Goal: Book appointment/travel/reservation

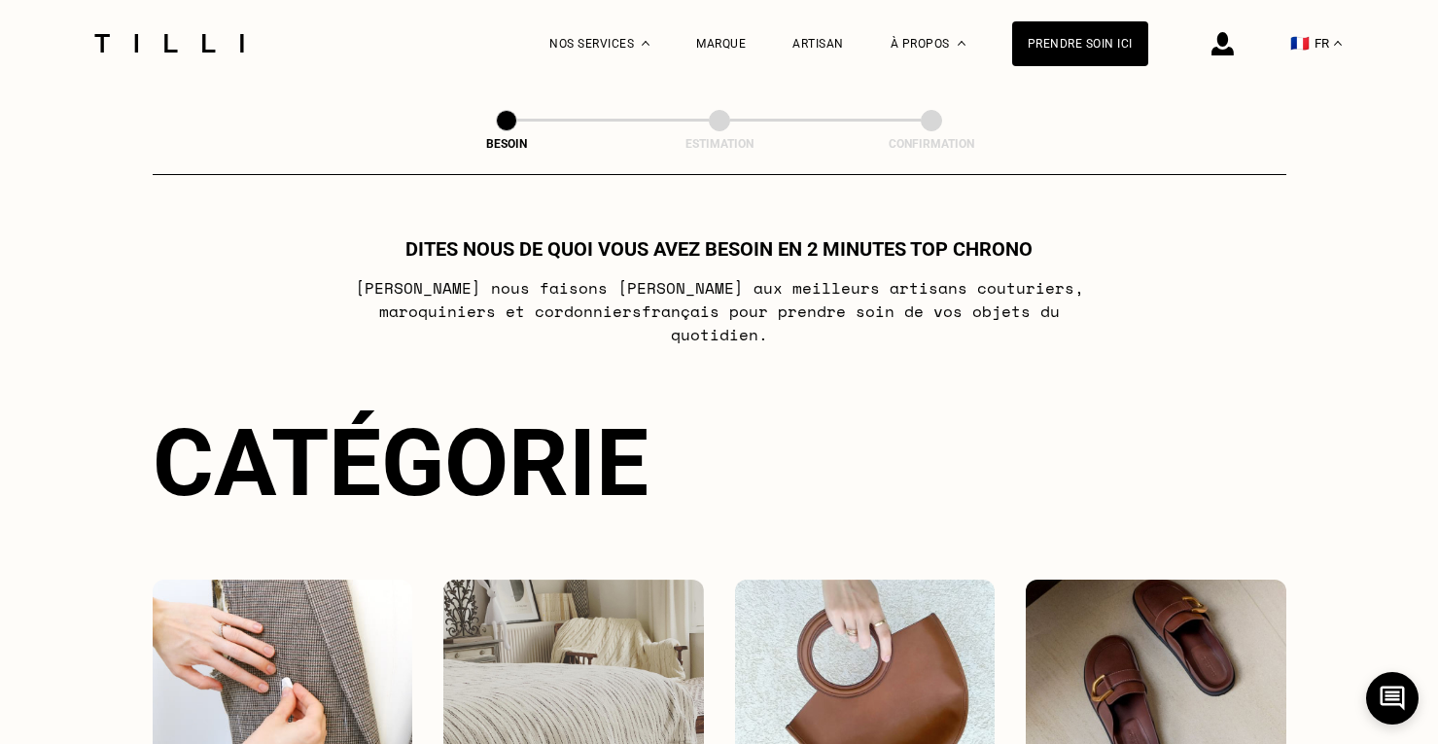
scroll to position [292, 0]
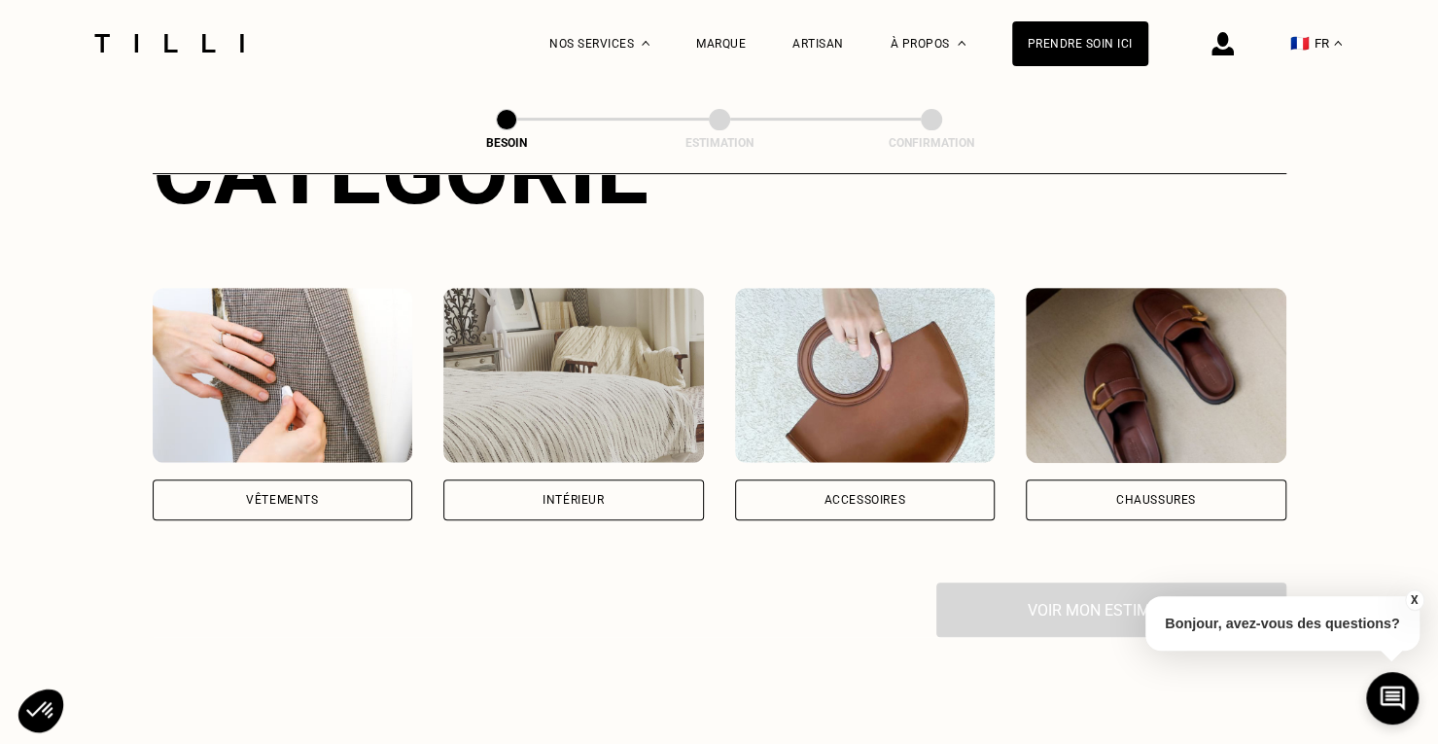
click at [344, 386] on img at bounding box center [283, 375] width 261 height 175
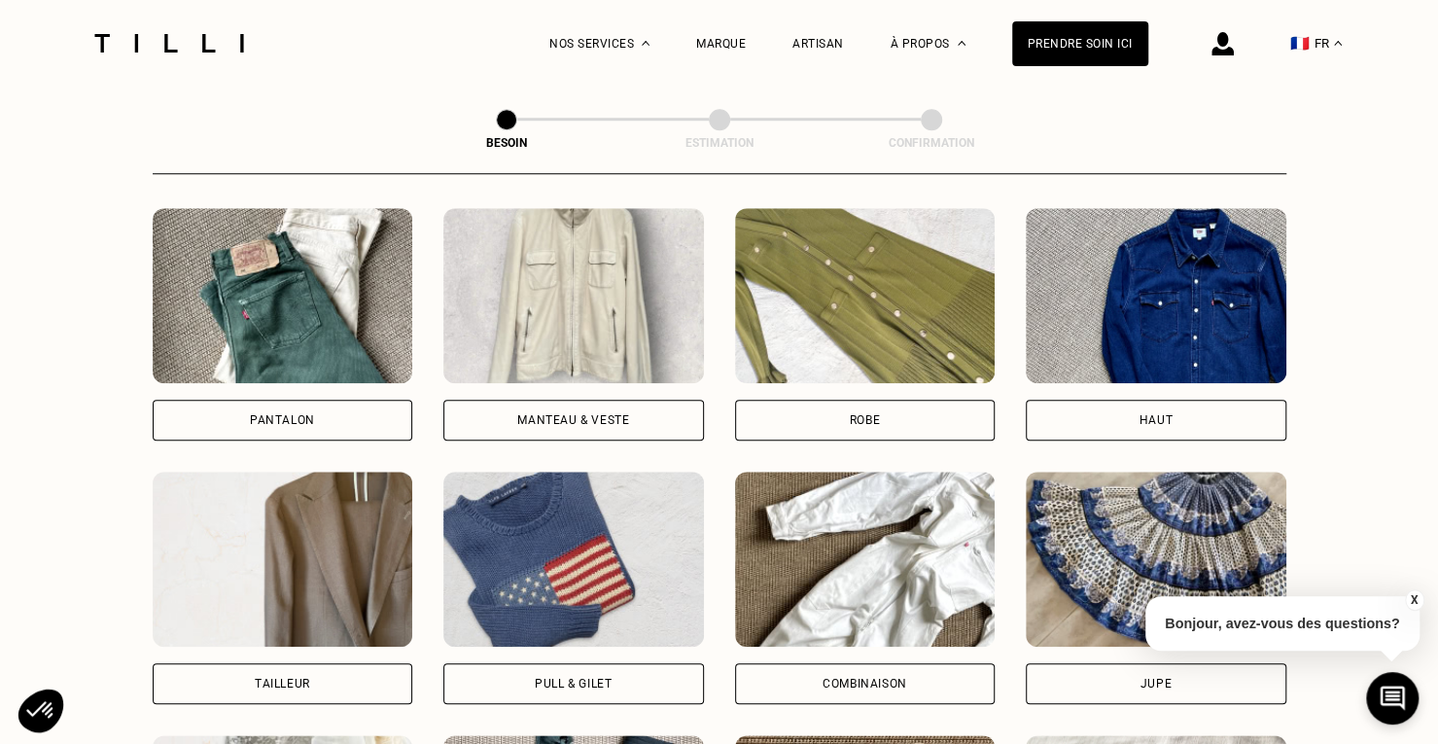
scroll to position [991, 0]
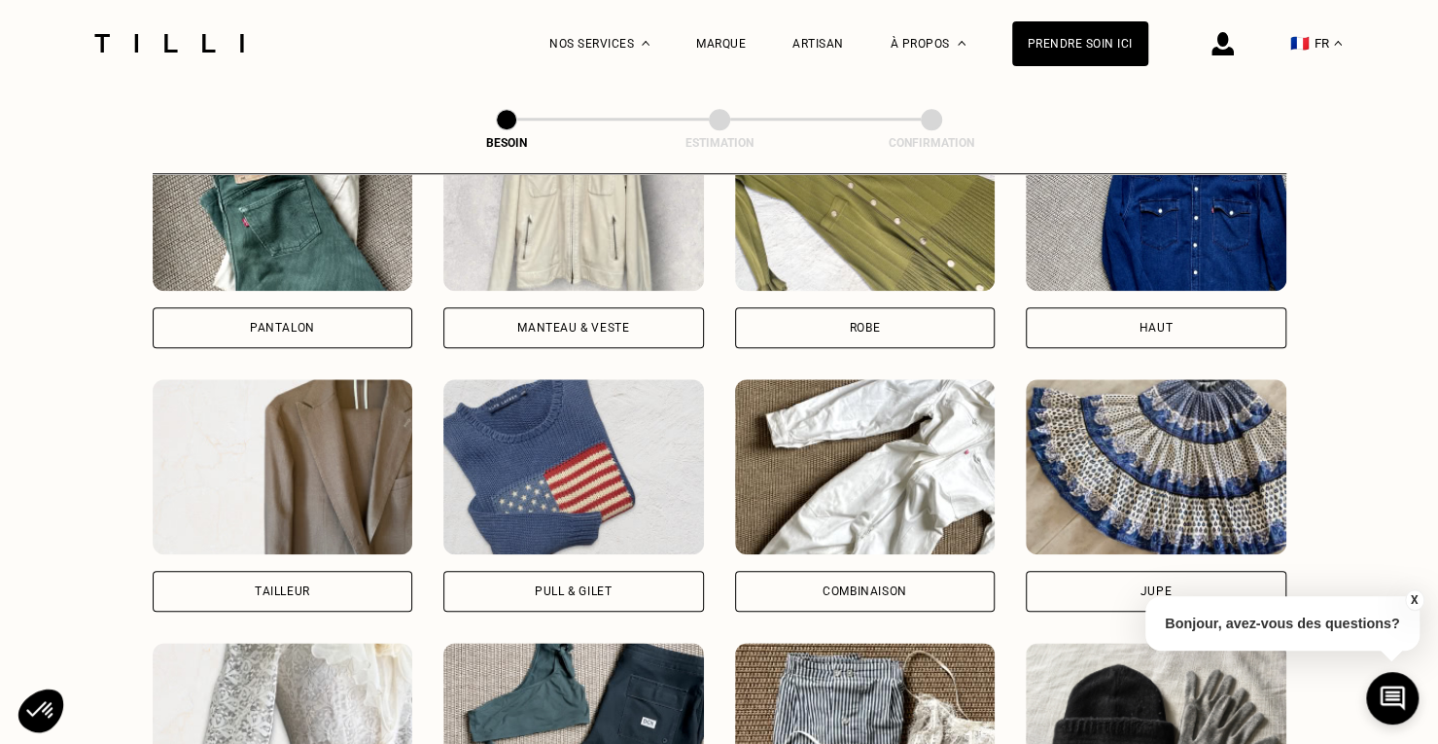
click at [878, 231] on img at bounding box center [865, 203] width 261 height 175
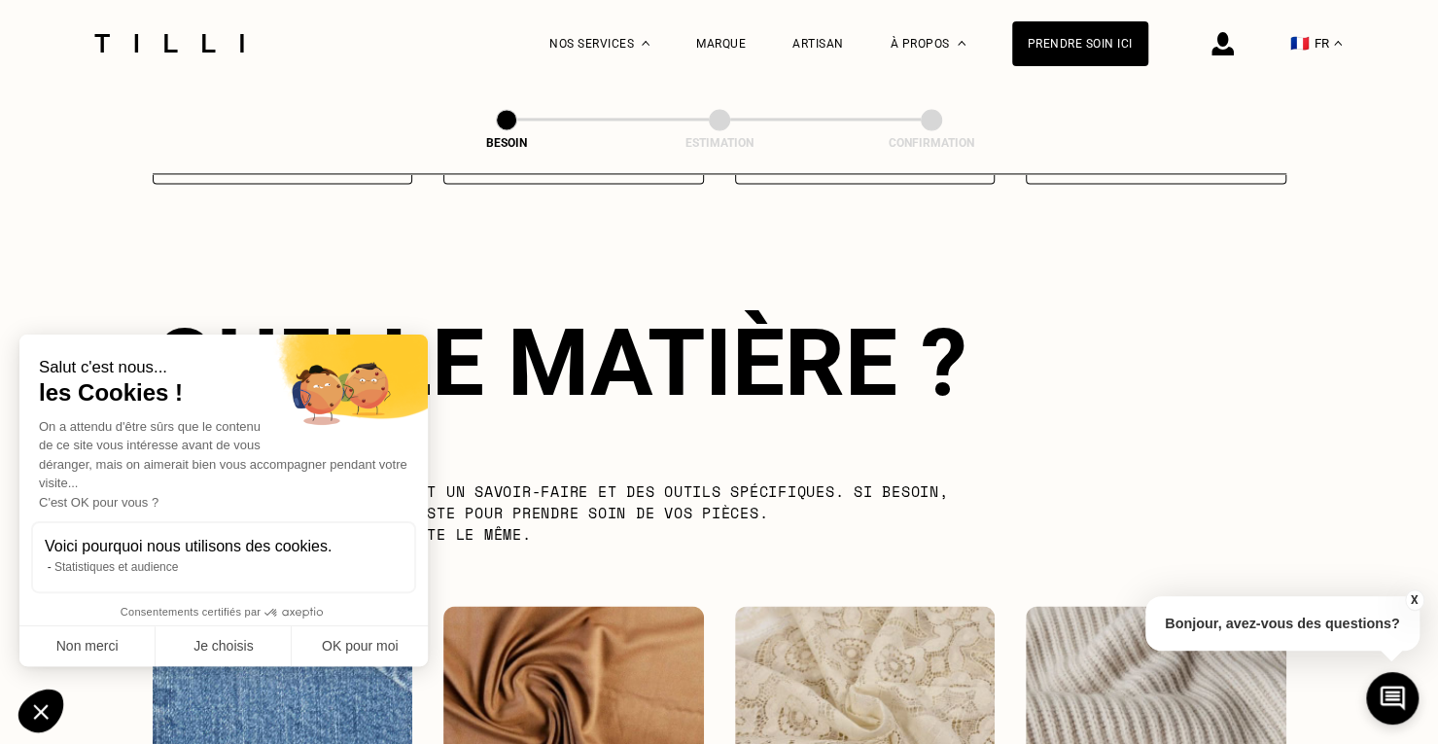
scroll to position [1691, 0]
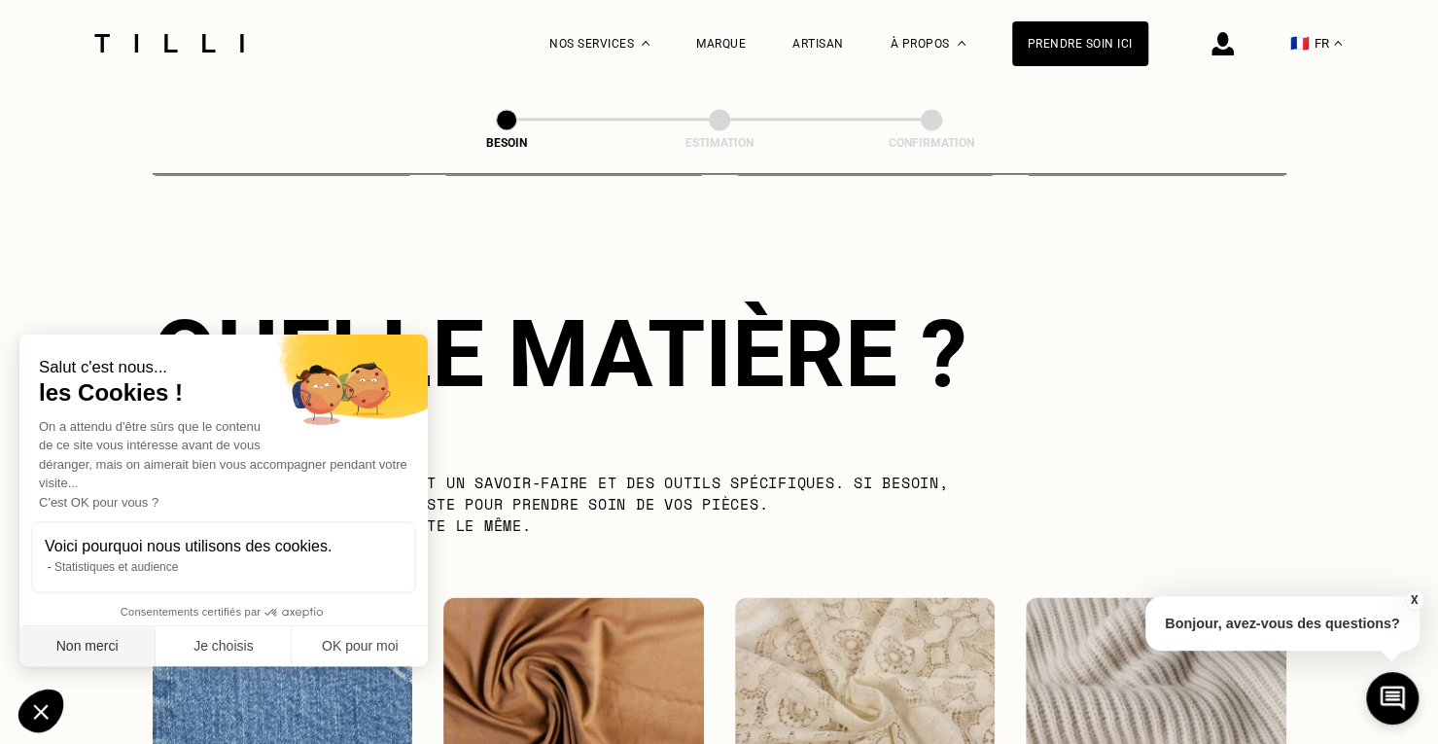
click at [95, 642] on button "Non merci" at bounding box center [87, 646] width 136 height 41
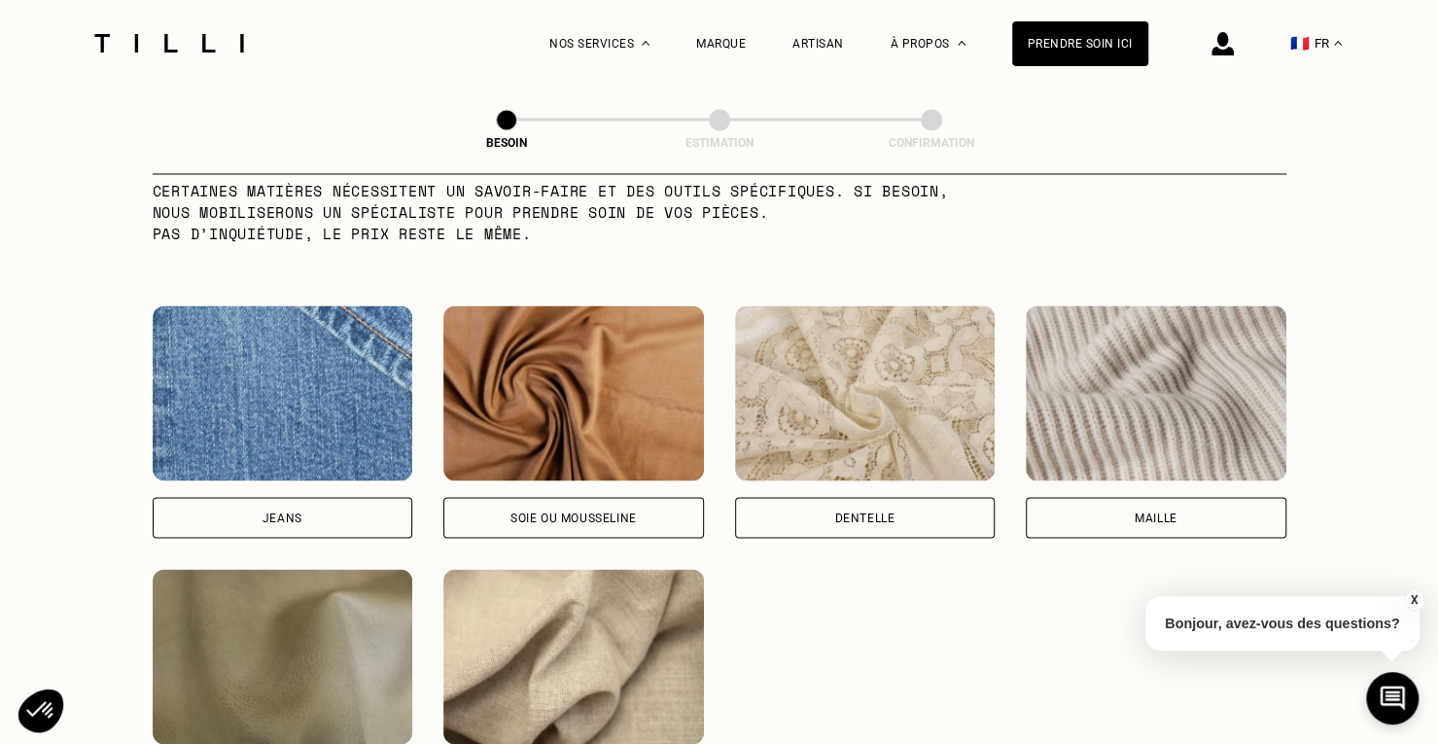
scroll to position [2080, 0]
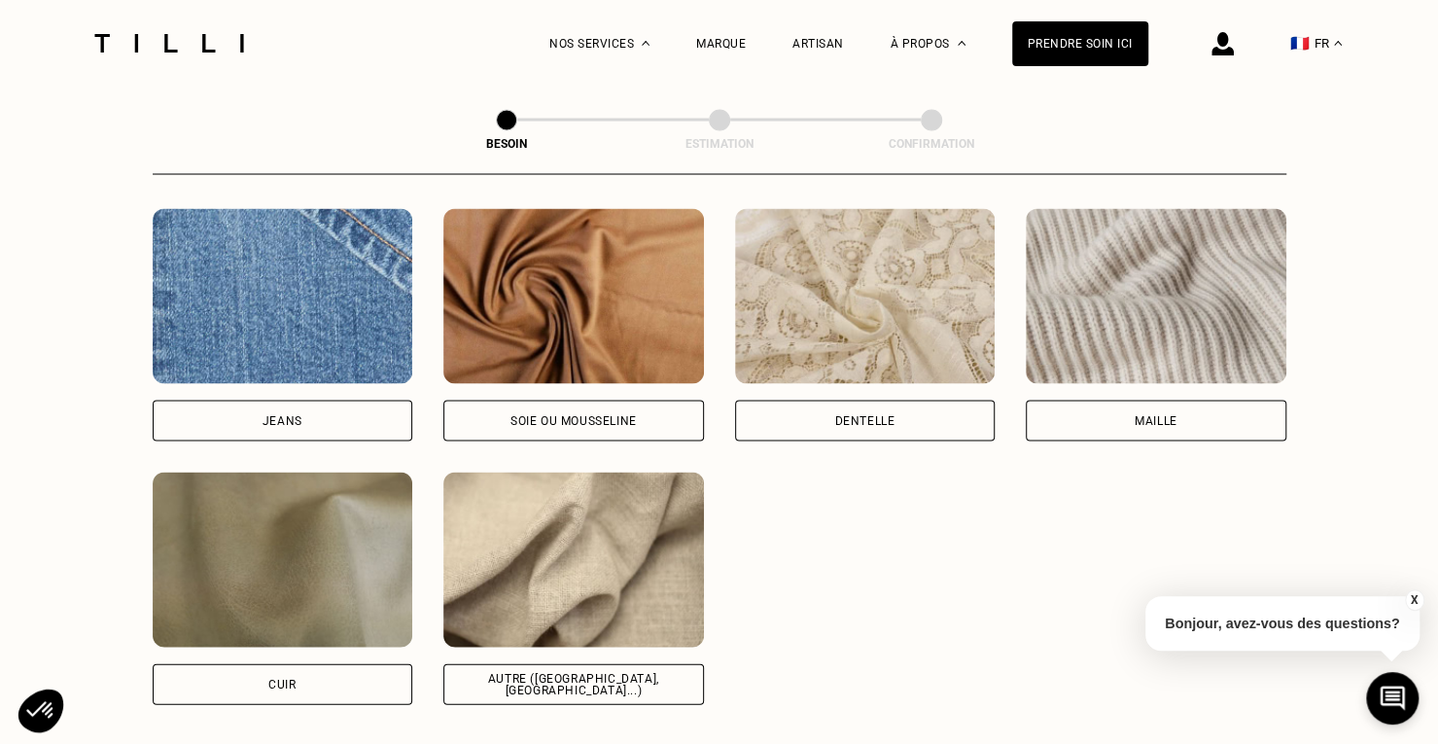
click at [605, 320] on img at bounding box center [573, 295] width 261 height 175
select select "FR"
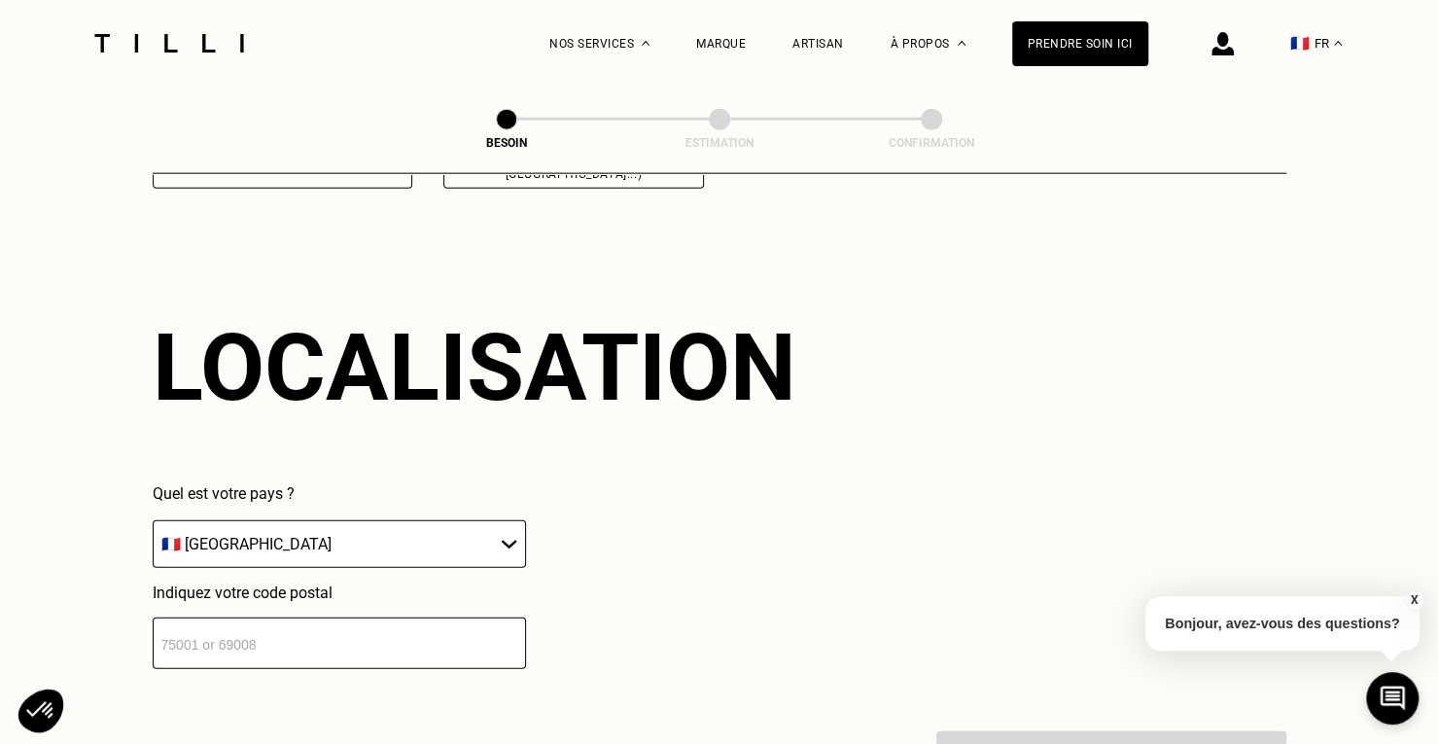
scroll to position [2611, 0]
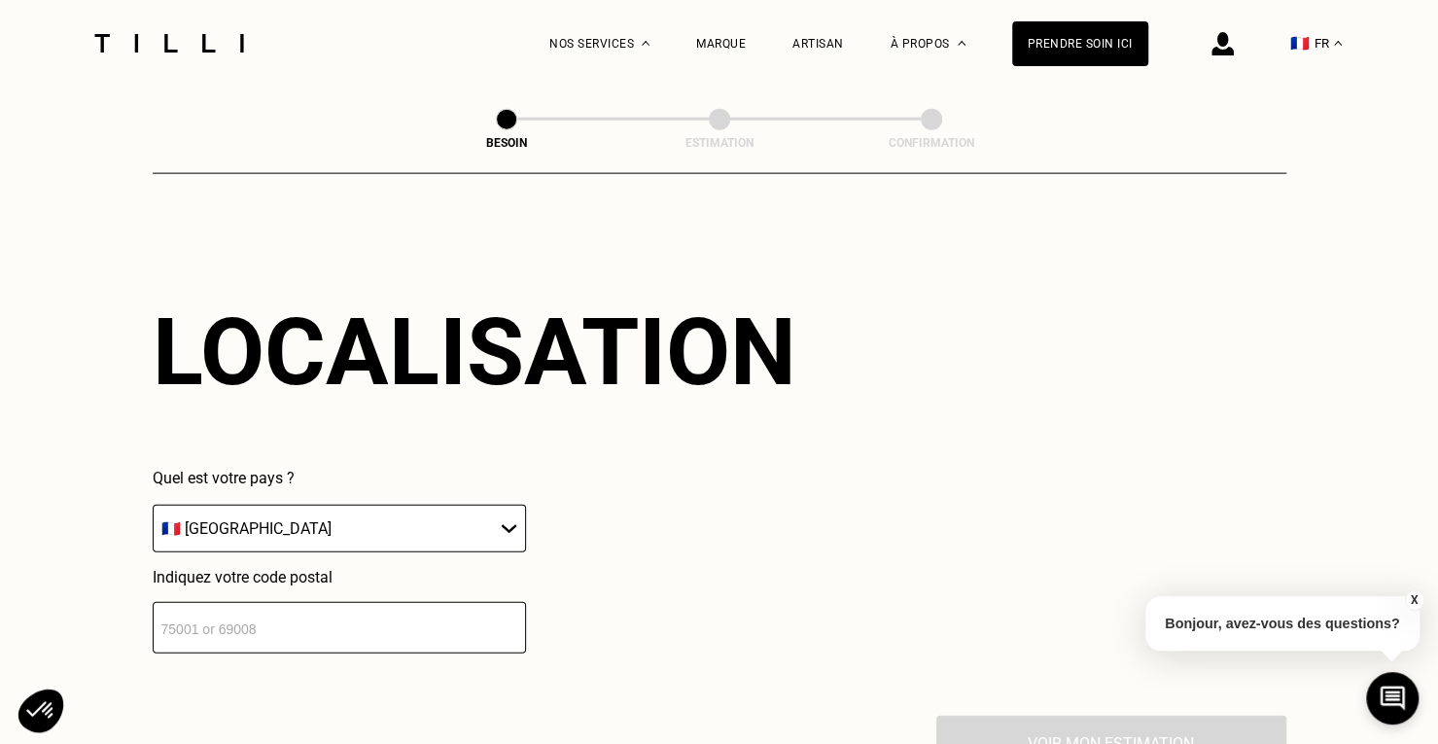
click at [485, 508] on select "🇩🇪 [GEOGRAPHIC_DATA] 🇦🇹 [GEOGRAPHIC_DATA] 🇧🇪 [GEOGRAPHIC_DATA] 🇧🇬 Bulgarie 🇨🇾 C…" at bounding box center [339, 528] width 373 height 48
click at [461, 623] on input "number" at bounding box center [339, 628] width 373 height 52
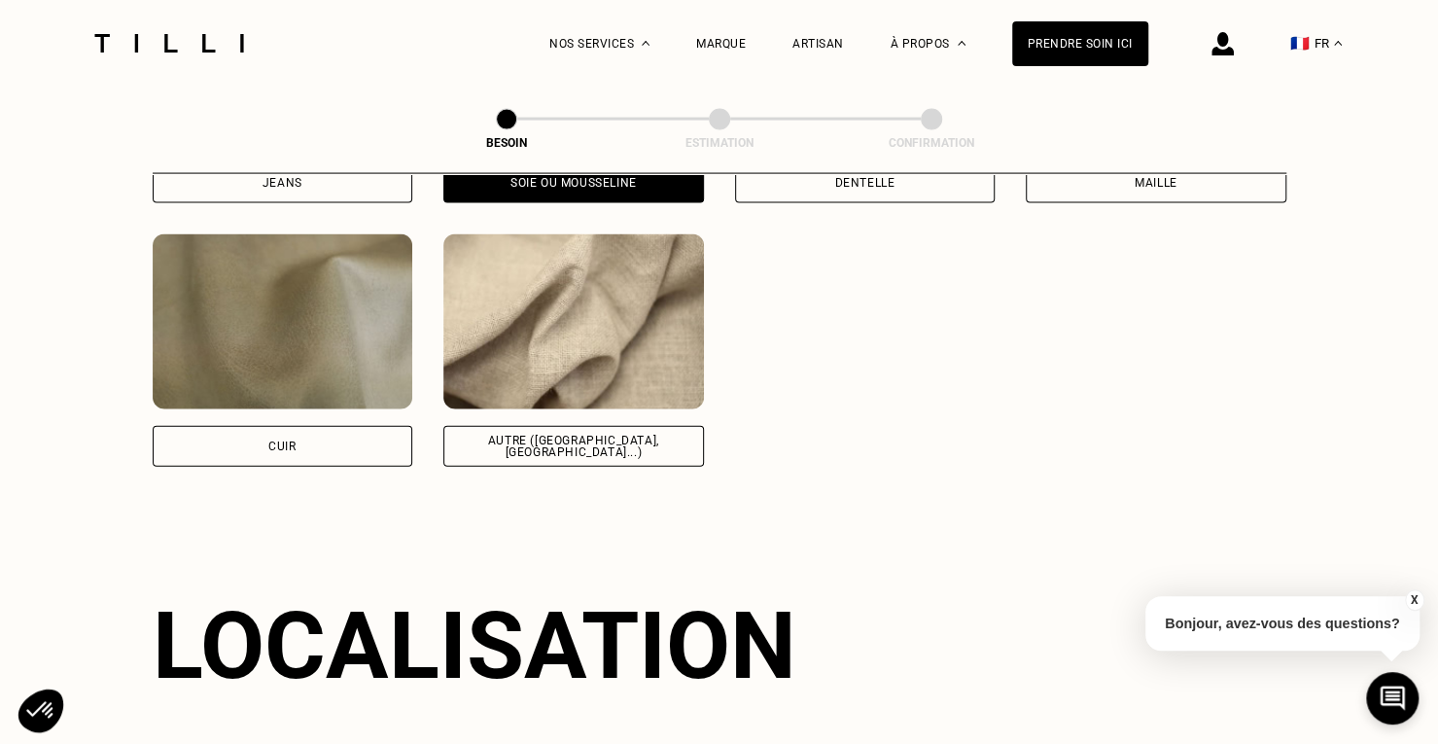
scroll to position [2121, 0]
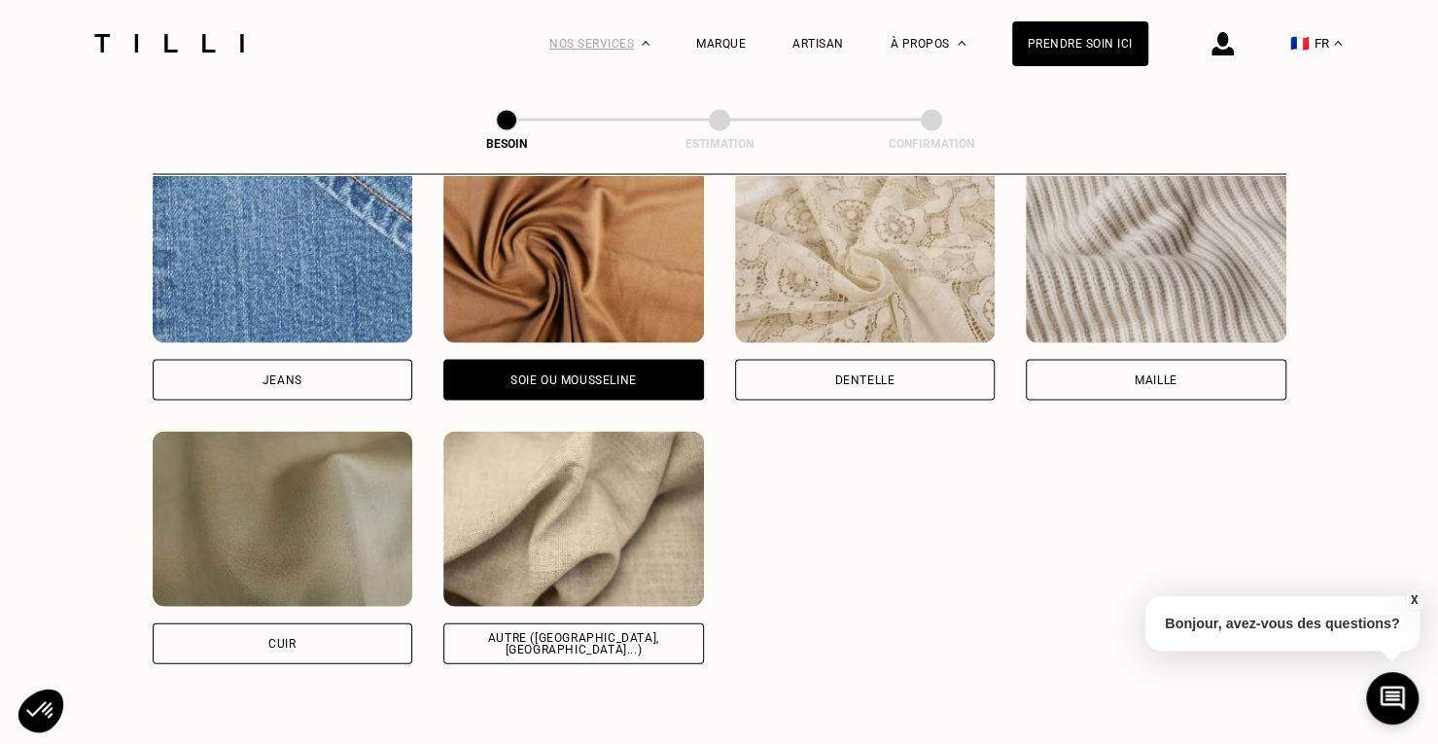
type input "75017"
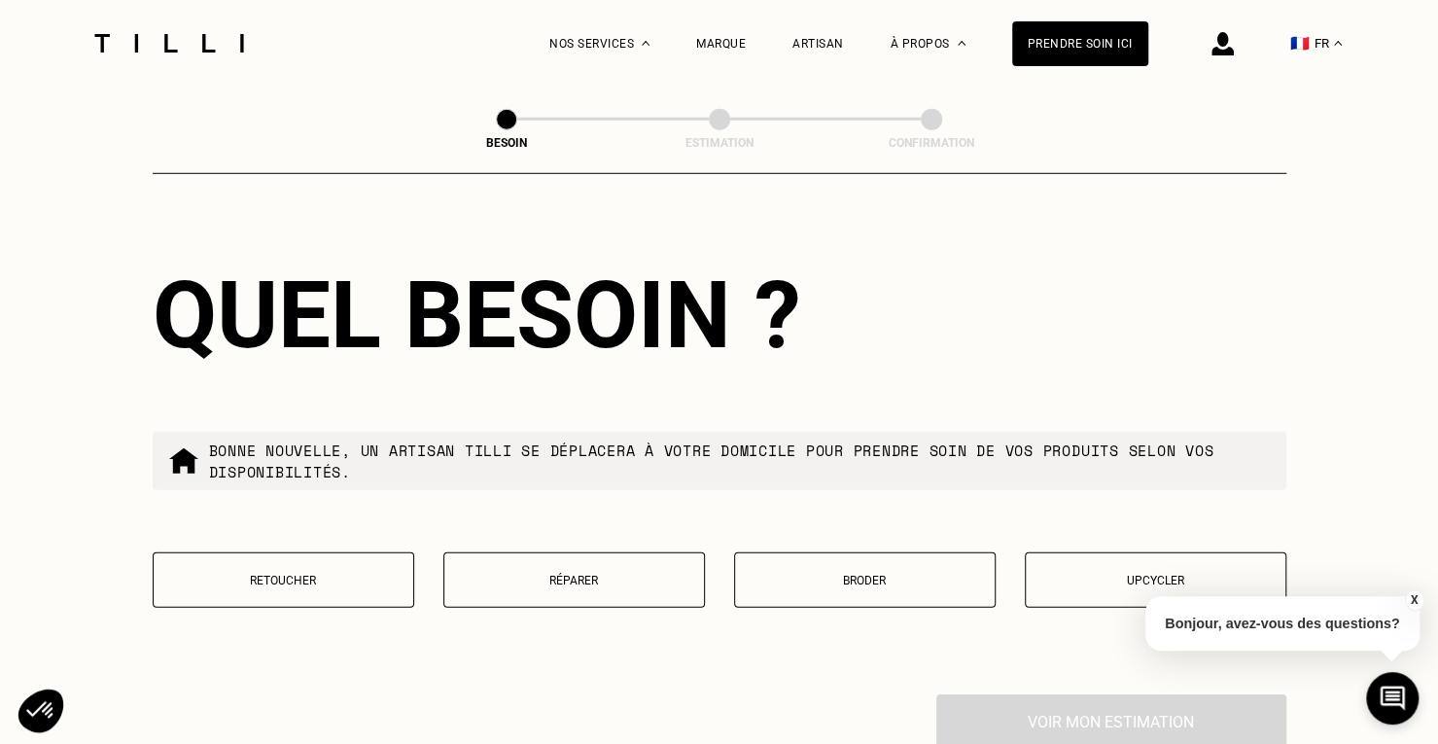
scroll to position [3287, 0]
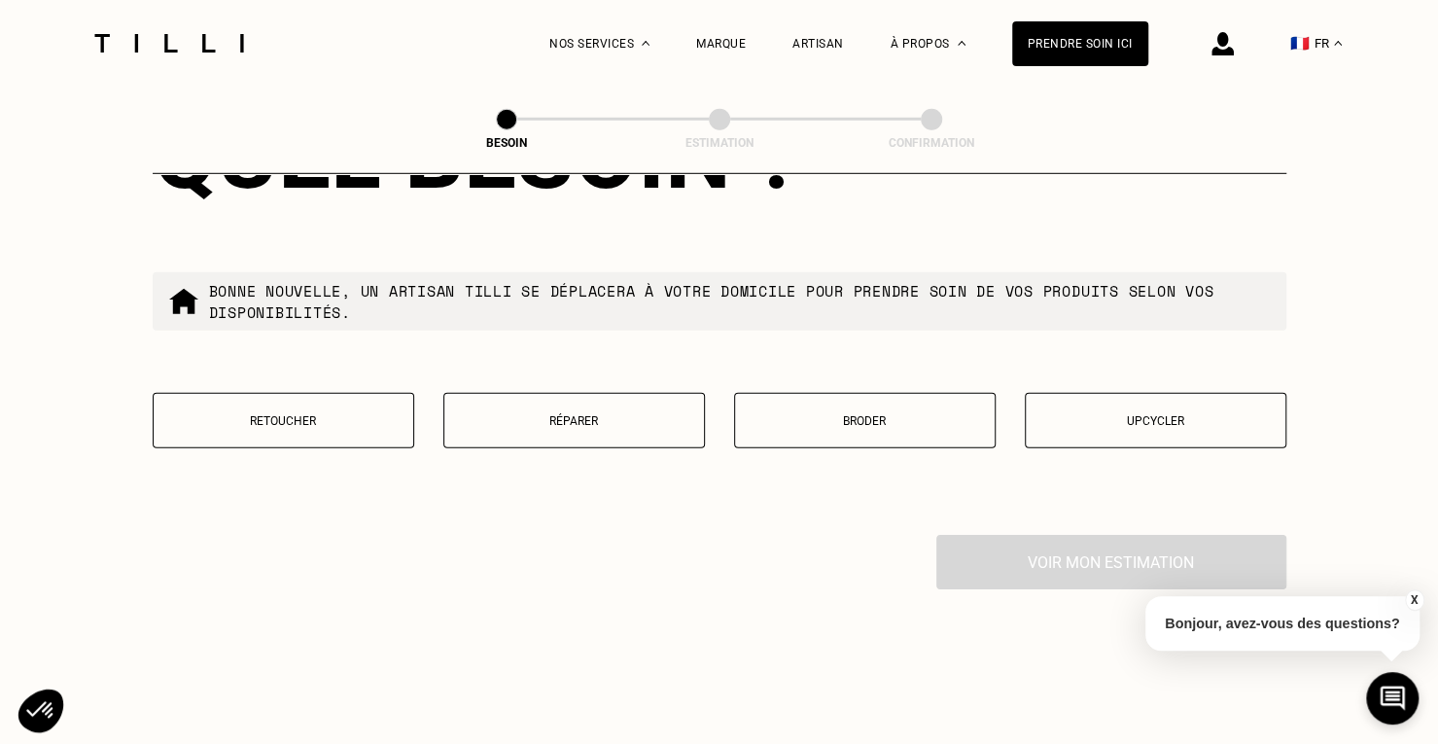
click at [323, 414] on p "Retoucher" at bounding box center [283, 421] width 240 height 14
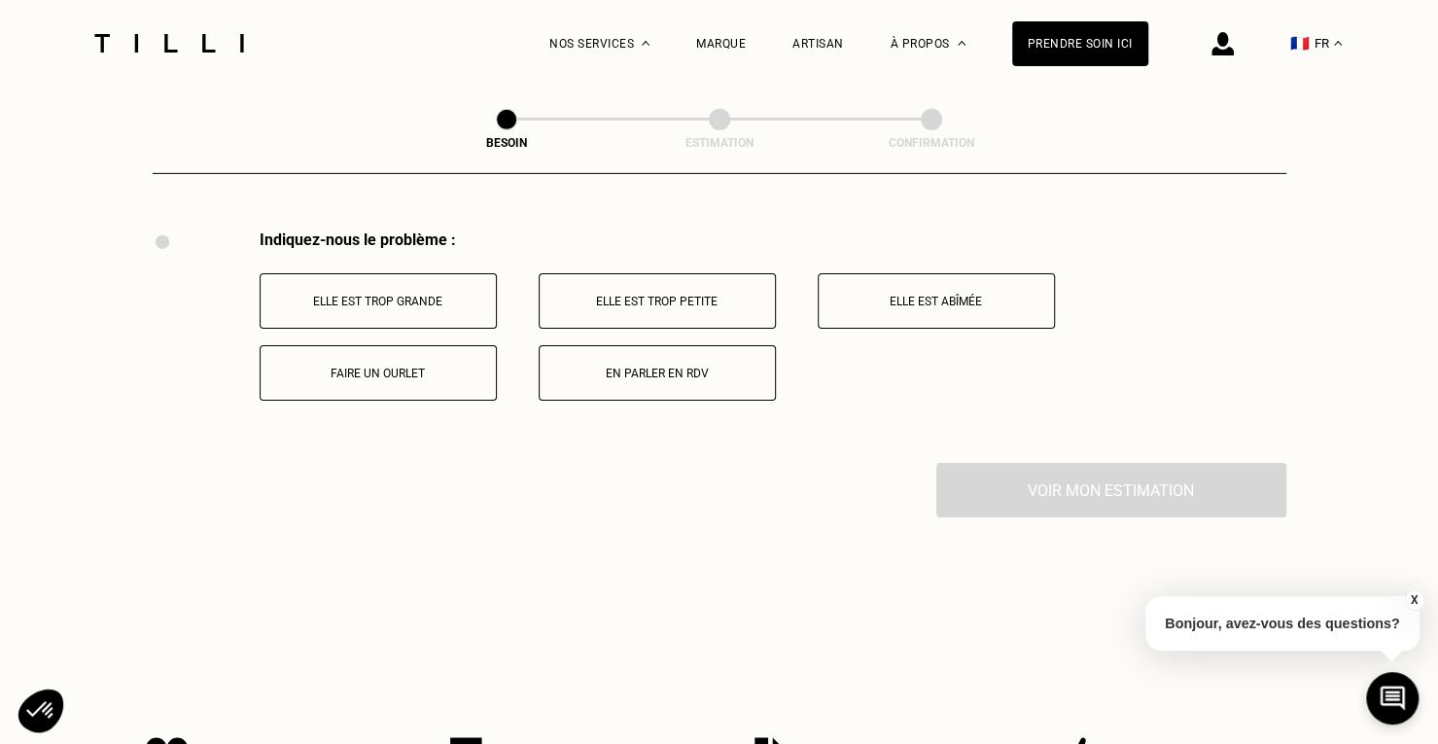
scroll to position [3593, 0]
click at [458, 294] on p "Elle est trop grande" at bounding box center [378, 301] width 216 height 14
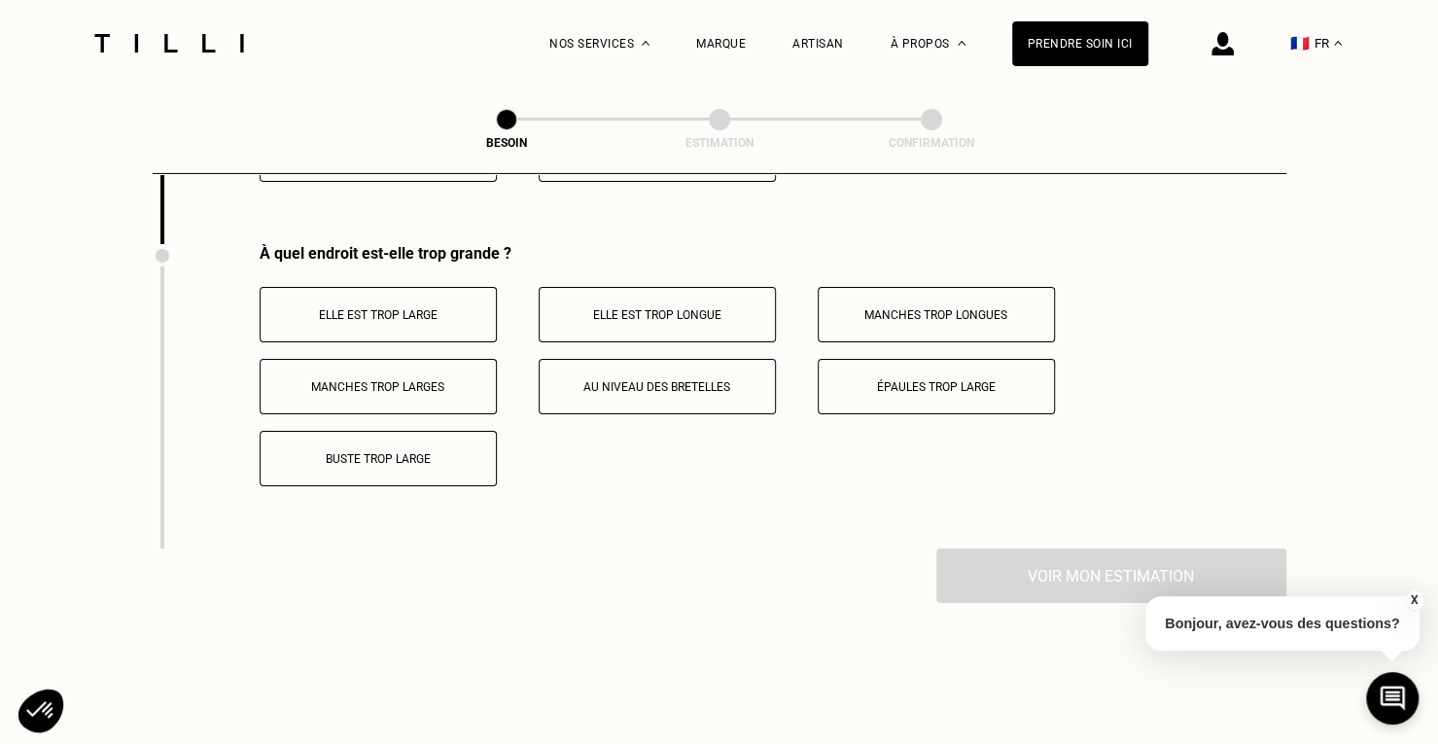
scroll to position [3825, 0]
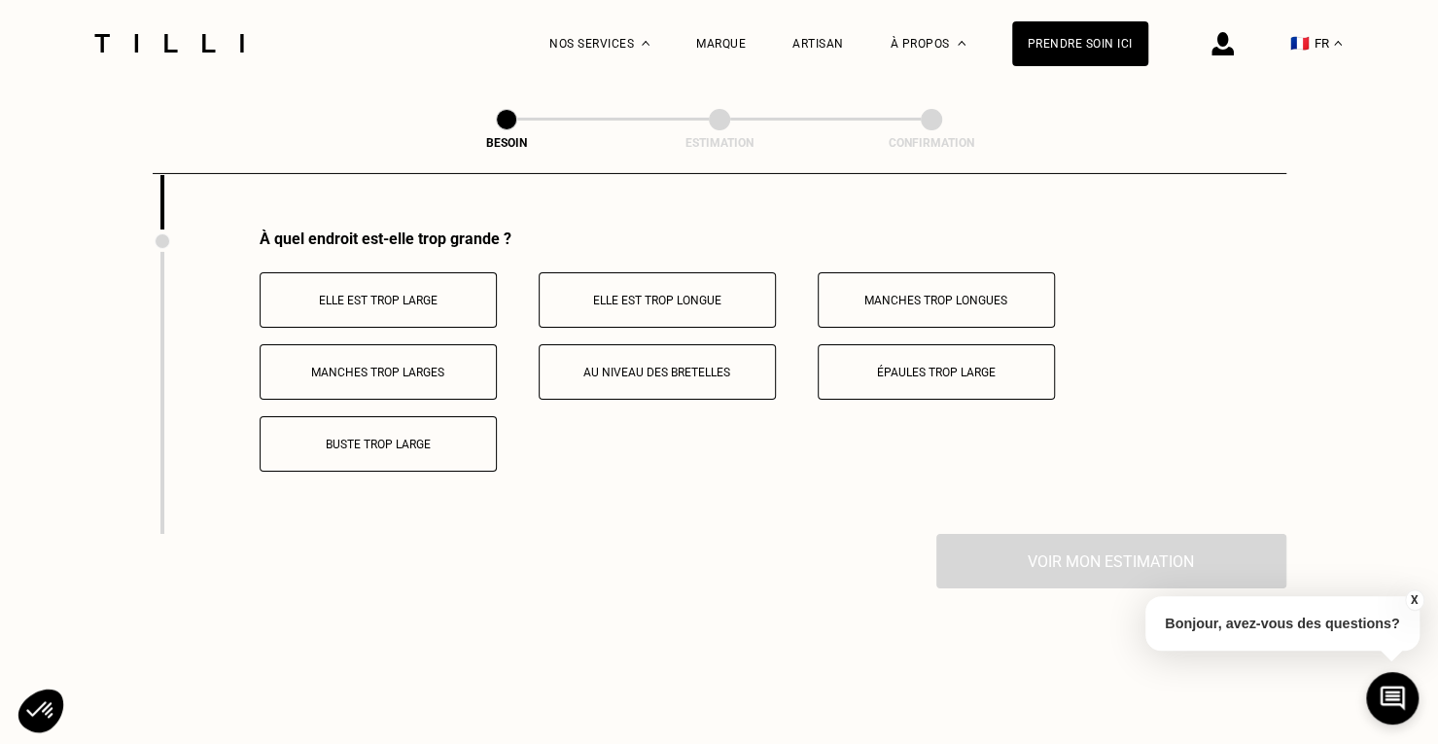
click at [677, 301] on button "Elle est trop longue" at bounding box center [657, 299] width 237 height 55
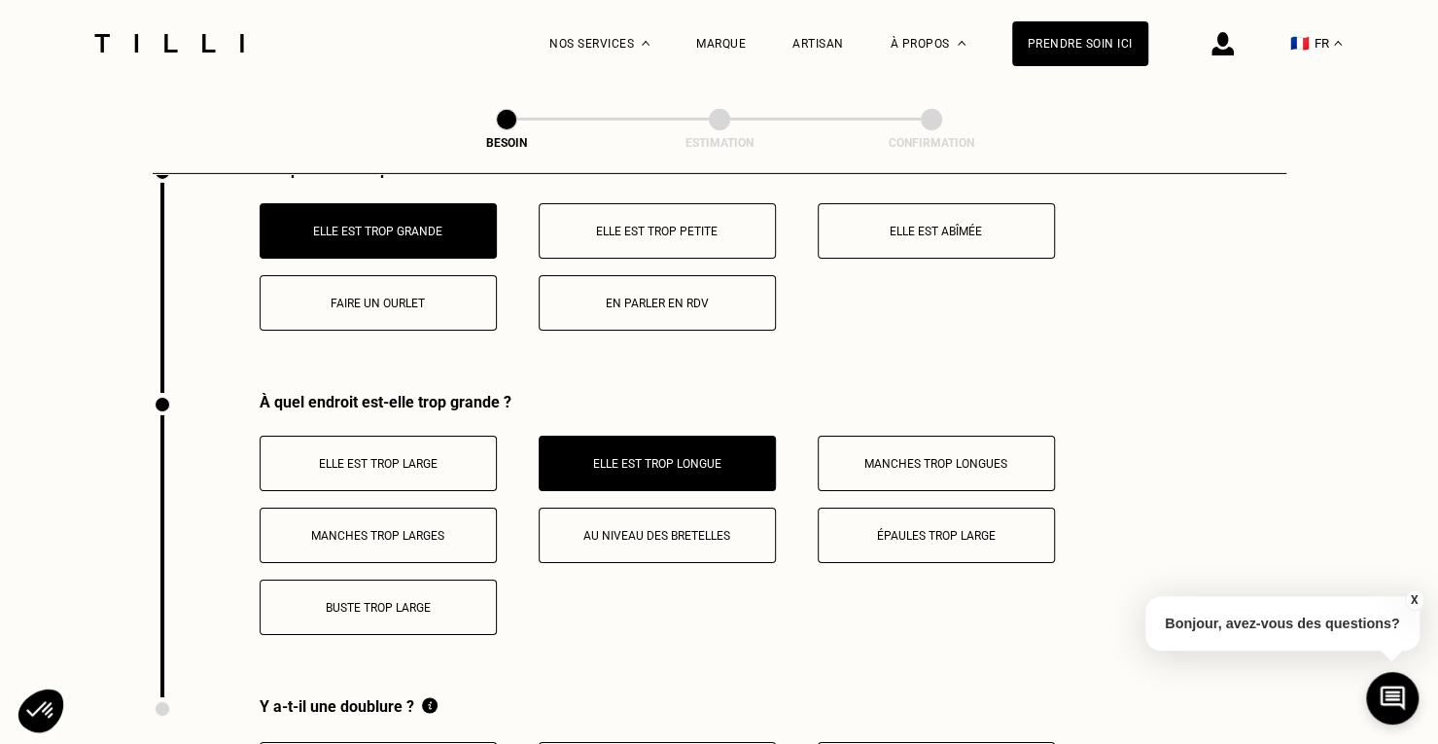
scroll to position [3631, 0]
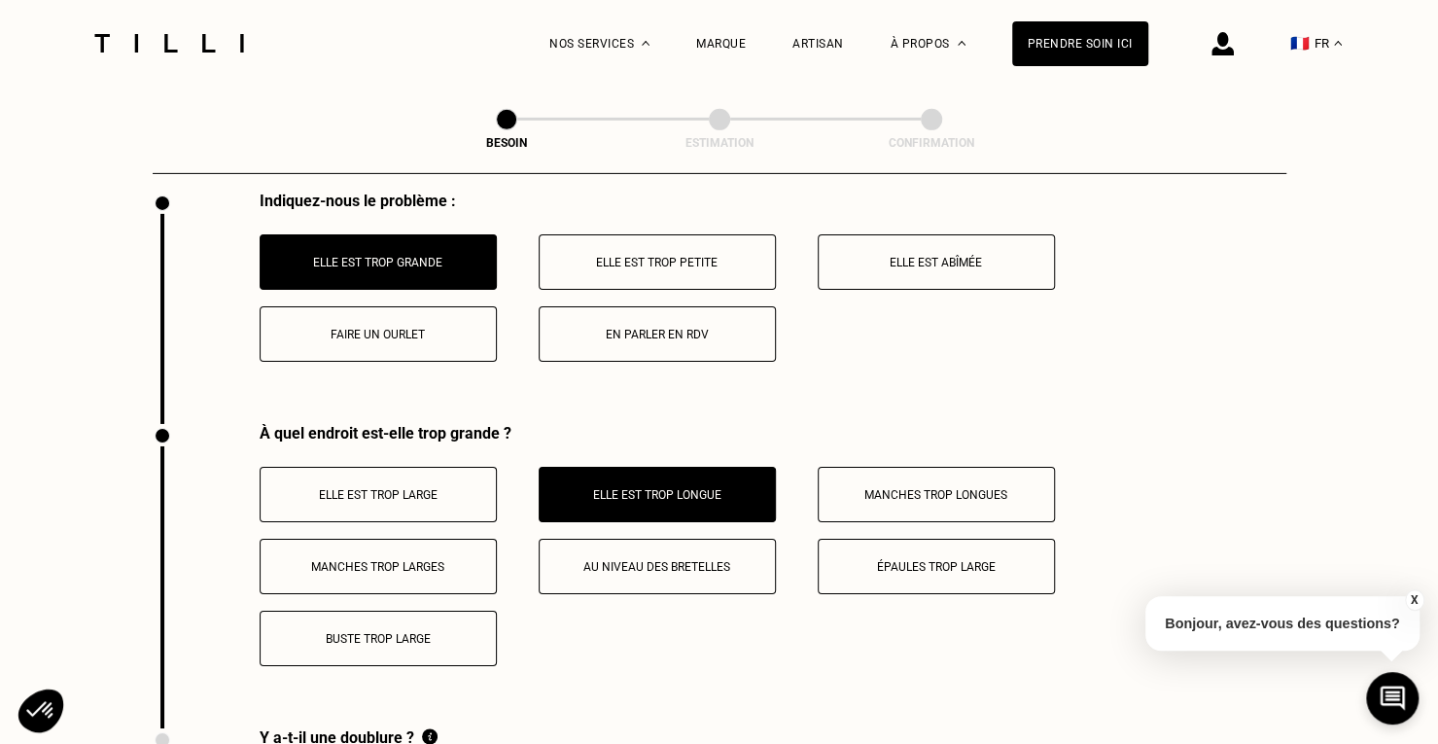
click at [424, 333] on button "Faire un ourlet" at bounding box center [378, 333] width 237 height 55
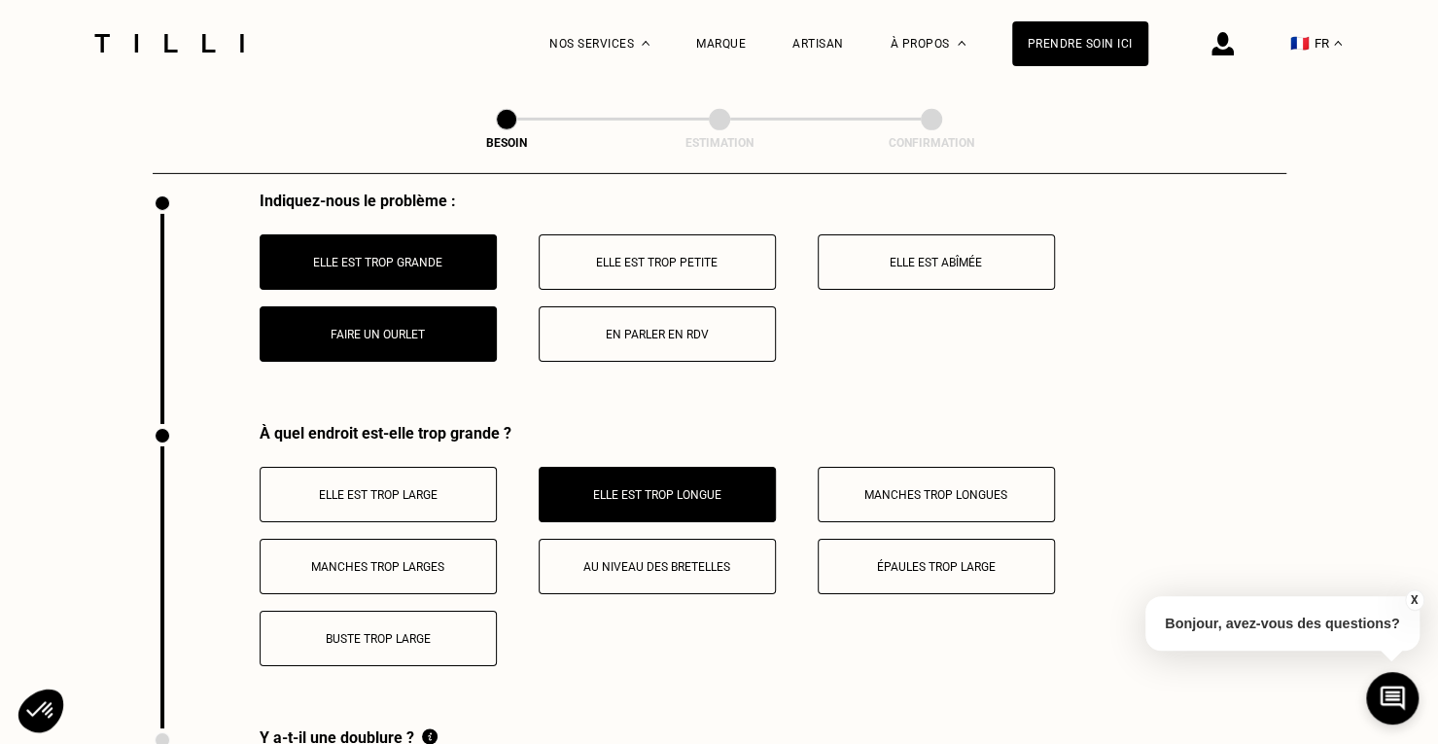
click at [435, 256] on p "Elle est trop grande" at bounding box center [378, 263] width 216 height 14
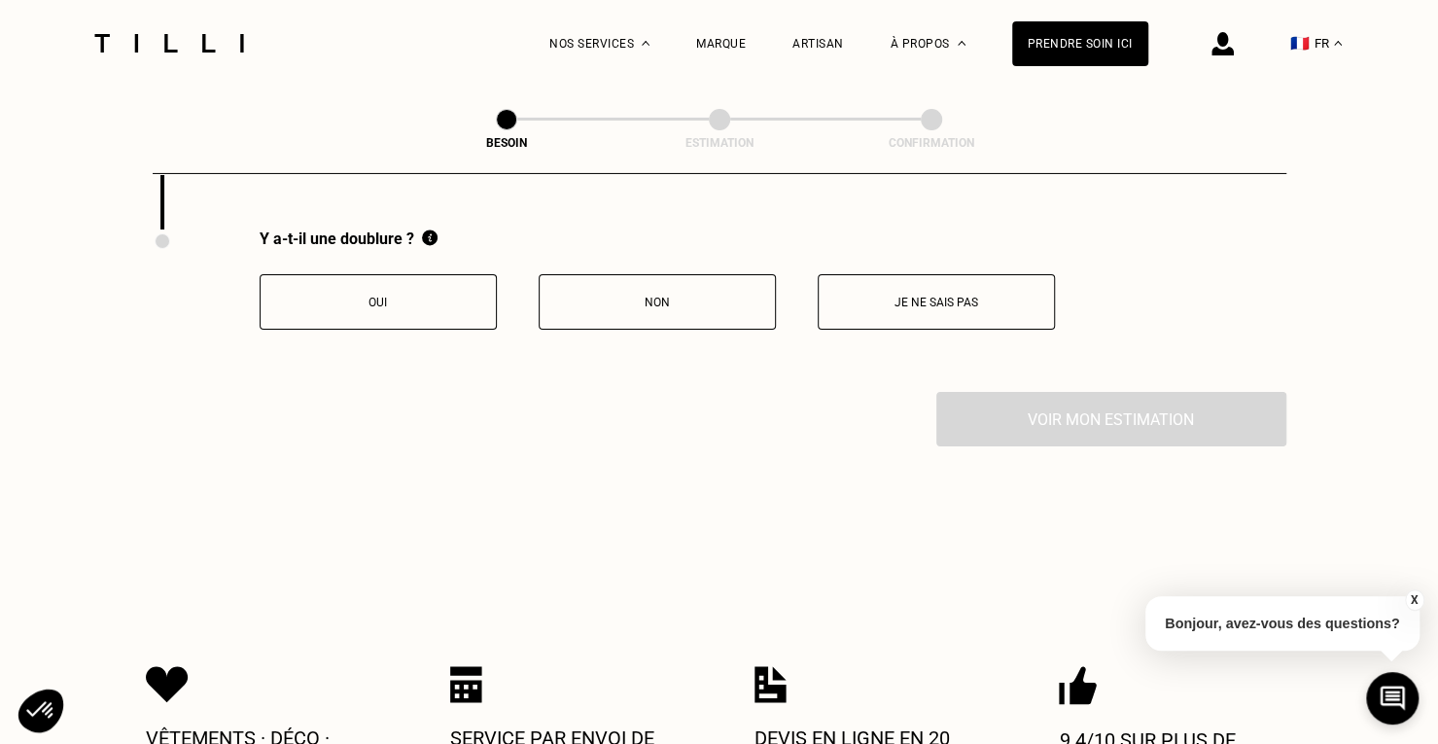
scroll to position [3533, 0]
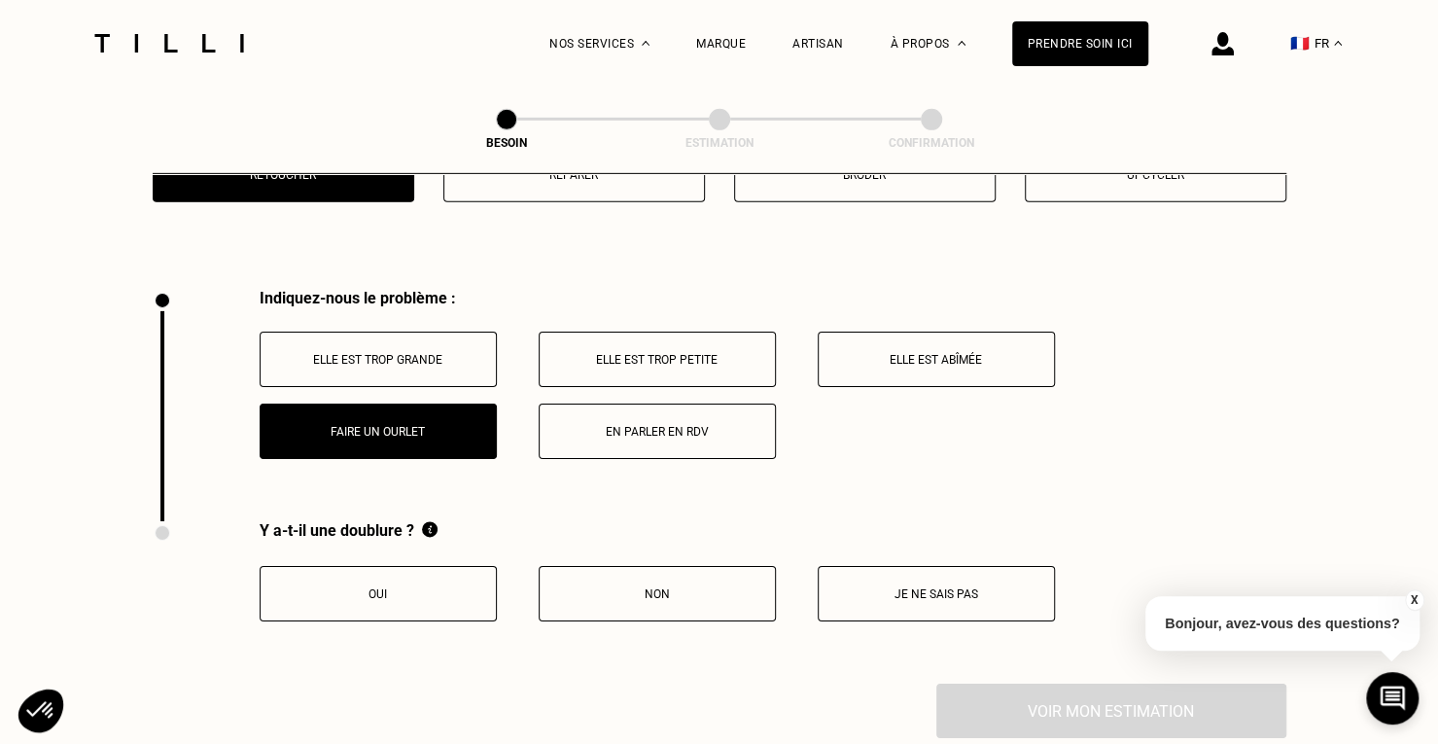
click at [442, 353] on p "Elle est trop grande" at bounding box center [378, 360] width 216 height 14
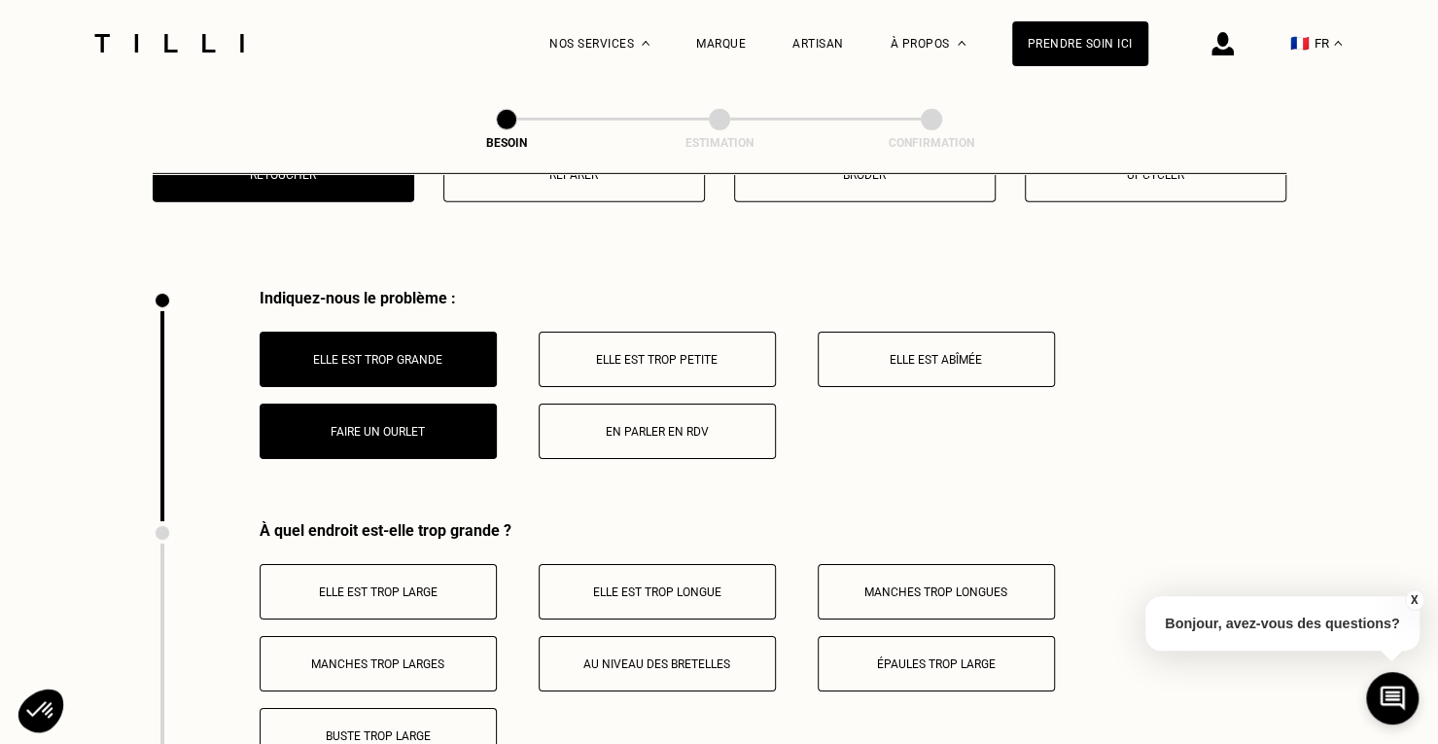
click at [428, 429] on button "Faire un ourlet" at bounding box center [378, 430] width 237 height 55
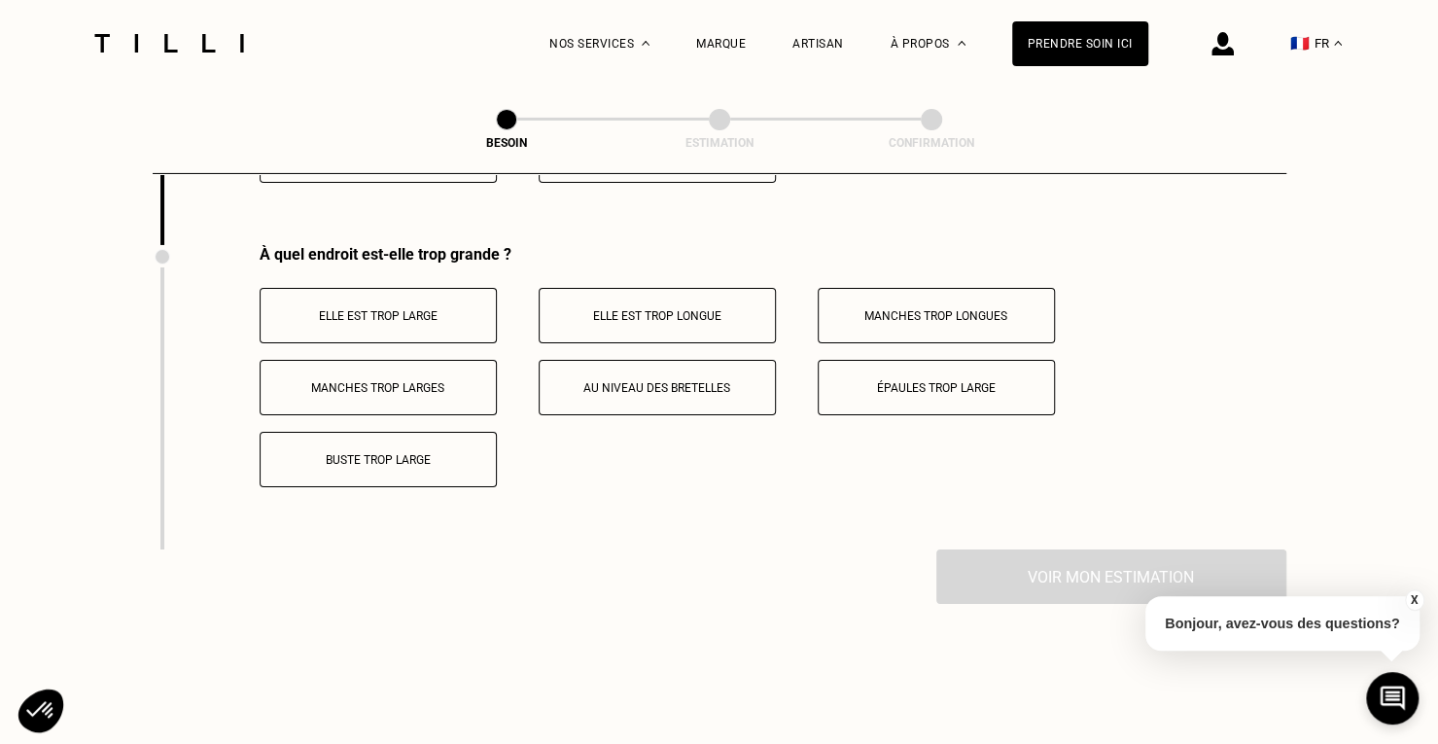
scroll to position [3825, 0]
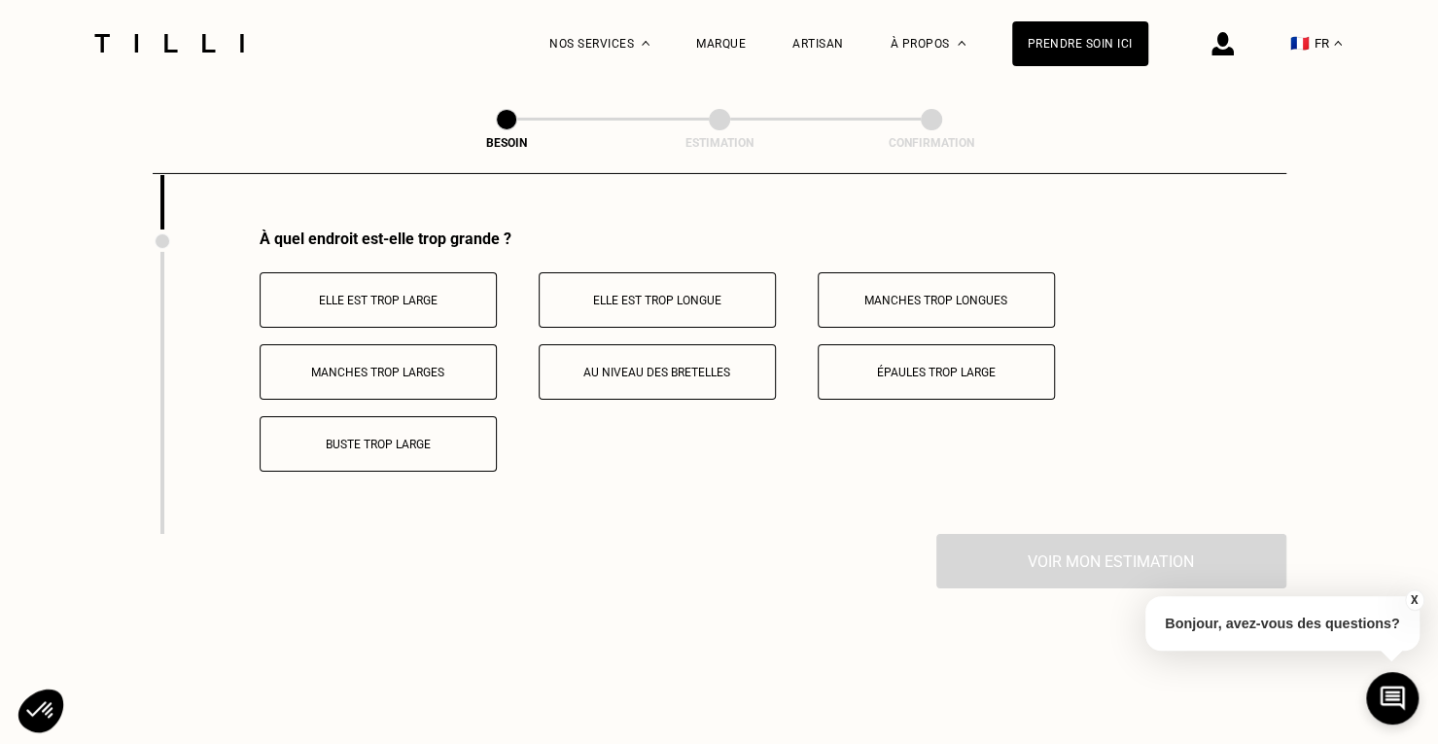
drag, startPoint x: 700, startPoint y: 279, endPoint x: 710, endPoint y: 283, distance: 10.5
click at [704, 281] on button "Elle est trop longue" at bounding box center [657, 299] width 237 height 55
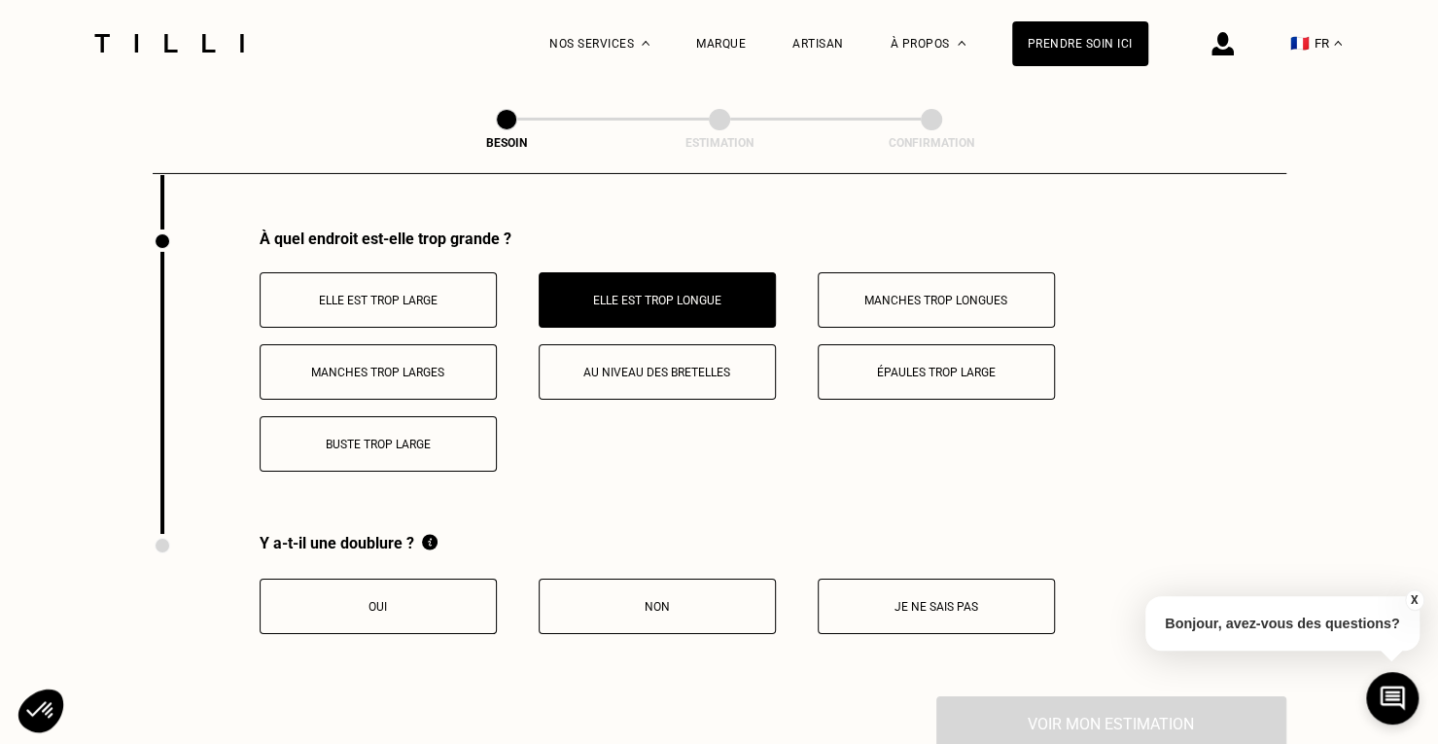
click at [693, 365] on p "Au niveau des bretelles" at bounding box center [657, 372] width 216 height 14
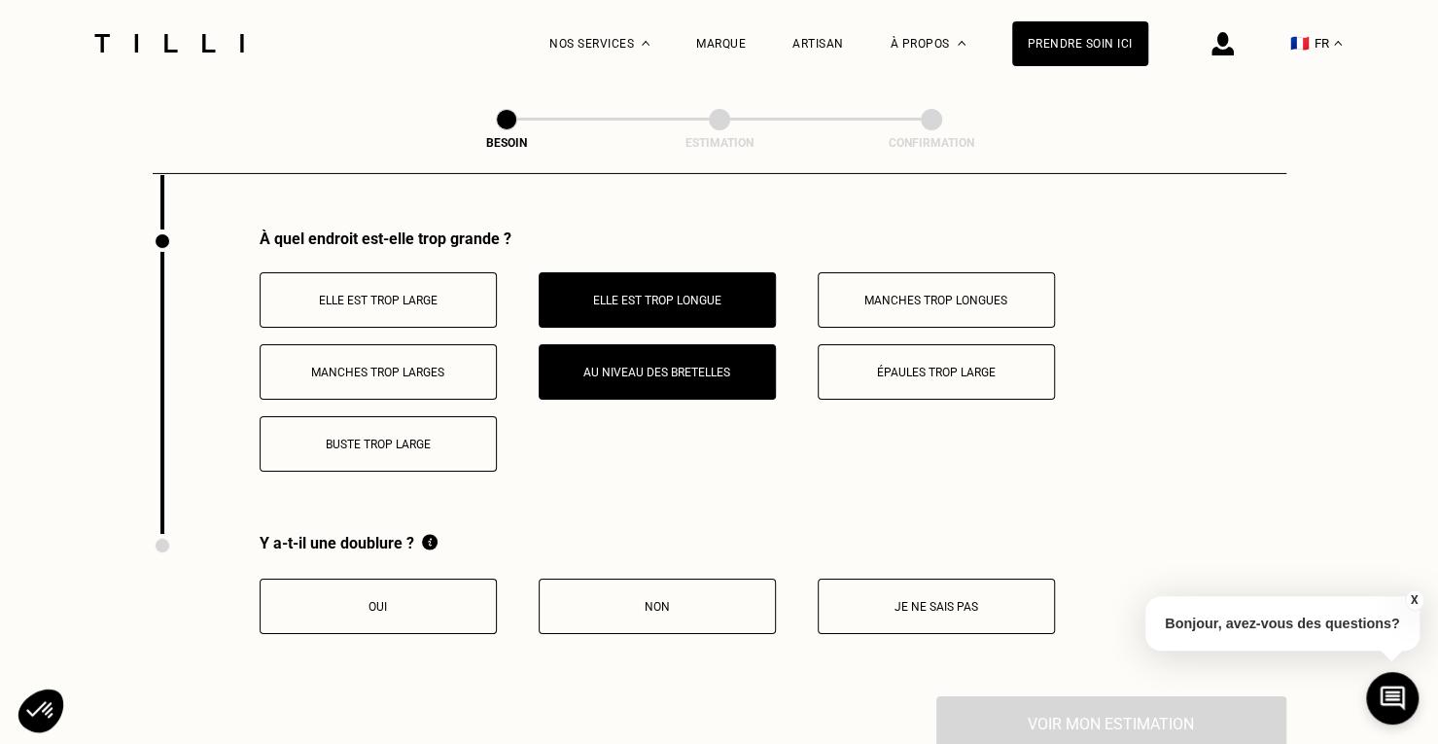
click at [468, 586] on button "Oui" at bounding box center [378, 605] width 237 height 55
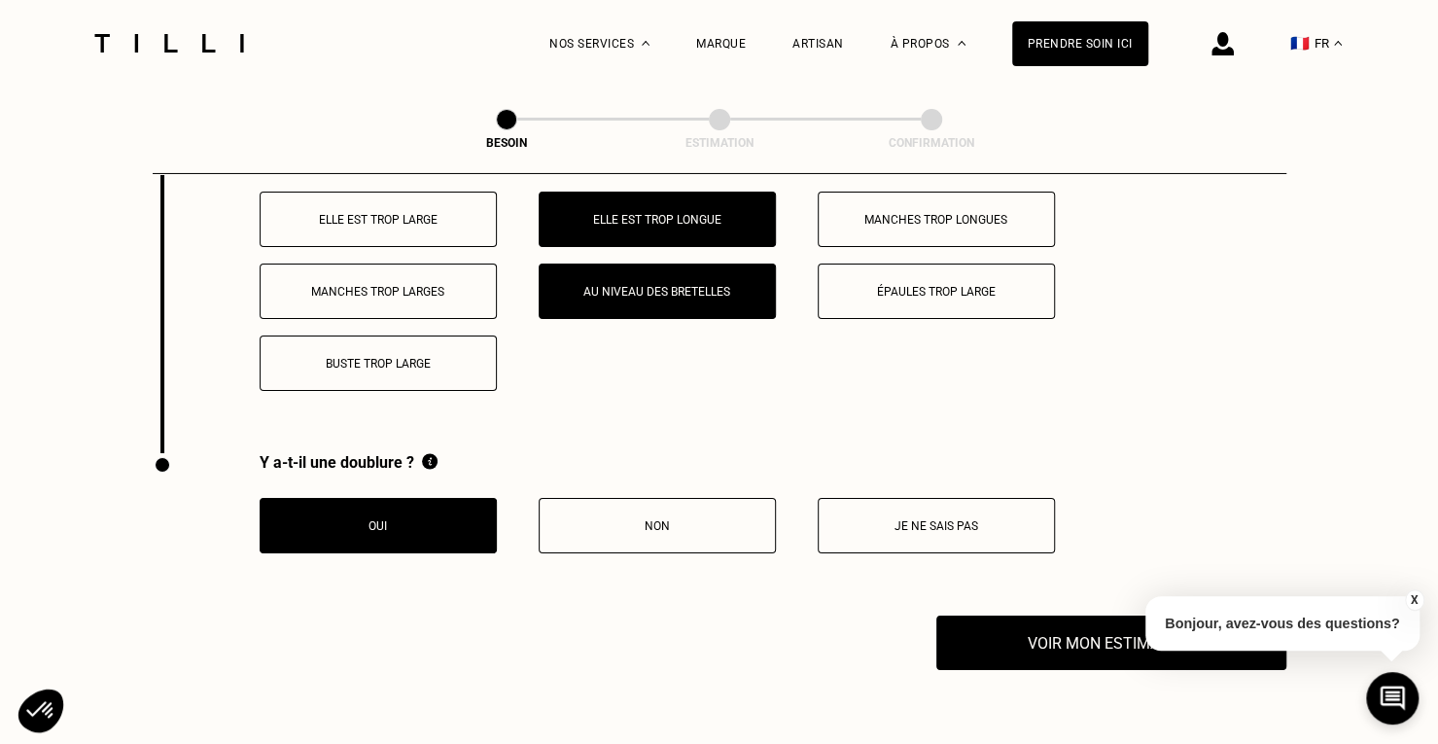
scroll to position [4019, 0]
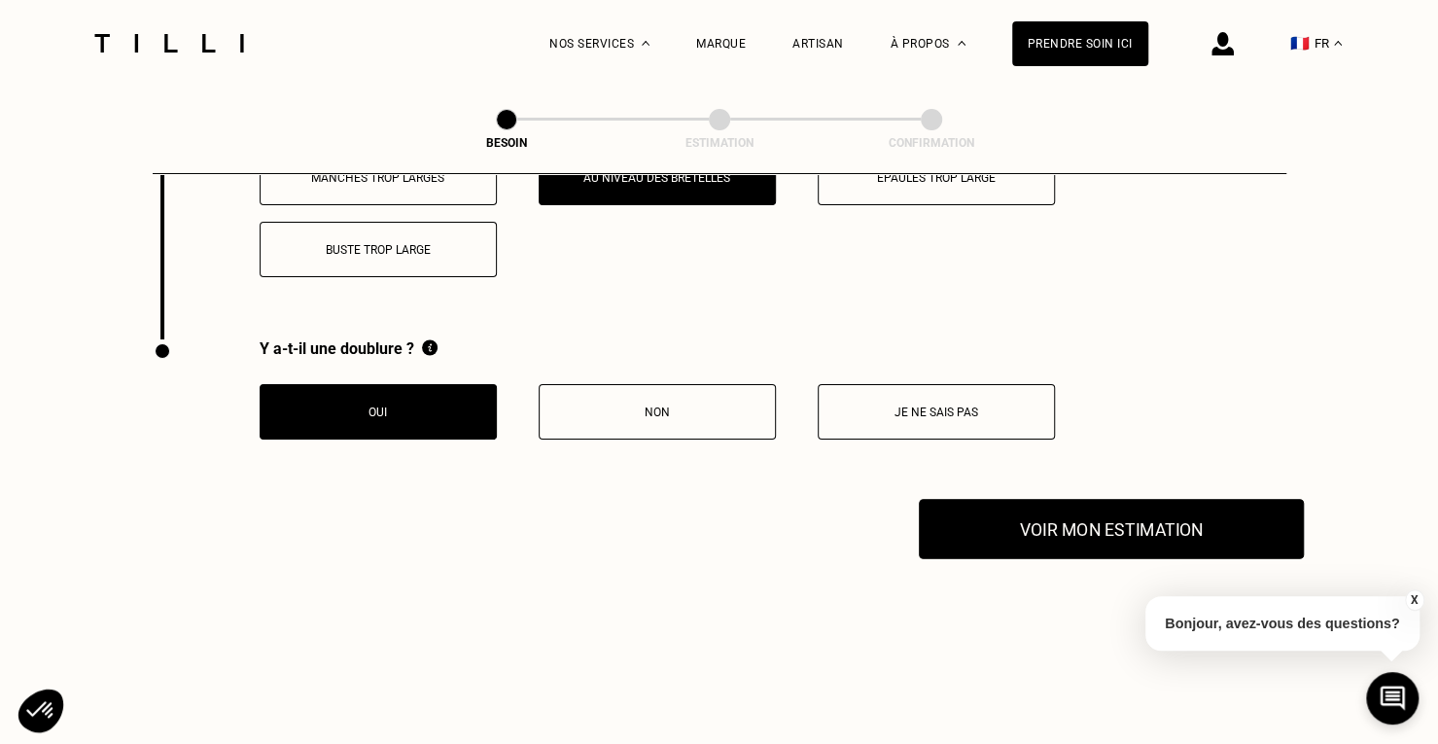
click at [1074, 520] on button "Voir mon estimation" at bounding box center [1111, 529] width 385 height 60
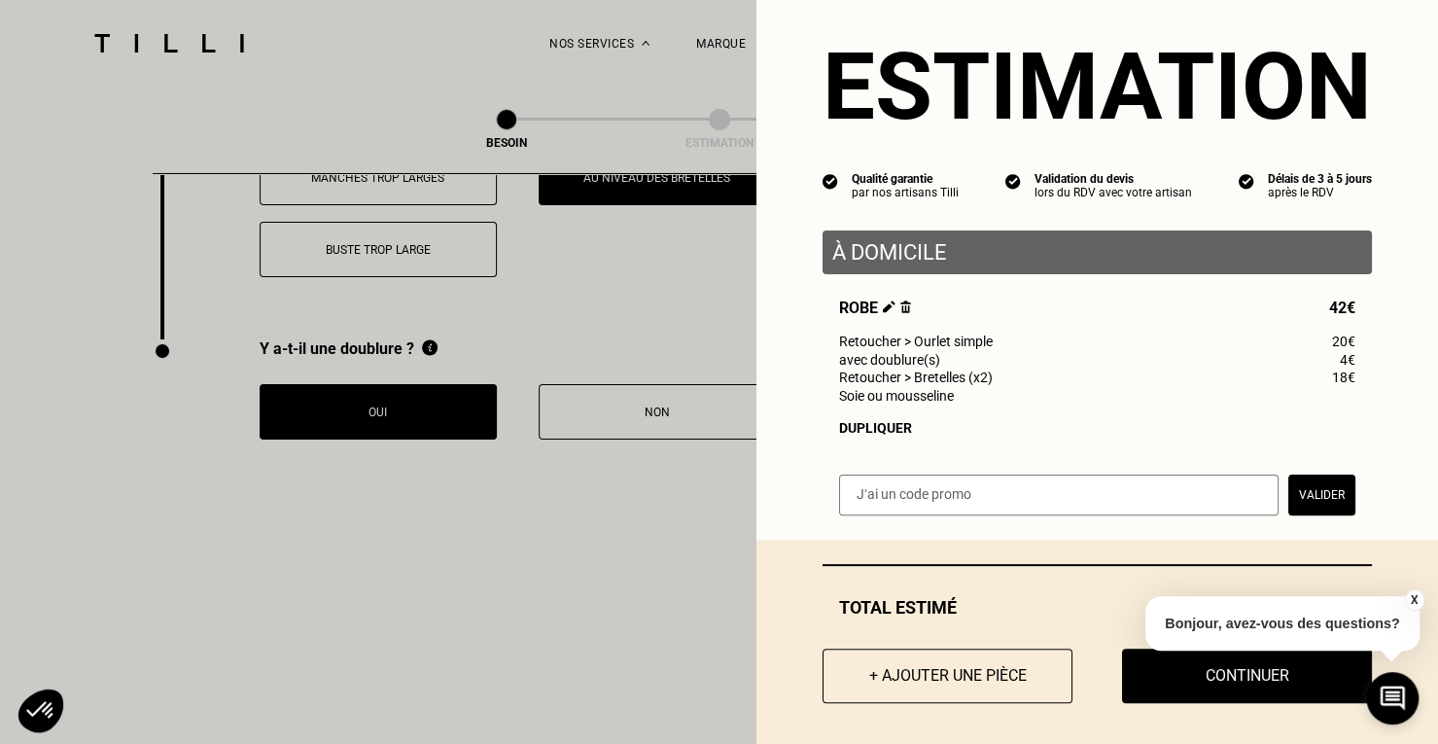
scroll to position [46, 0]
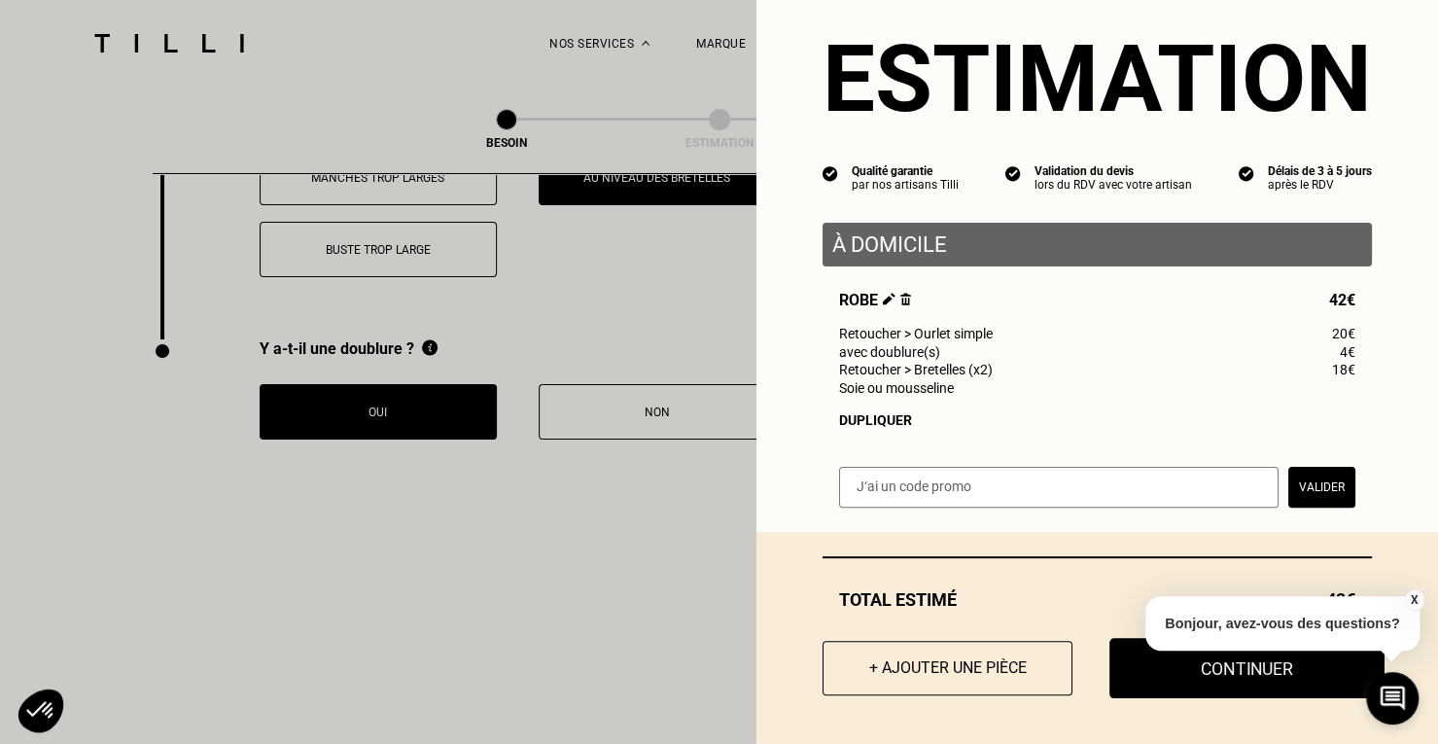
click at [1120, 670] on button "Continuer" at bounding box center [1246, 668] width 275 height 60
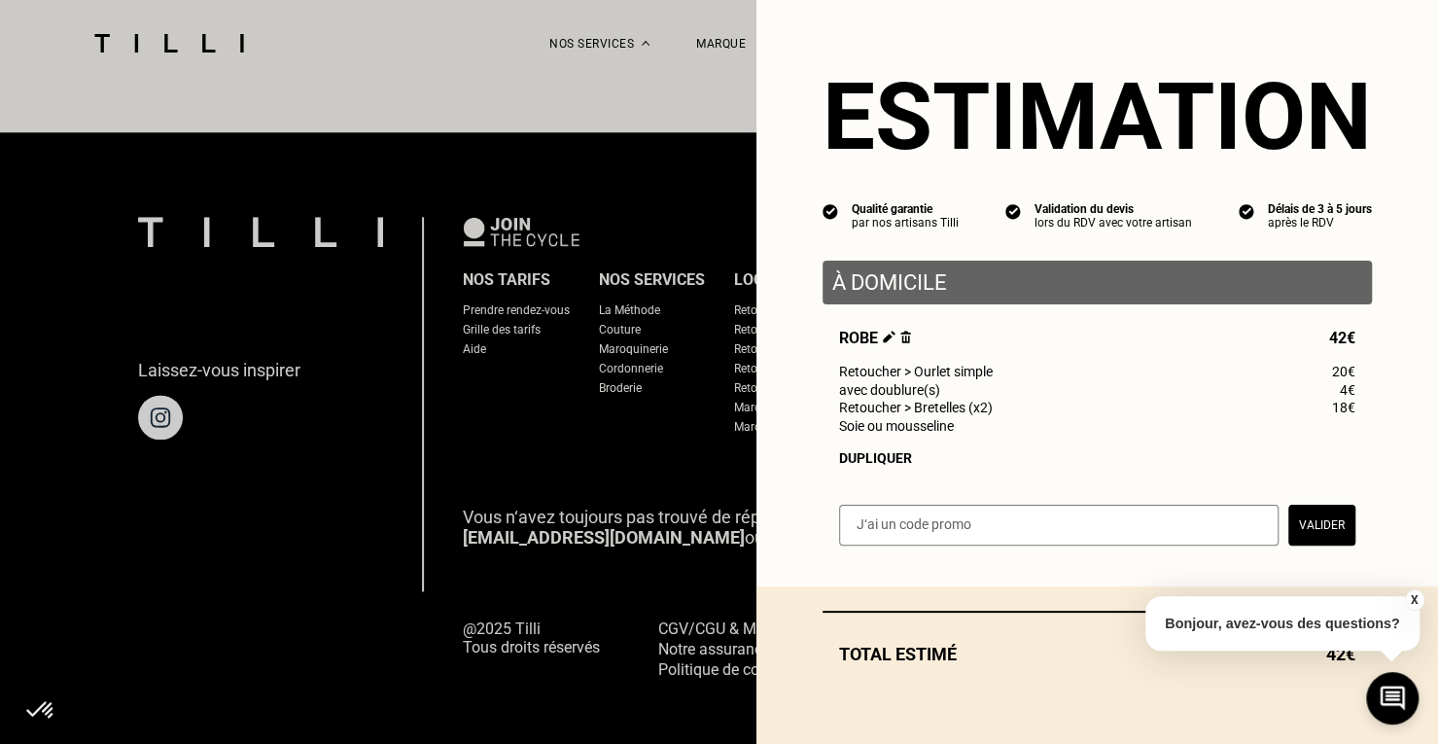
scroll to position [0, 0]
select select "FR"
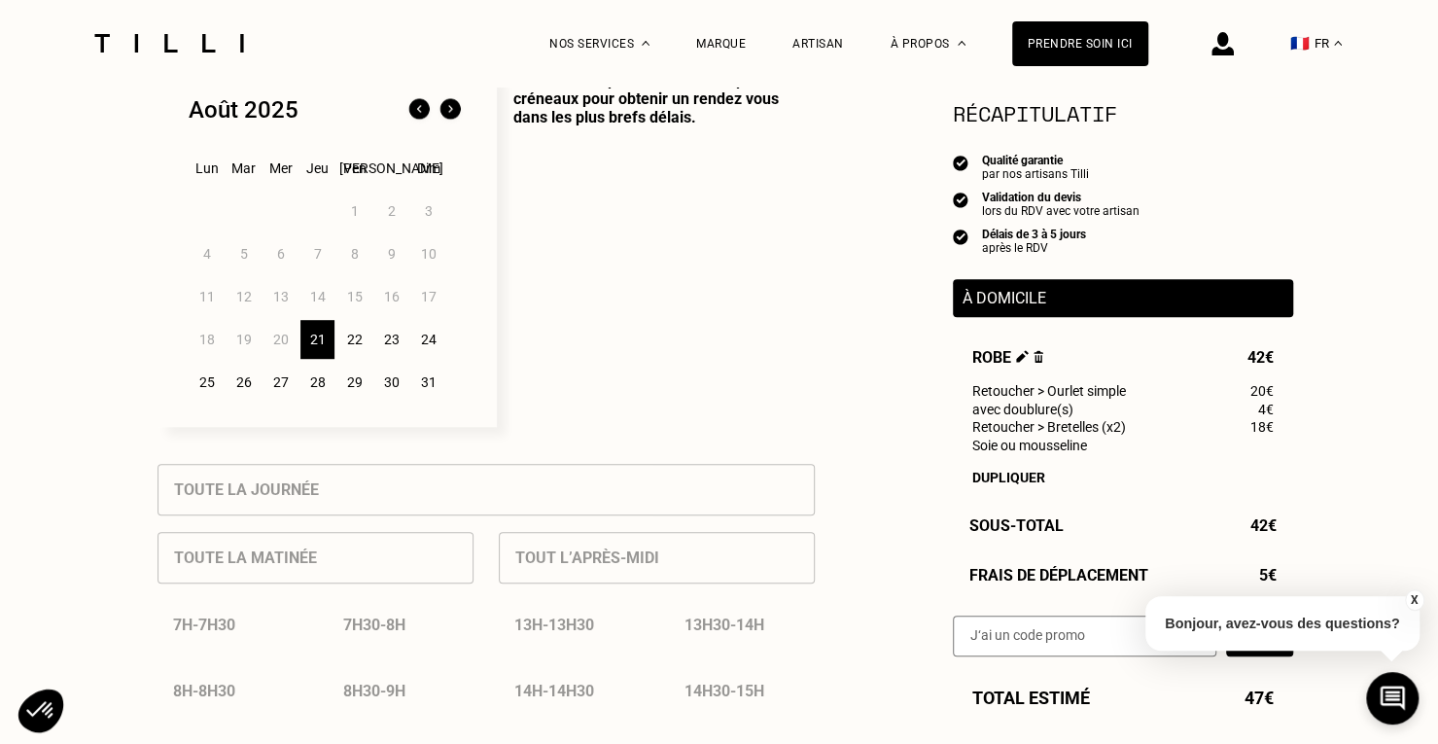
scroll to position [486, 0]
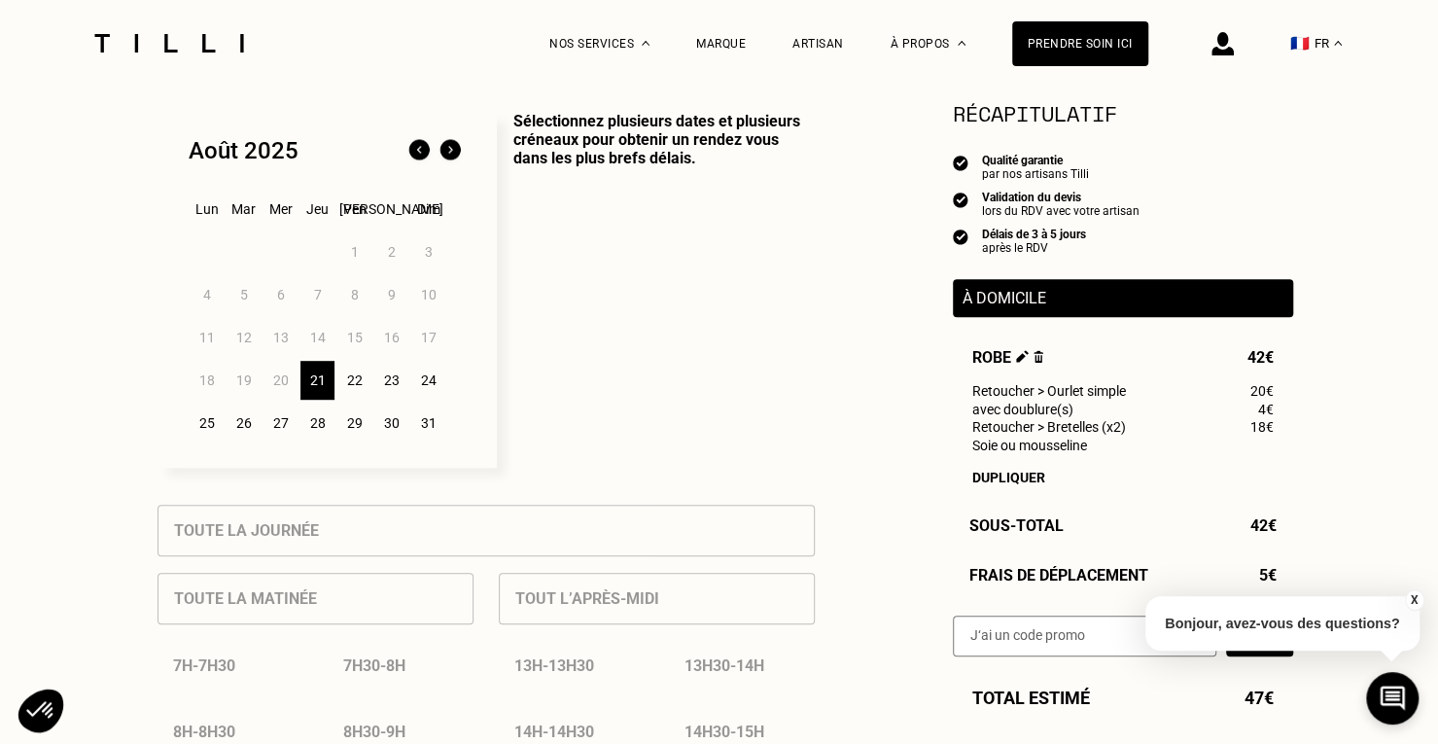
click at [358, 392] on div "22" at bounding box center [354, 380] width 34 height 39
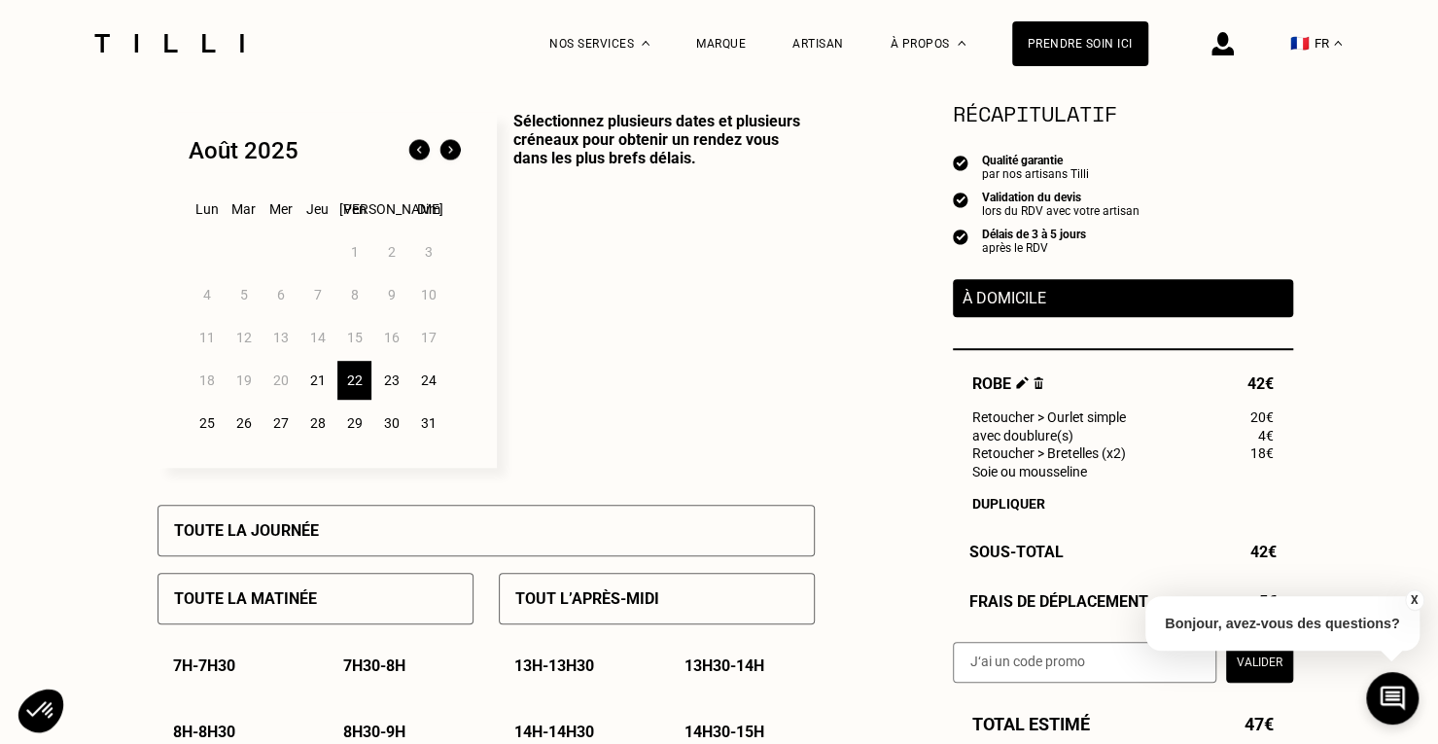
click at [456, 156] on img at bounding box center [450, 150] width 31 height 31
click at [200, 262] on div "1" at bounding box center [207, 251] width 34 height 39
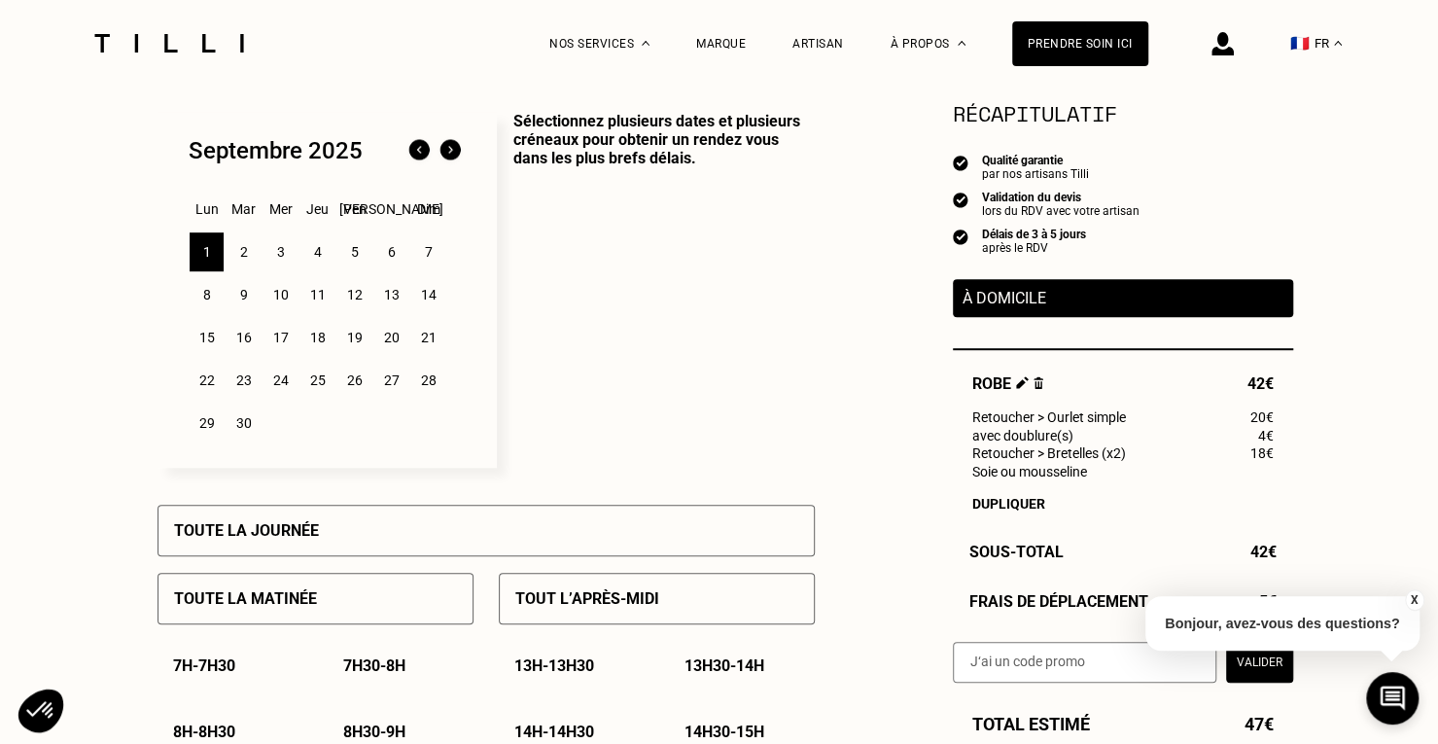
click at [205, 297] on div "8" at bounding box center [207, 294] width 34 height 39
click at [202, 262] on div "1" at bounding box center [207, 251] width 34 height 39
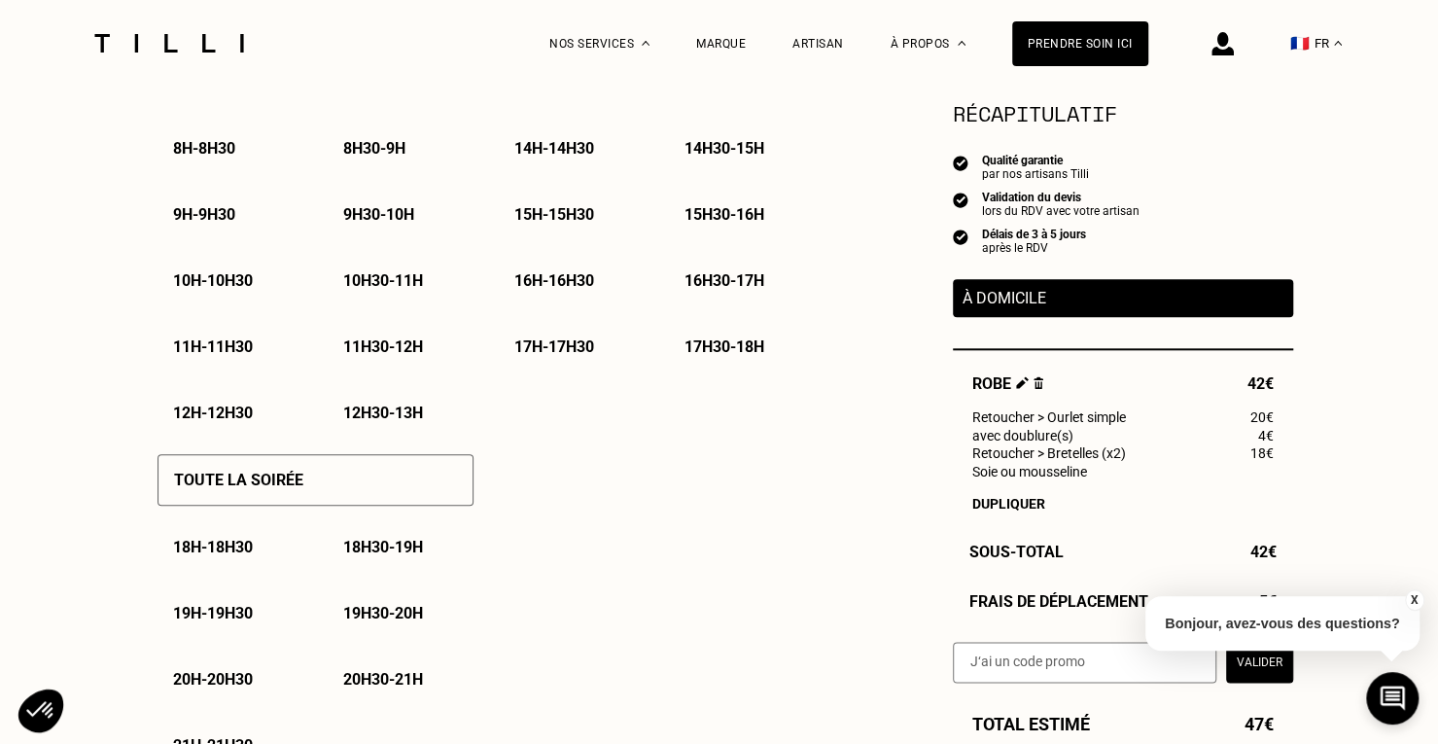
scroll to position [1166, 0]
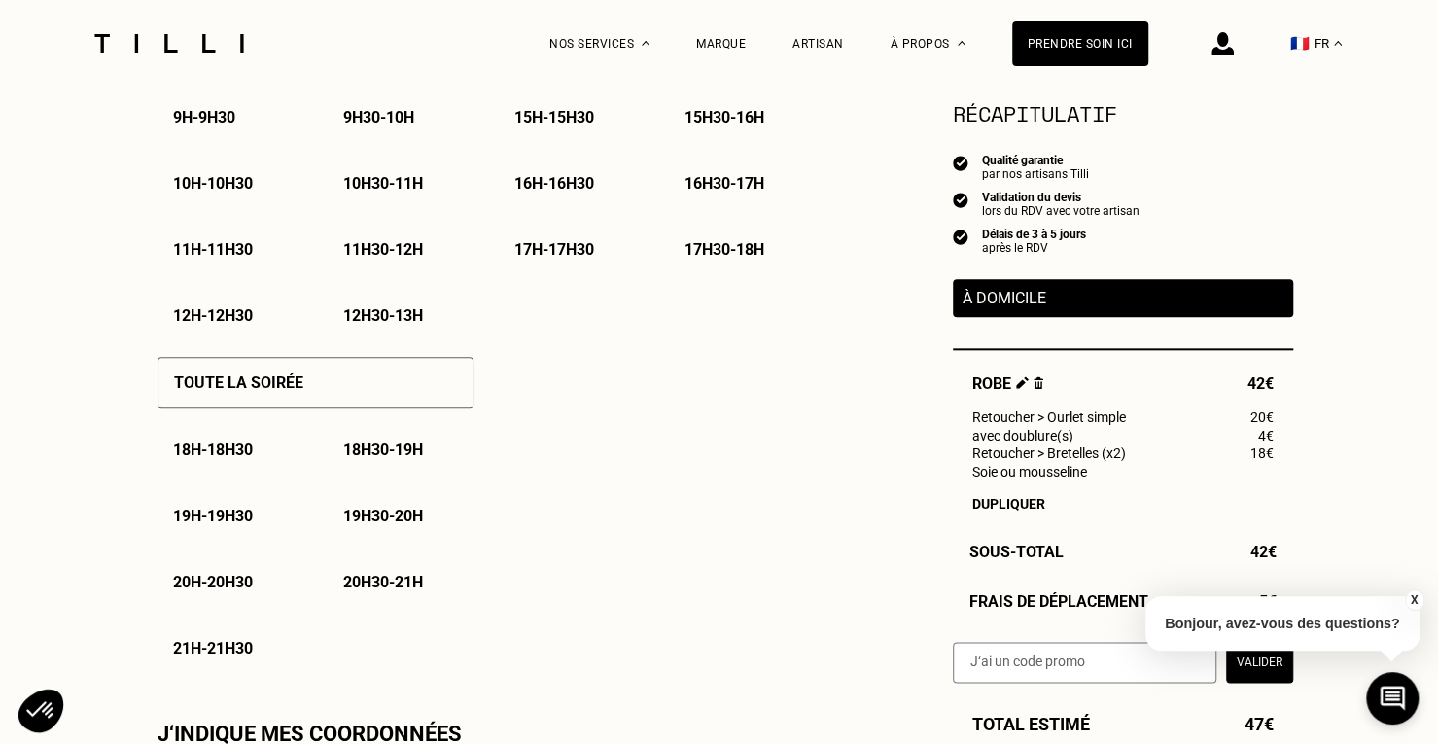
click at [365, 525] on p "19h30 - 20h" at bounding box center [383, 515] width 80 height 18
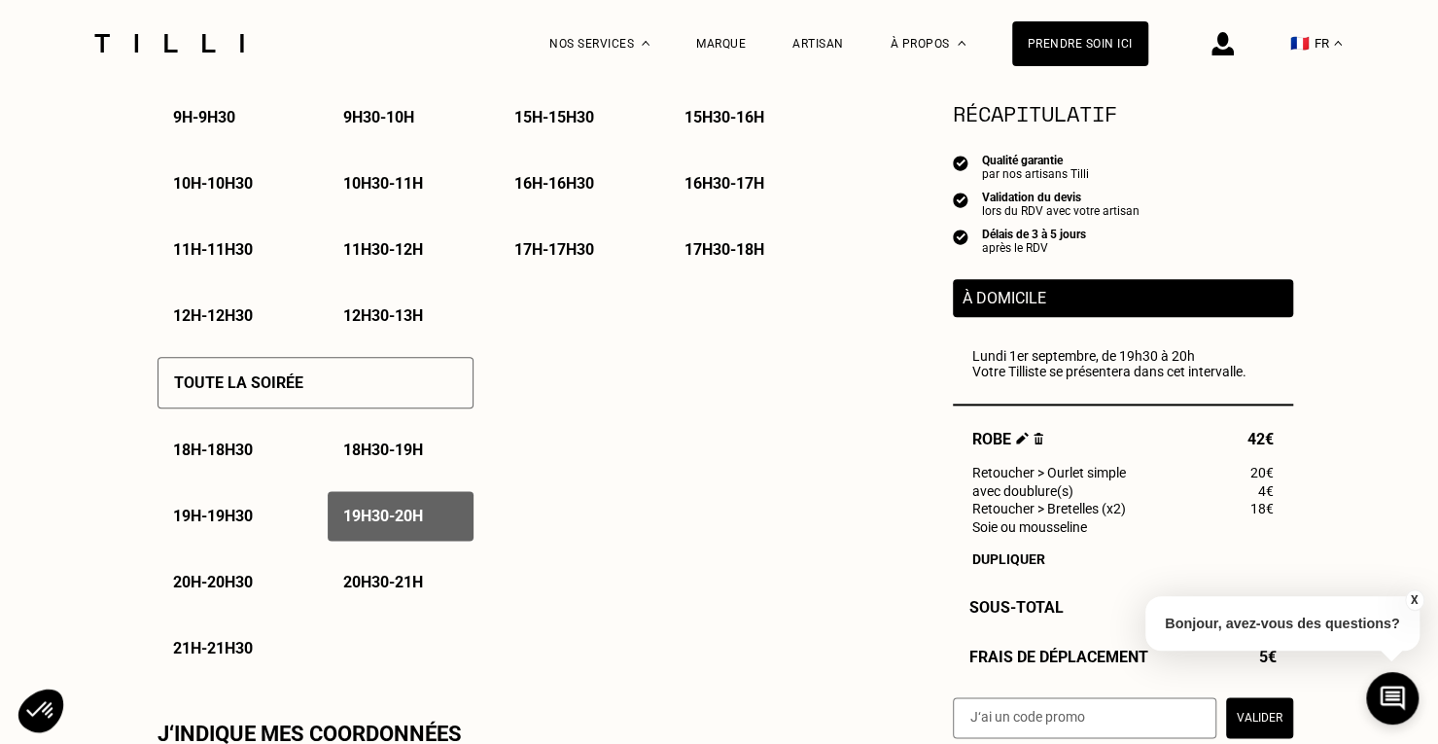
click at [237, 598] on div "20h - 20h30" at bounding box center [230, 582] width 146 height 50
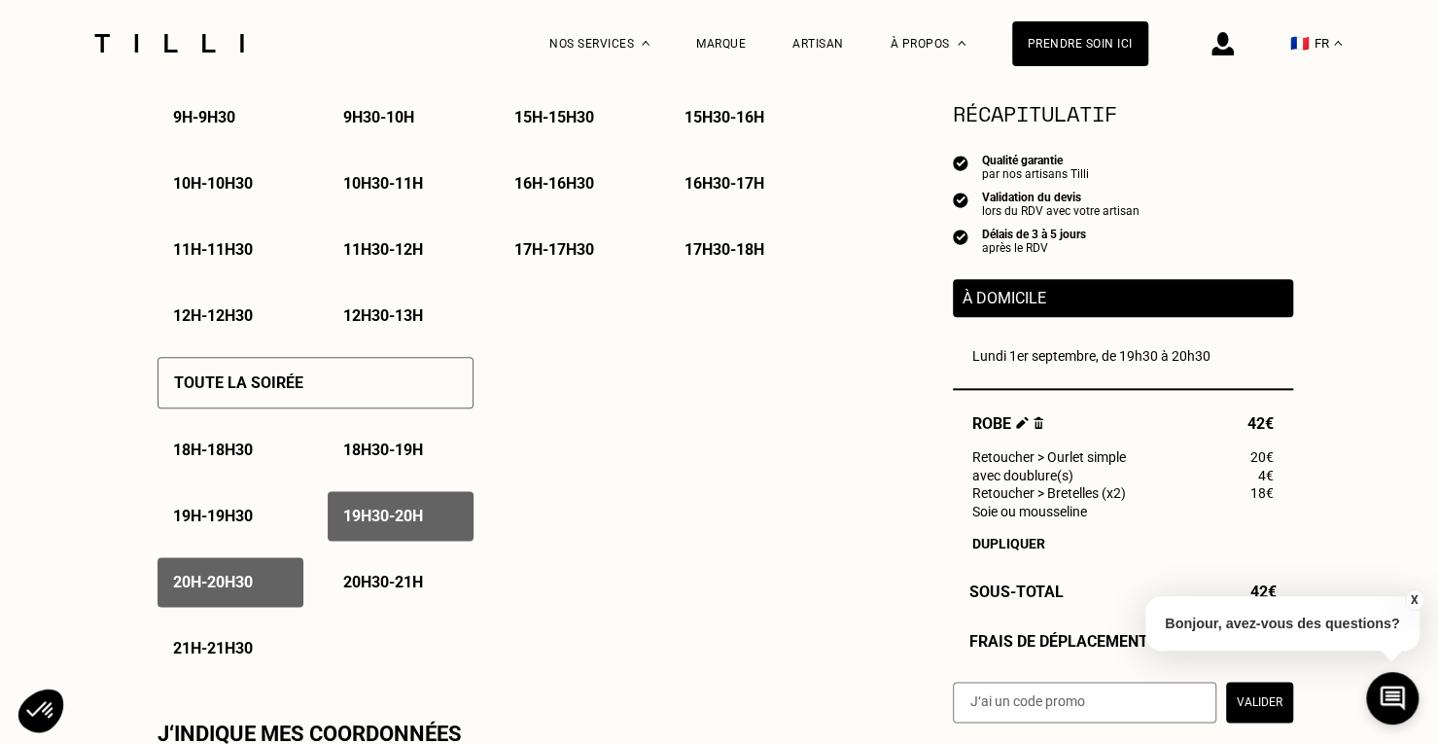
click at [375, 584] on p "20h30 - 21h" at bounding box center [383, 582] width 80 height 18
click at [233, 650] on p "21h - 21h30" at bounding box center [213, 648] width 80 height 18
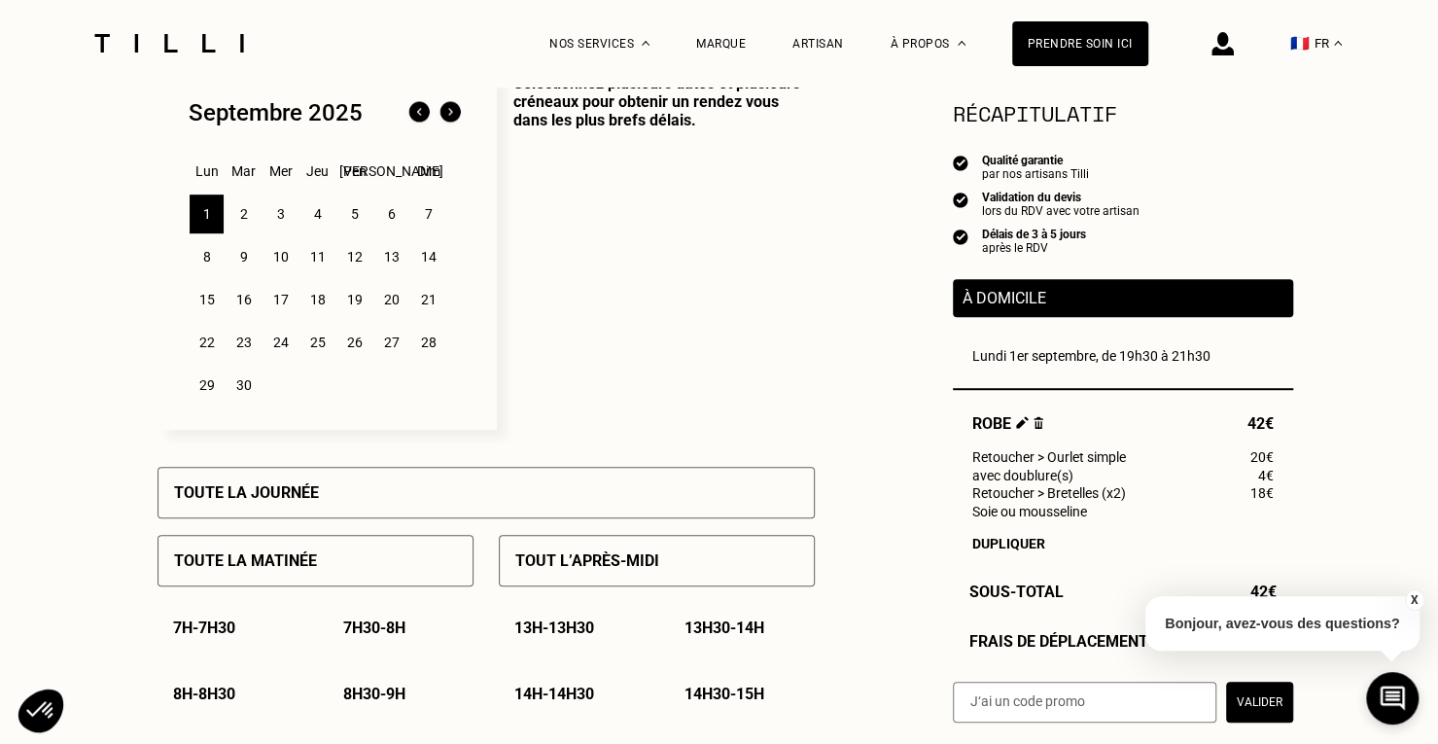
scroll to position [389, 0]
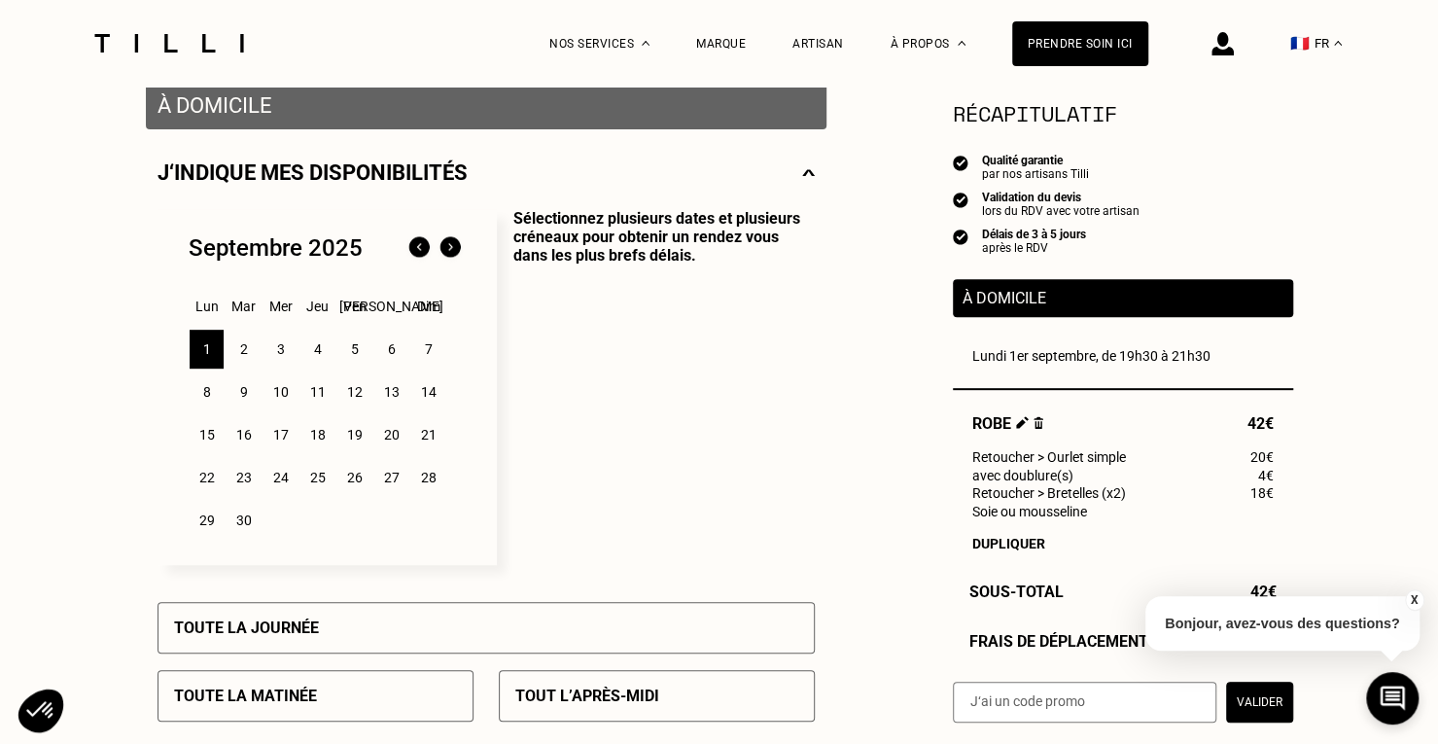
click at [247, 355] on div "2" at bounding box center [243, 349] width 34 height 39
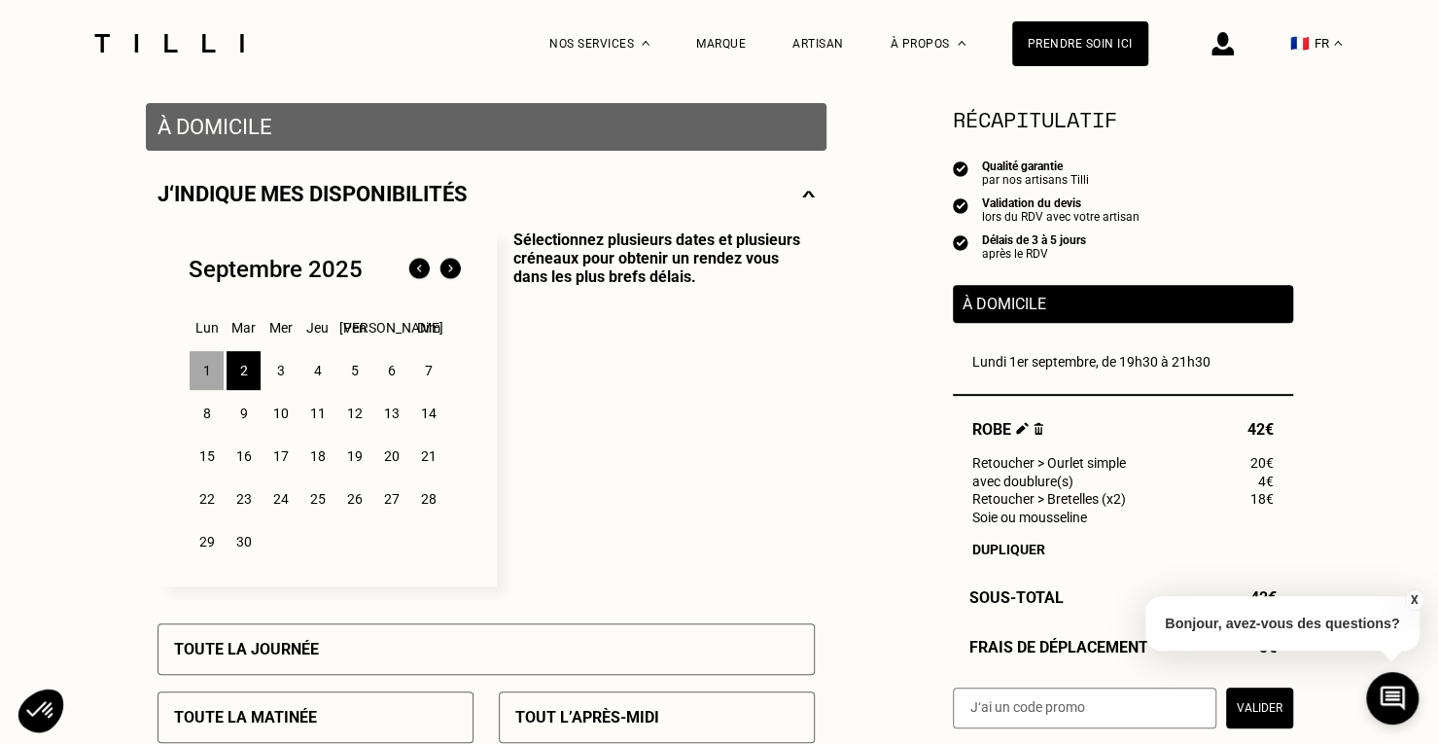
scroll to position [292, 0]
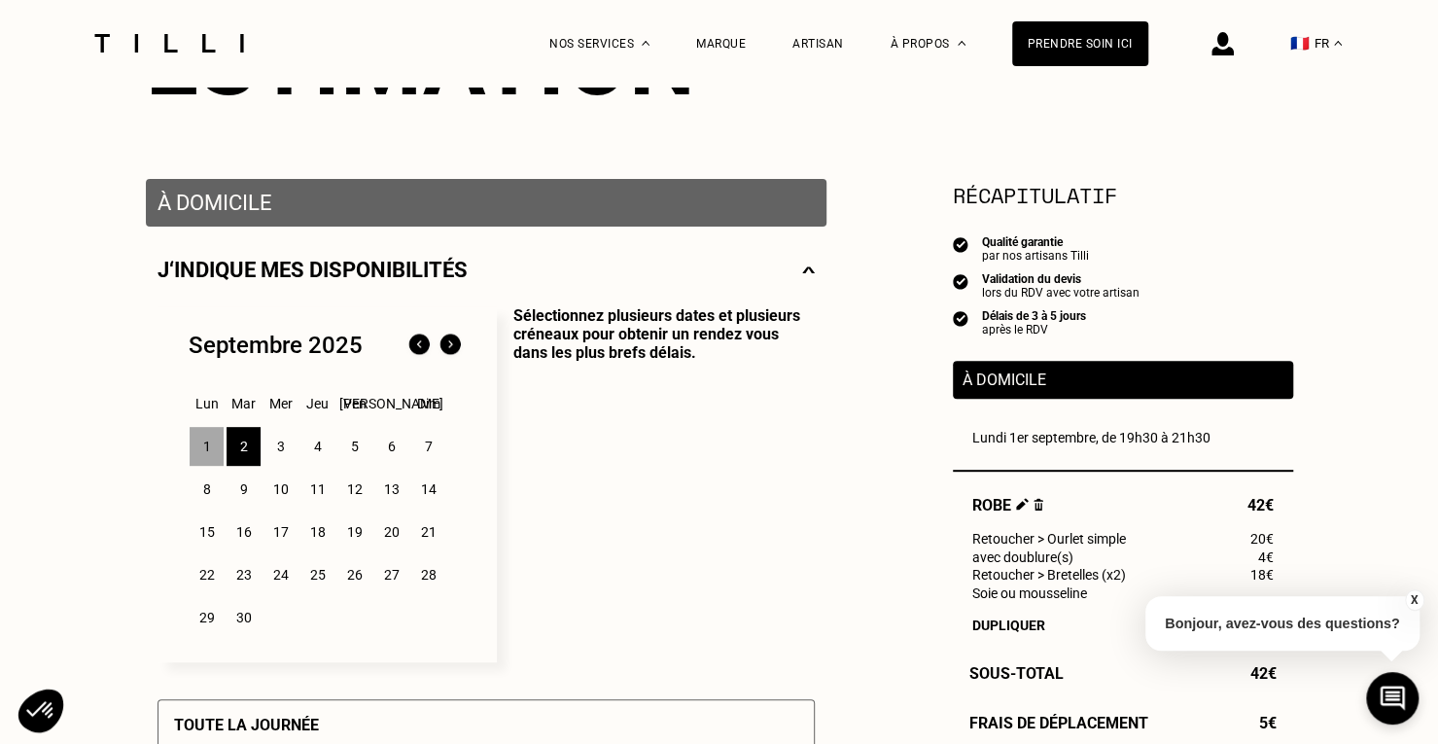
click at [278, 450] on div "3" at bounding box center [280, 446] width 34 height 39
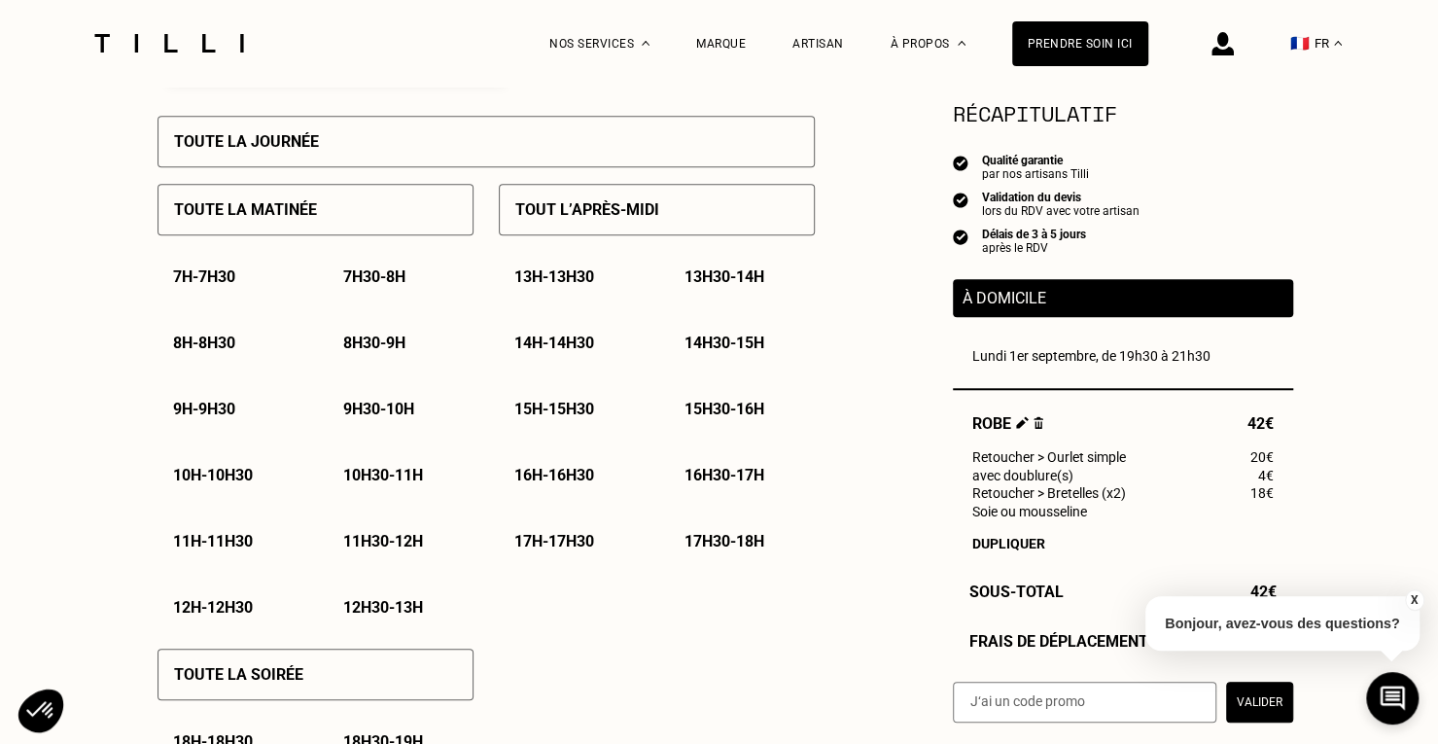
scroll to position [389, 0]
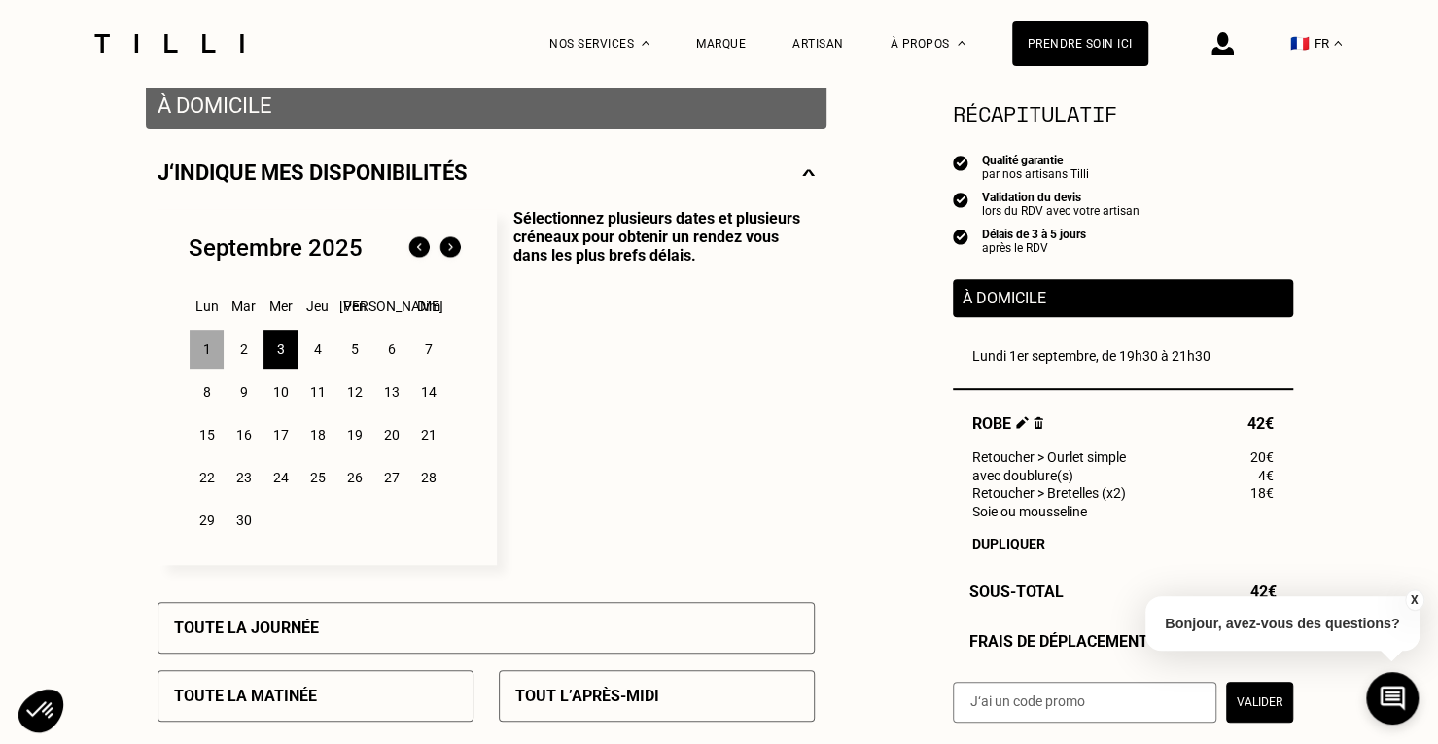
click at [319, 357] on div "4" at bounding box center [317, 349] width 34 height 39
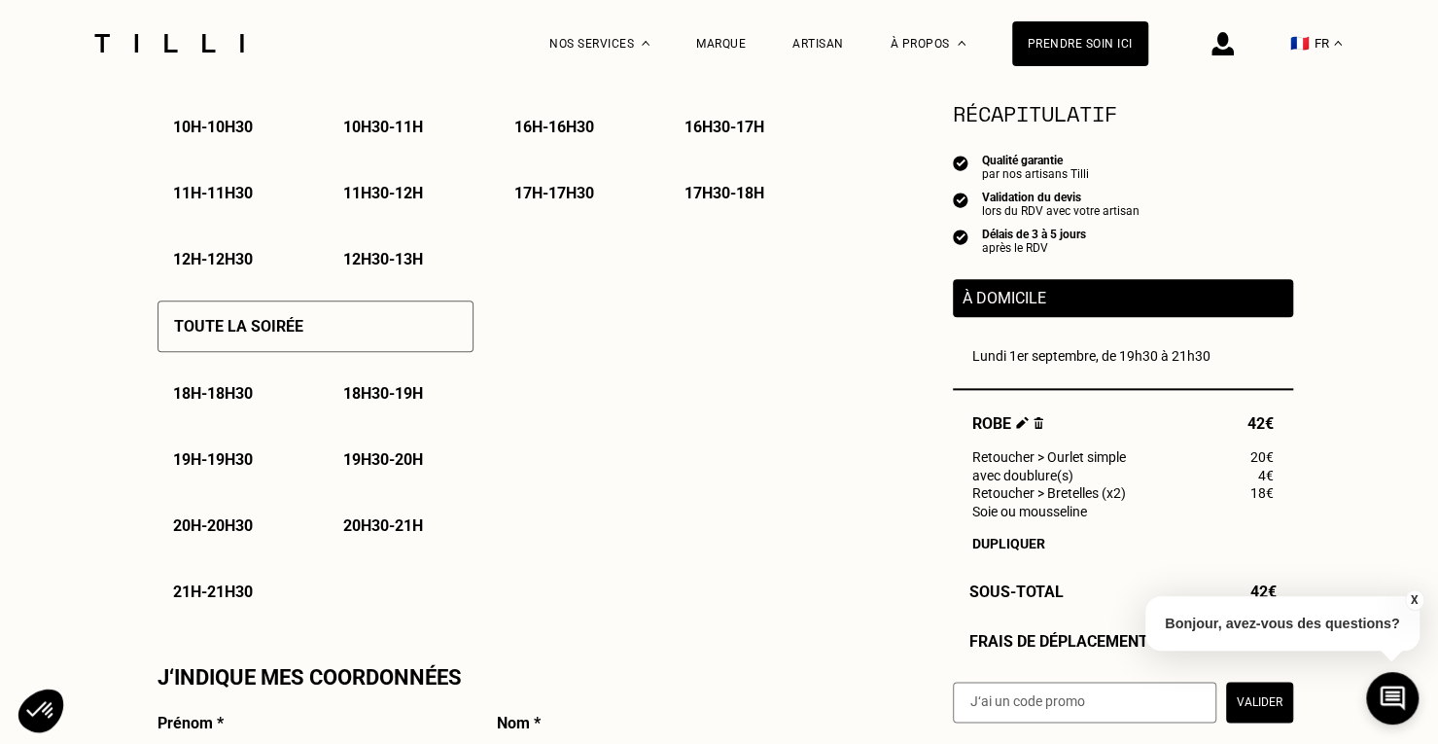
scroll to position [1361, 0]
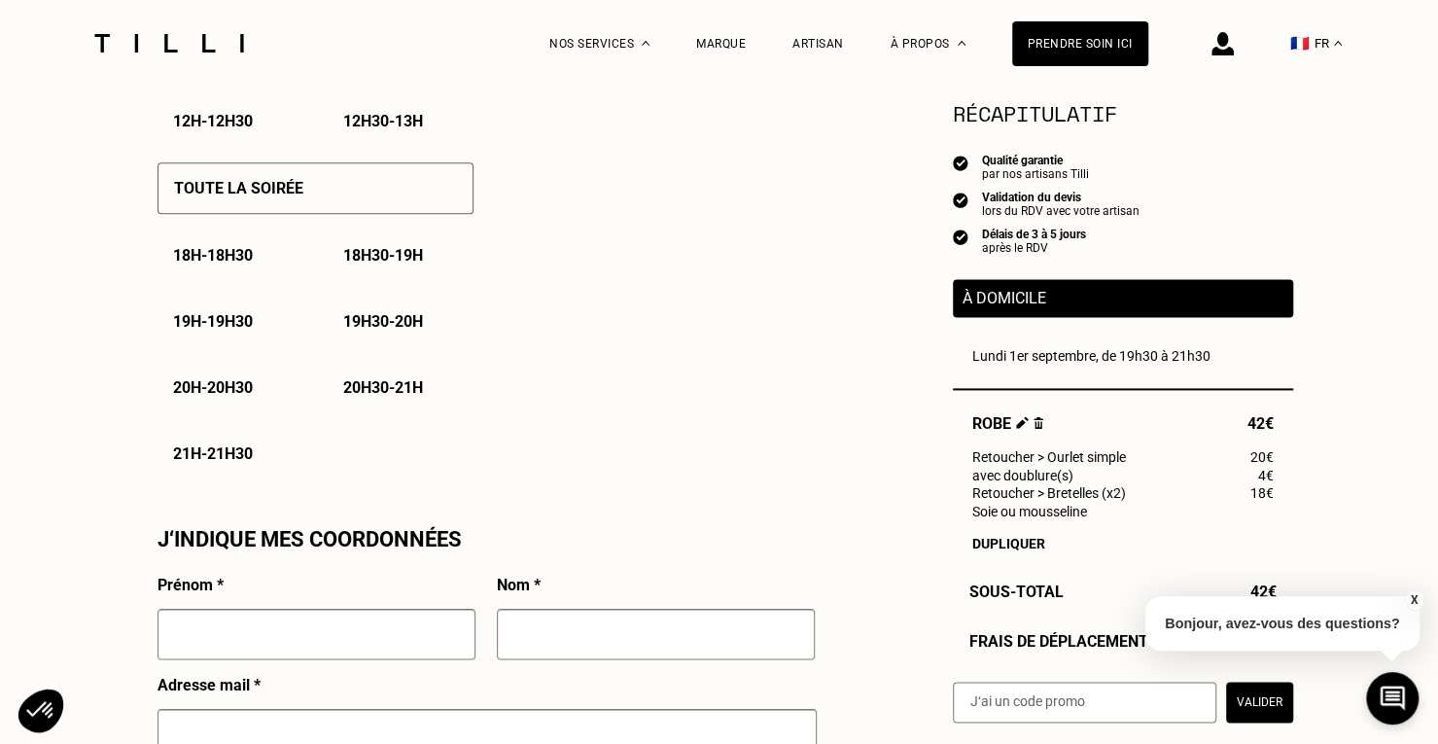
click at [391, 341] on div "19h30 - 20h" at bounding box center [401, 321] width 146 height 50
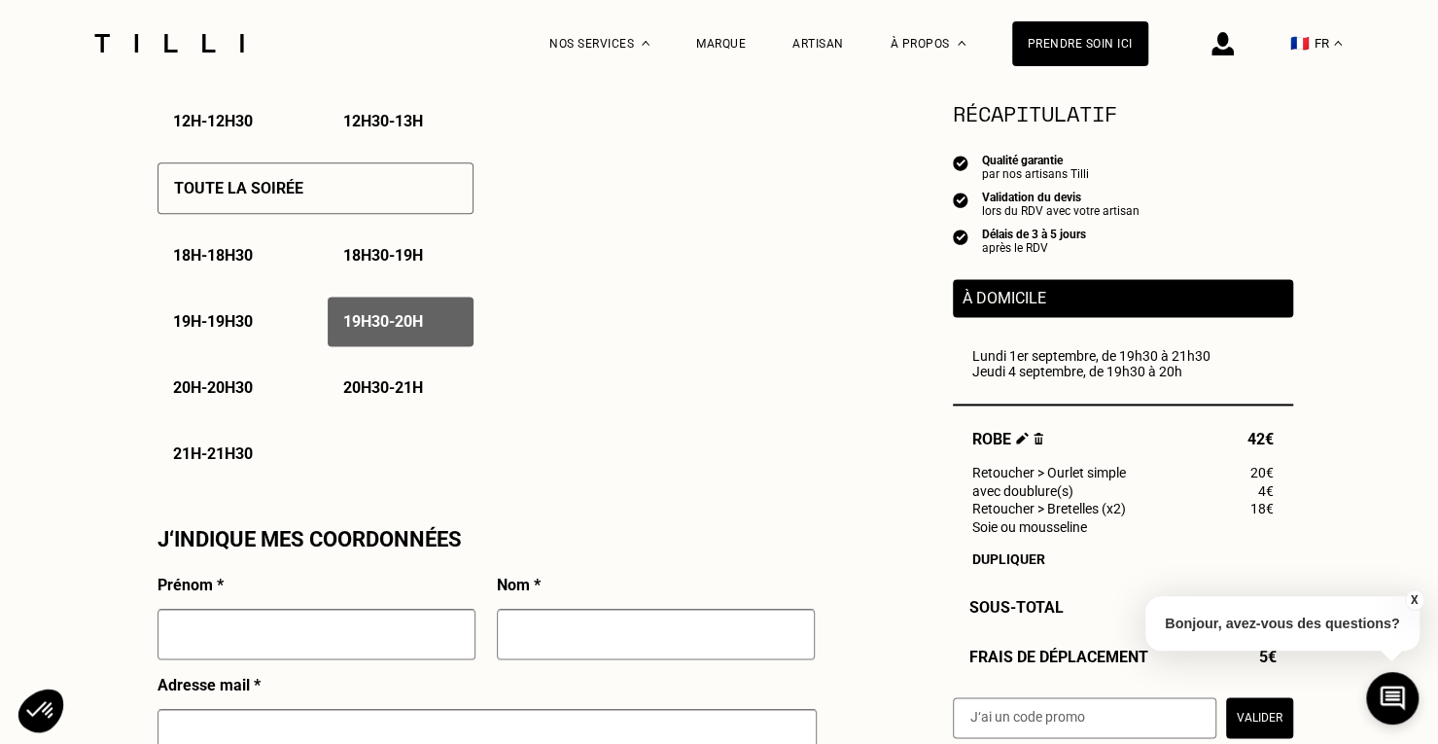
click at [253, 397] on p "20h - 20h30" at bounding box center [213, 387] width 80 height 18
click at [367, 393] on p "20h30 - 21h" at bounding box center [383, 387] width 80 height 18
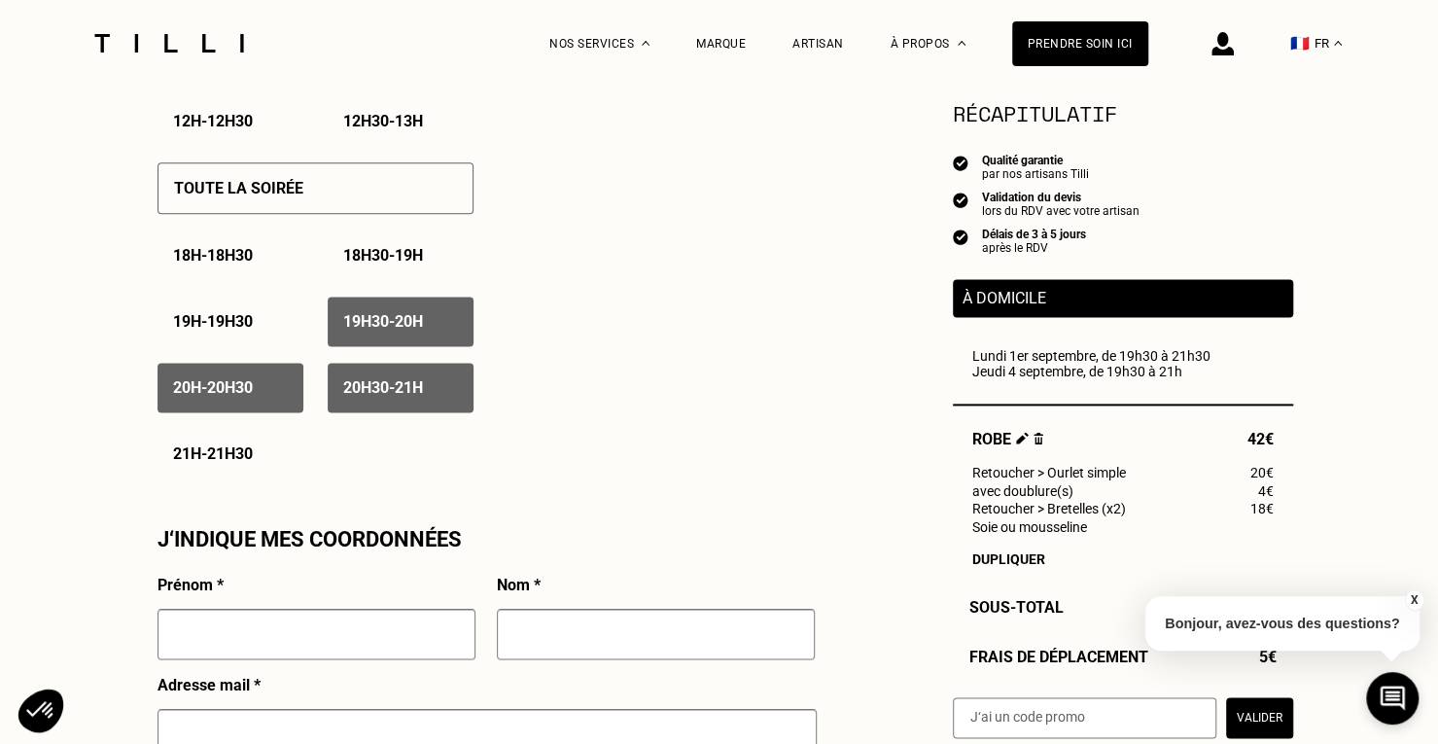
click at [233, 454] on p "21h - 21h30" at bounding box center [213, 453] width 80 height 18
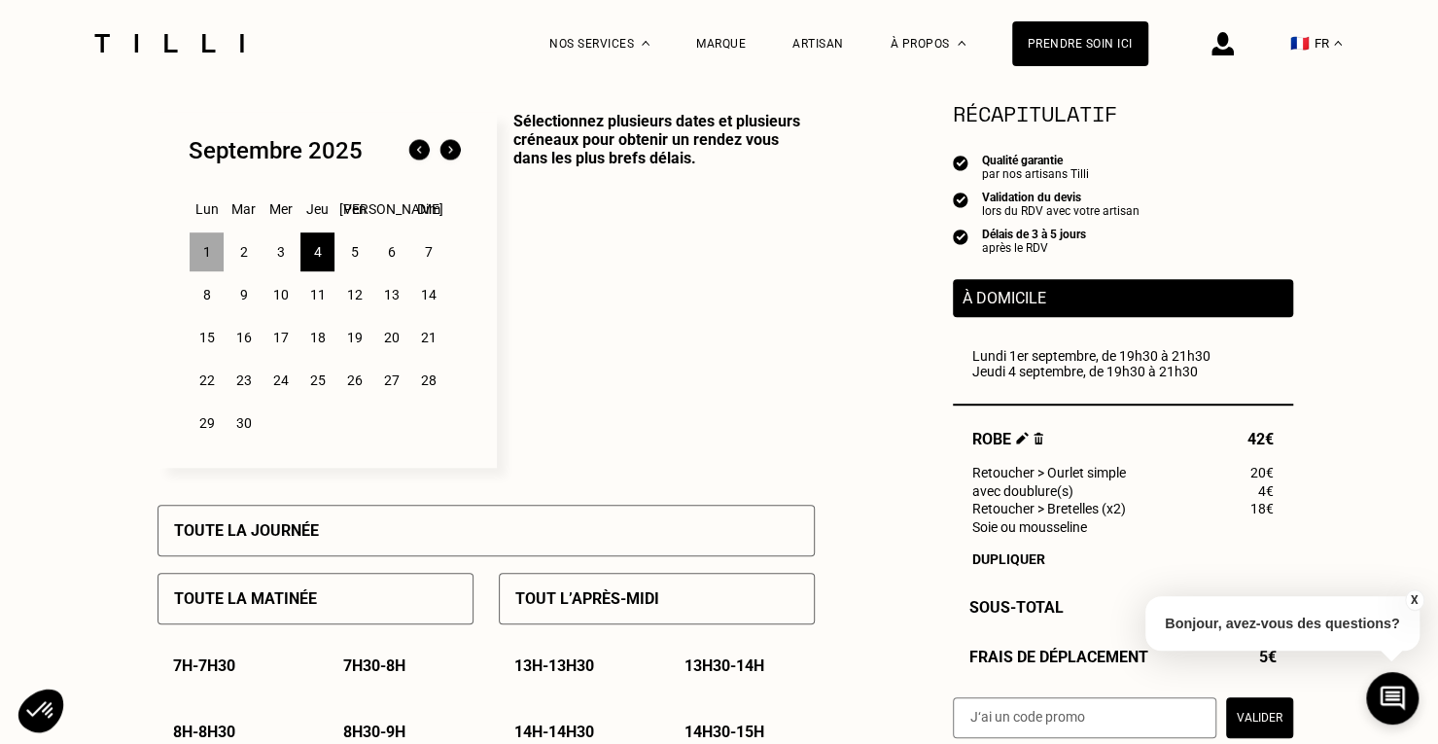
scroll to position [389, 0]
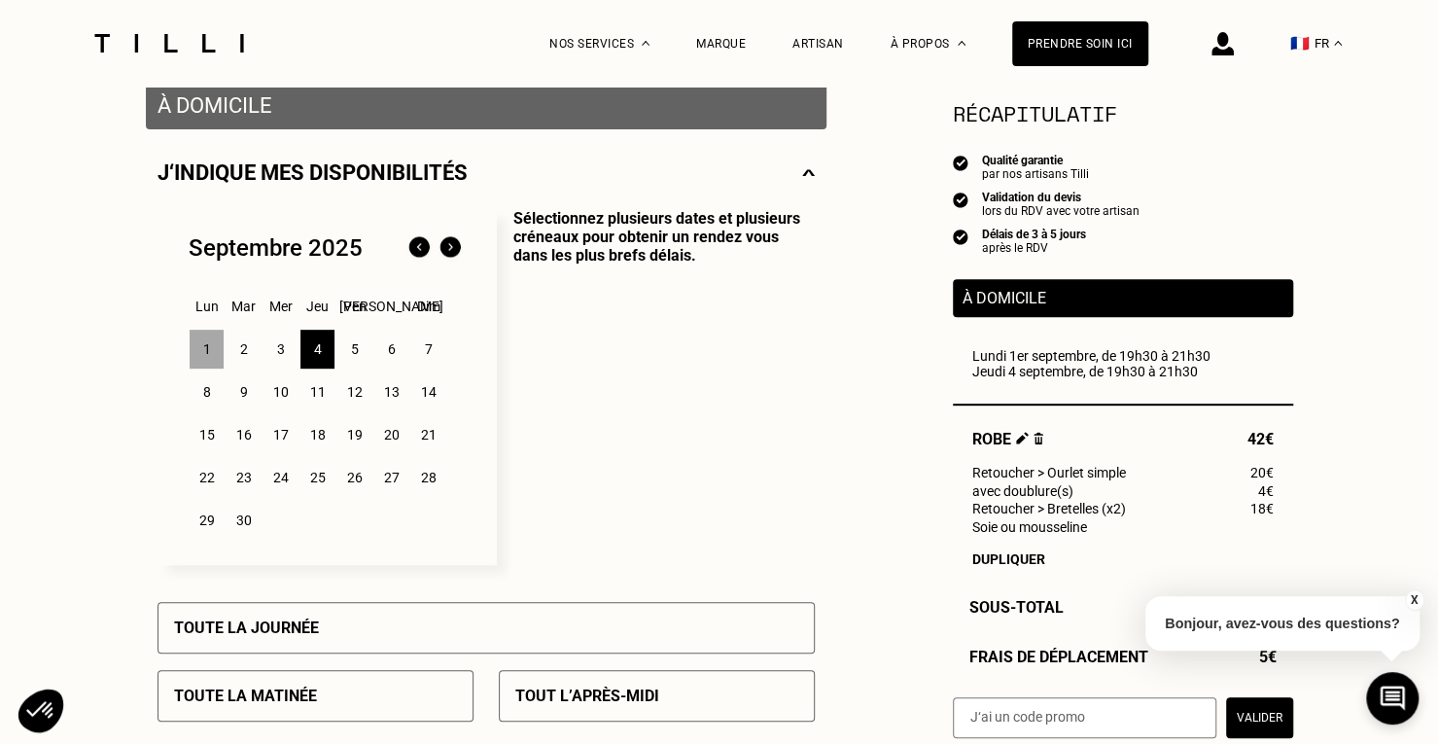
click at [216, 400] on div "8" at bounding box center [207, 391] width 34 height 39
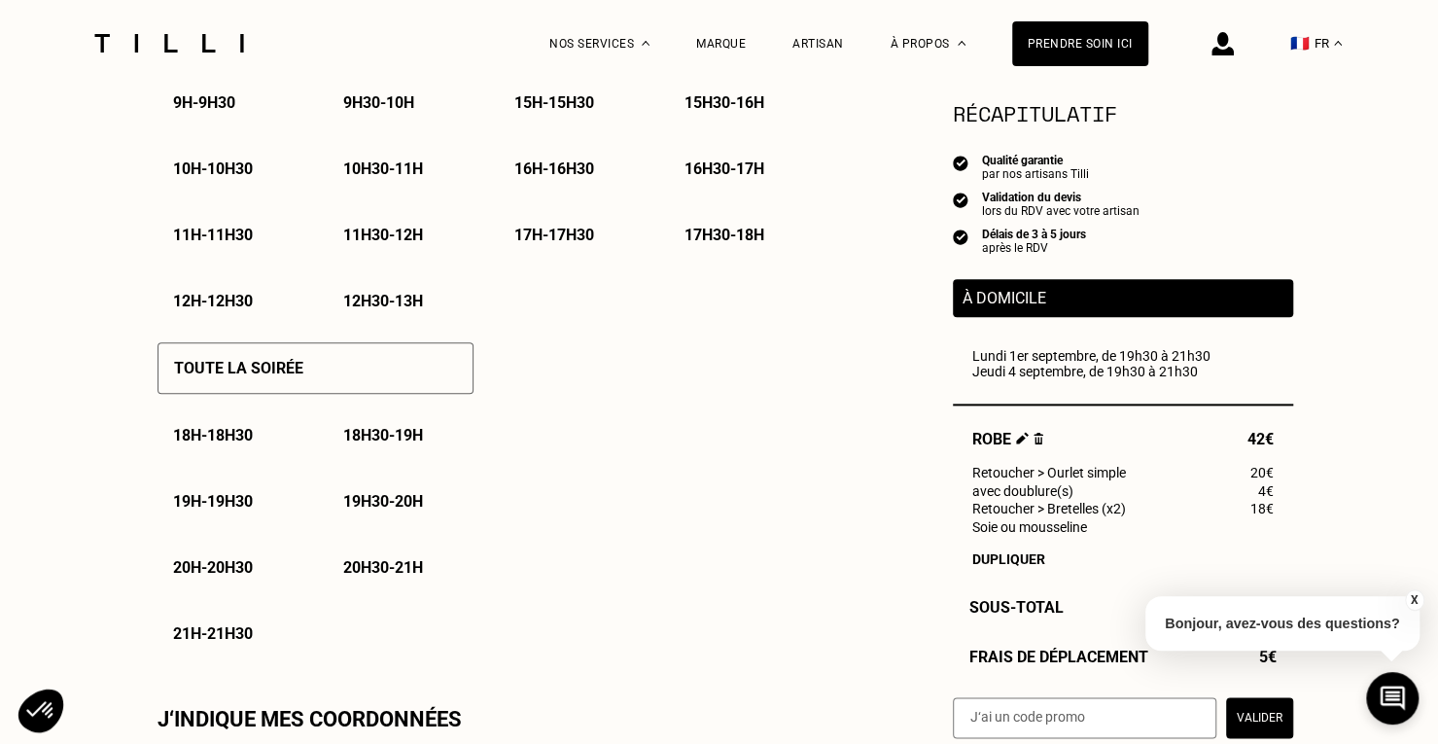
scroll to position [1361, 0]
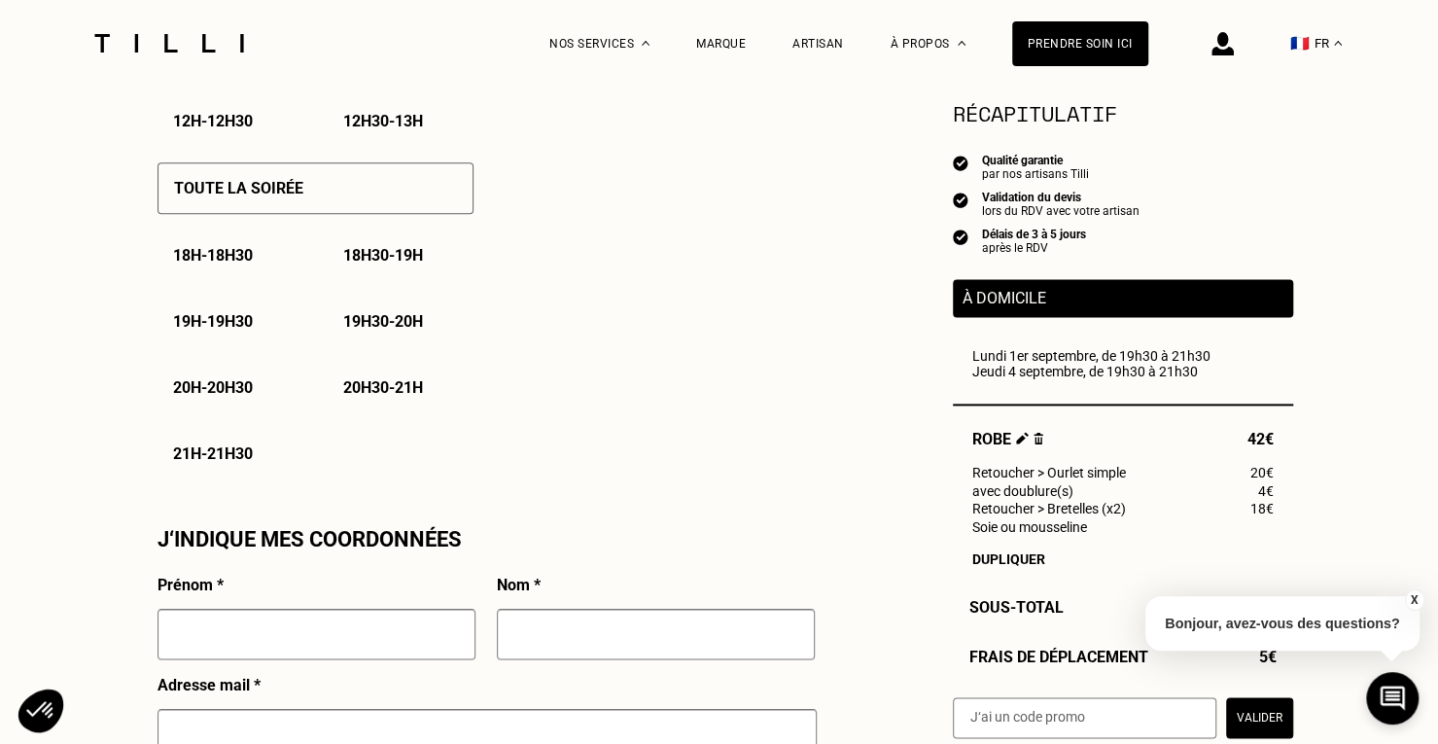
click at [246, 329] on p "19h - 19h30" at bounding box center [213, 321] width 80 height 18
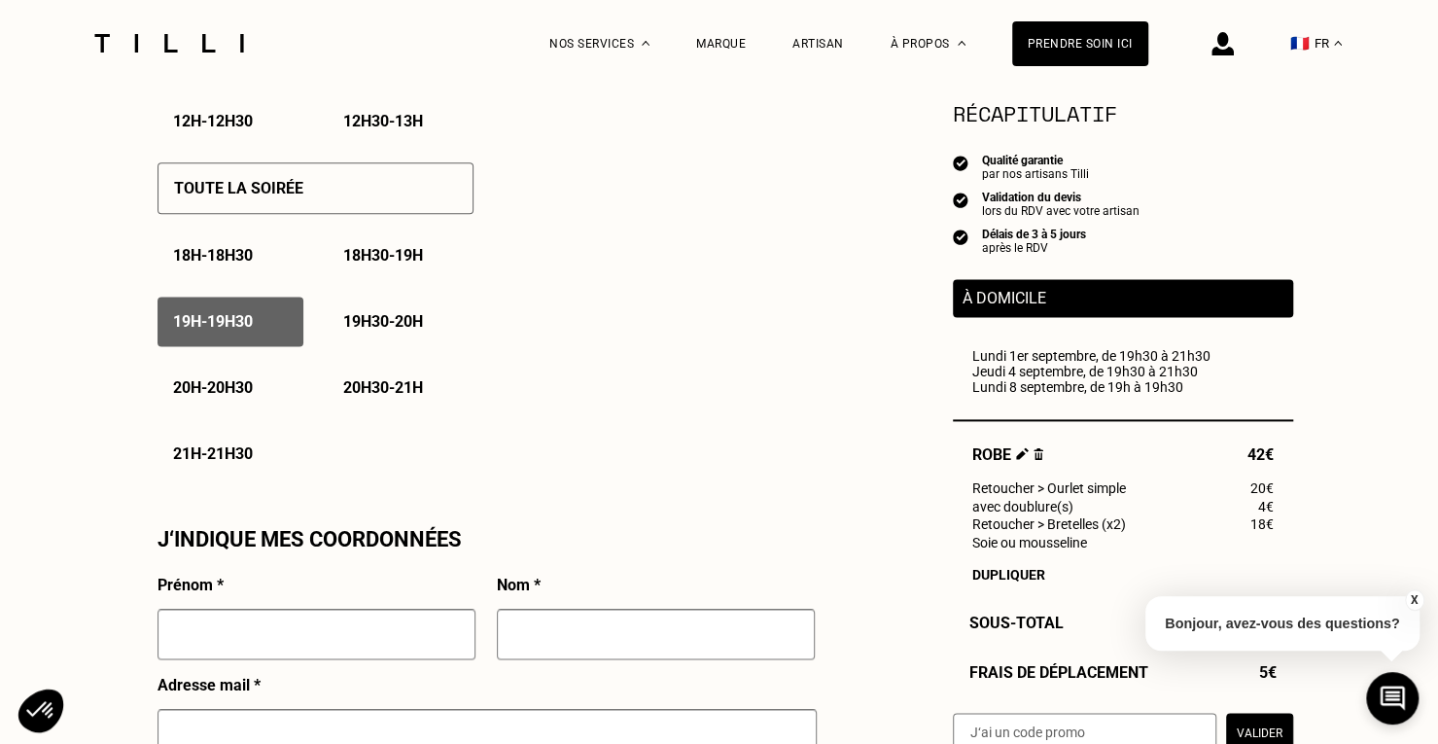
click at [365, 328] on p "19h30 - 20h" at bounding box center [383, 321] width 80 height 18
click at [243, 397] on p "20h - 20h30" at bounding box center [213, 387] width 80 height 18
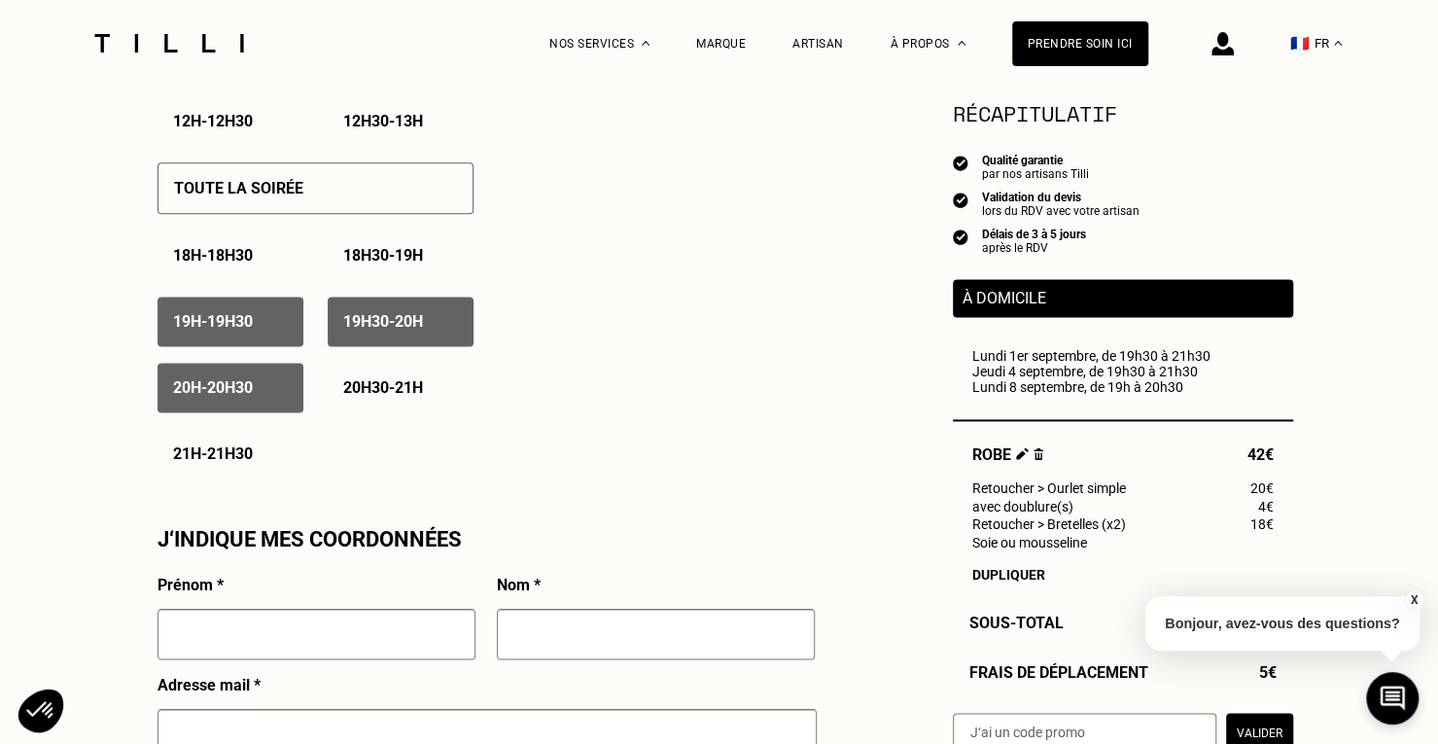
click at [375, 389] on p "20h30 - 21h" at bounding box center [383, 387] width 80 height 18
click at [242, 459] on p "21h - 21h30" at bounding box center [213, 453] width 80 height 18
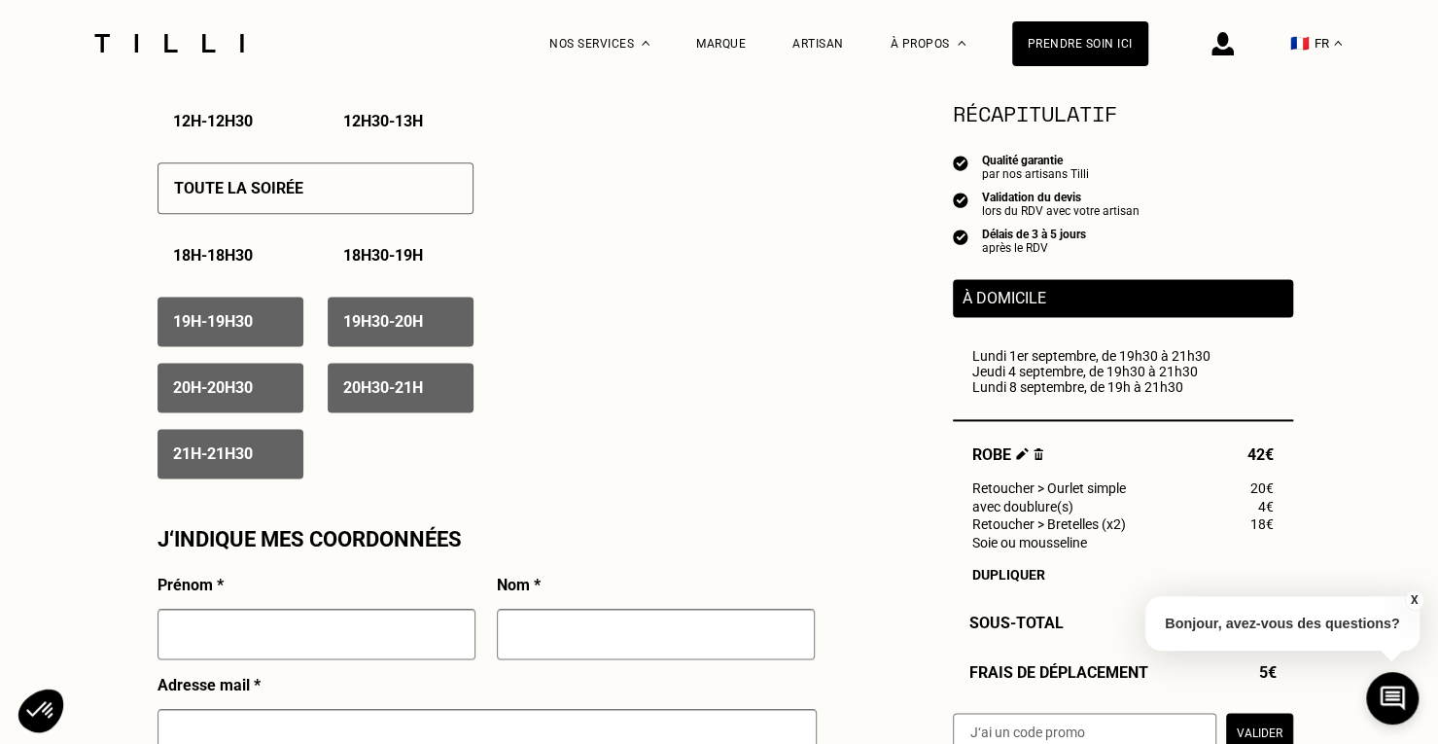
scroll to position [1555, 0]
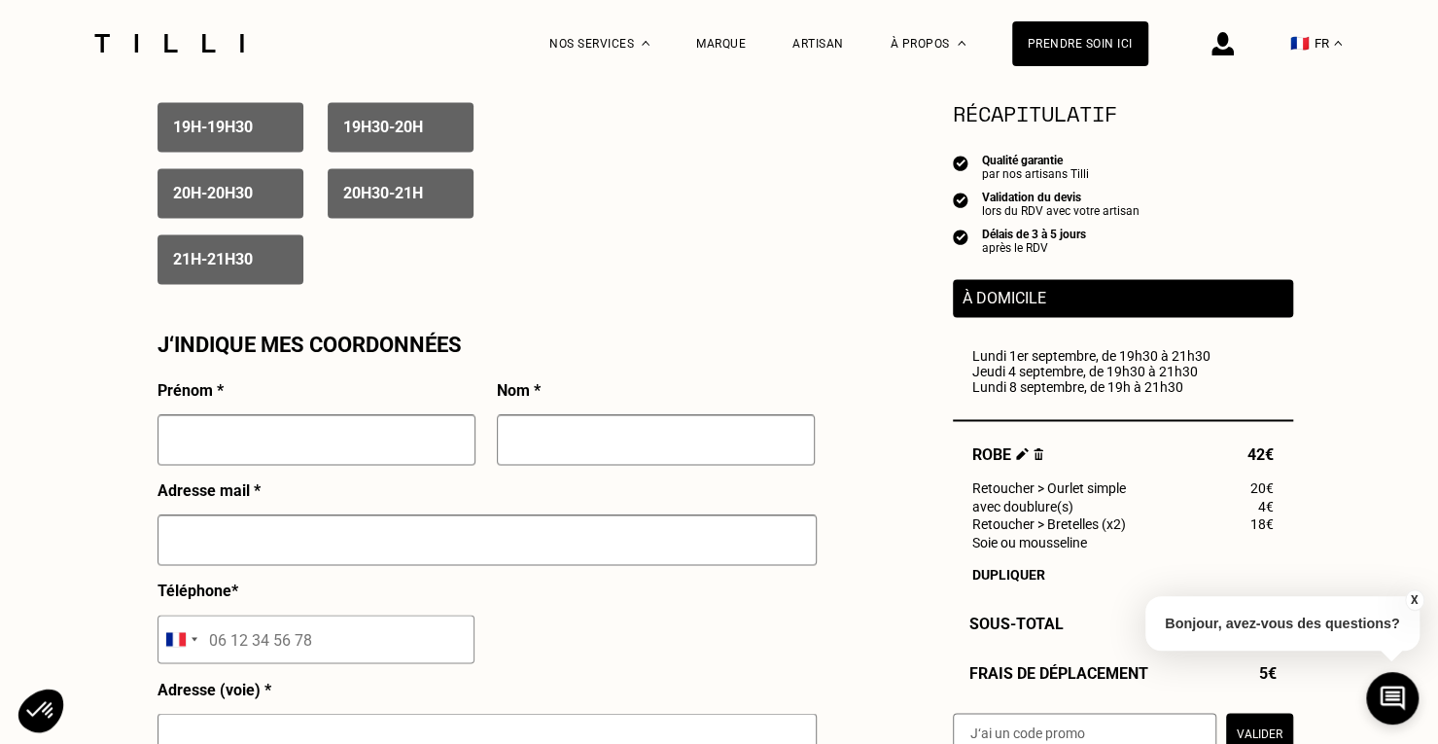
click at [344, 448] on input "text" at bounding box center [316, 439] width 318 height 51
type input "[PERSON_NAME]"
type input "Bayet"
type input "[PERSON_NAME][EMAIL_ADDRESS][DOMAIN_NAME]"
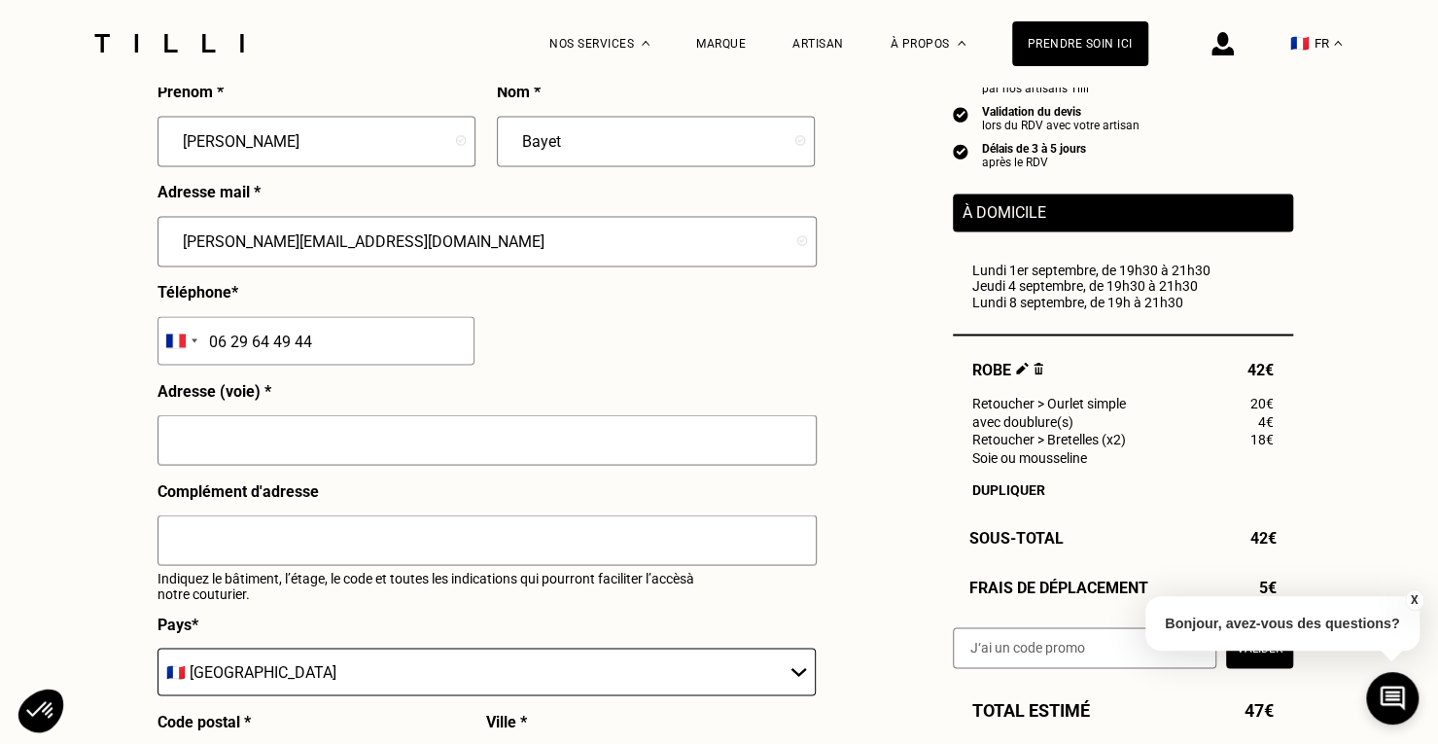
scroll to position [1944, 0]
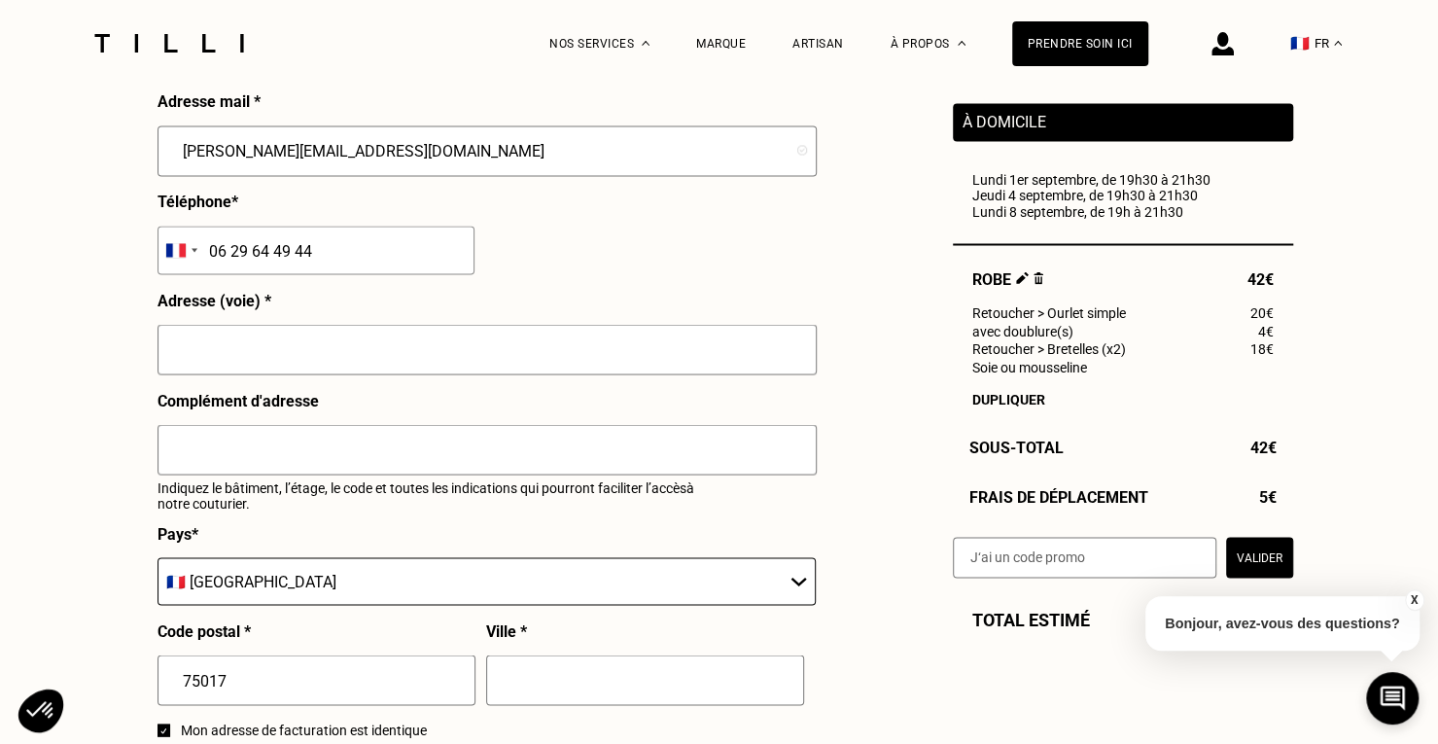
type input "06 29 64 49 44"
click at [566, 361] on input "text" at bounding box center [486, 349] width 659 height 51
type input "4 villa jacquemont"
click at [640, 675] on input "text" at bounding box center [645, 679] width 318 height 51
type input "p"
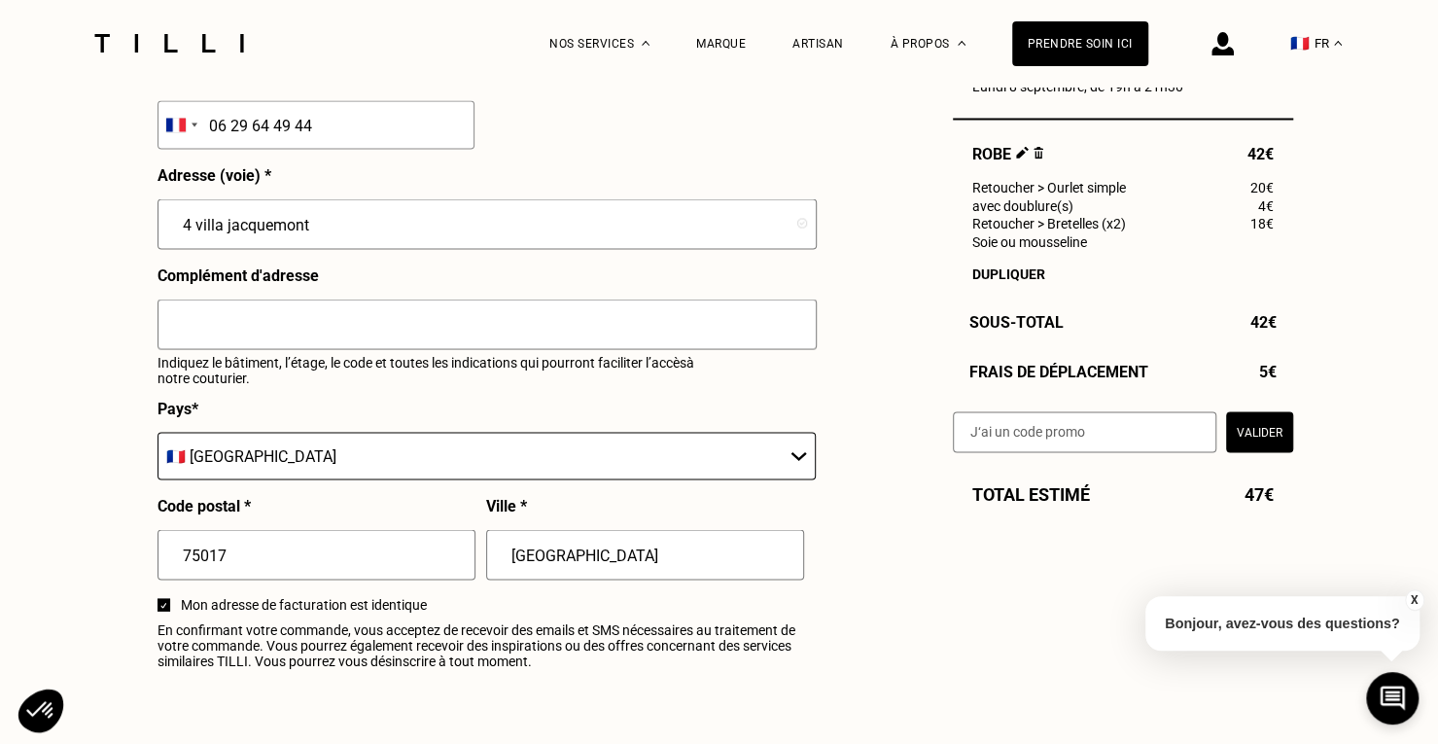
scroll to position [2138, 0]
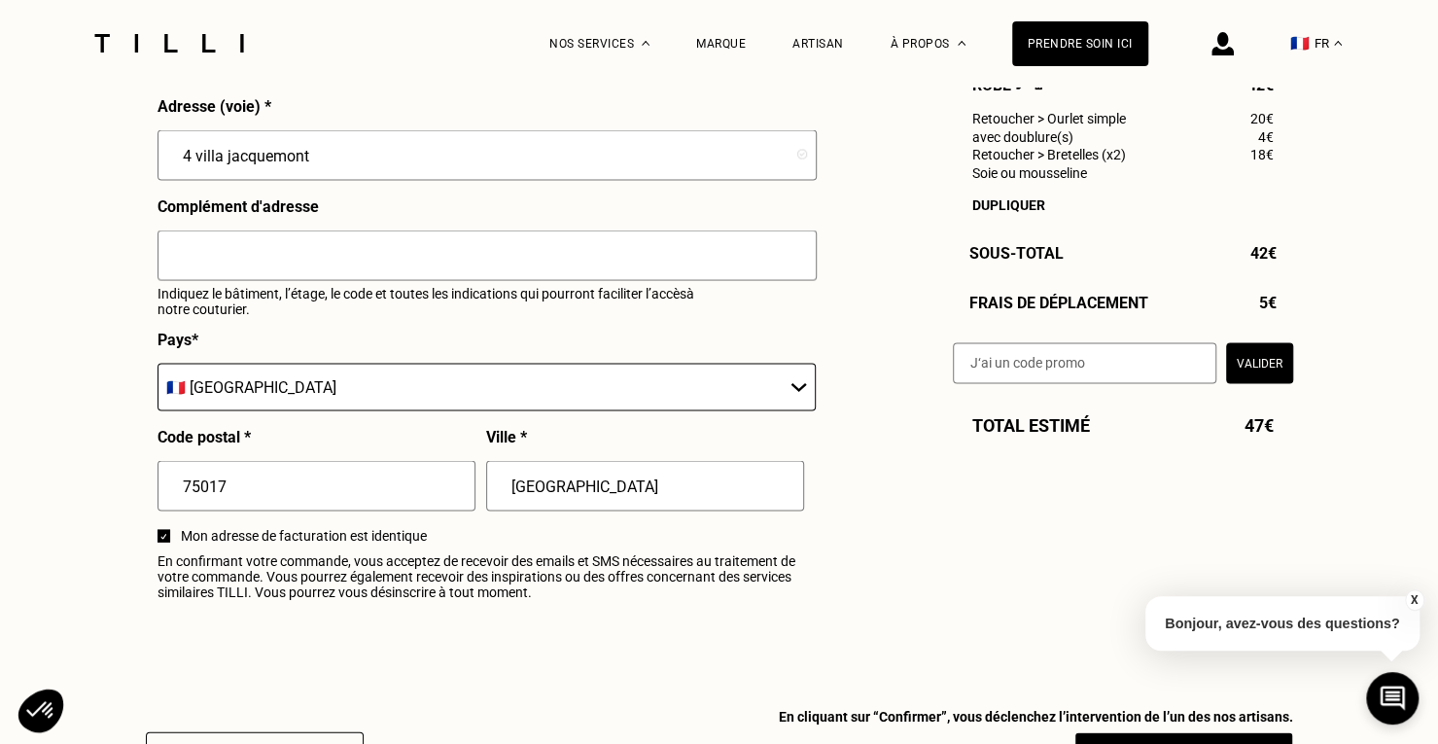
type input "[GEOGRAPHIC_DATA]"
click at [1032, 377] on input "text" at bounding box center [1084, 361] width 263 height 41
paste input "LILYSILK-TILLI-6"
type input "LILYSILK-TILLI-6"
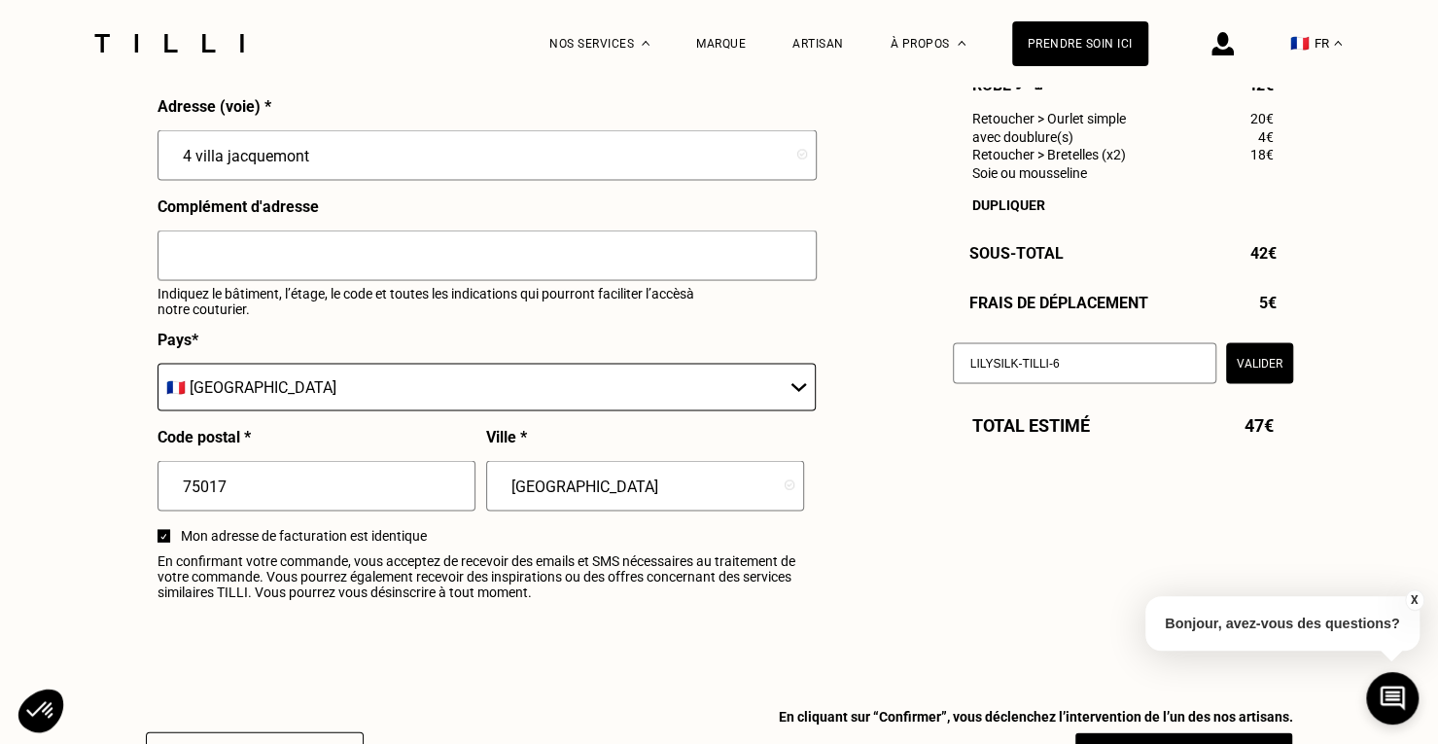
click at [1238, 371] on button "Valider" at bounding box center [1259, 361] width 67 height 41
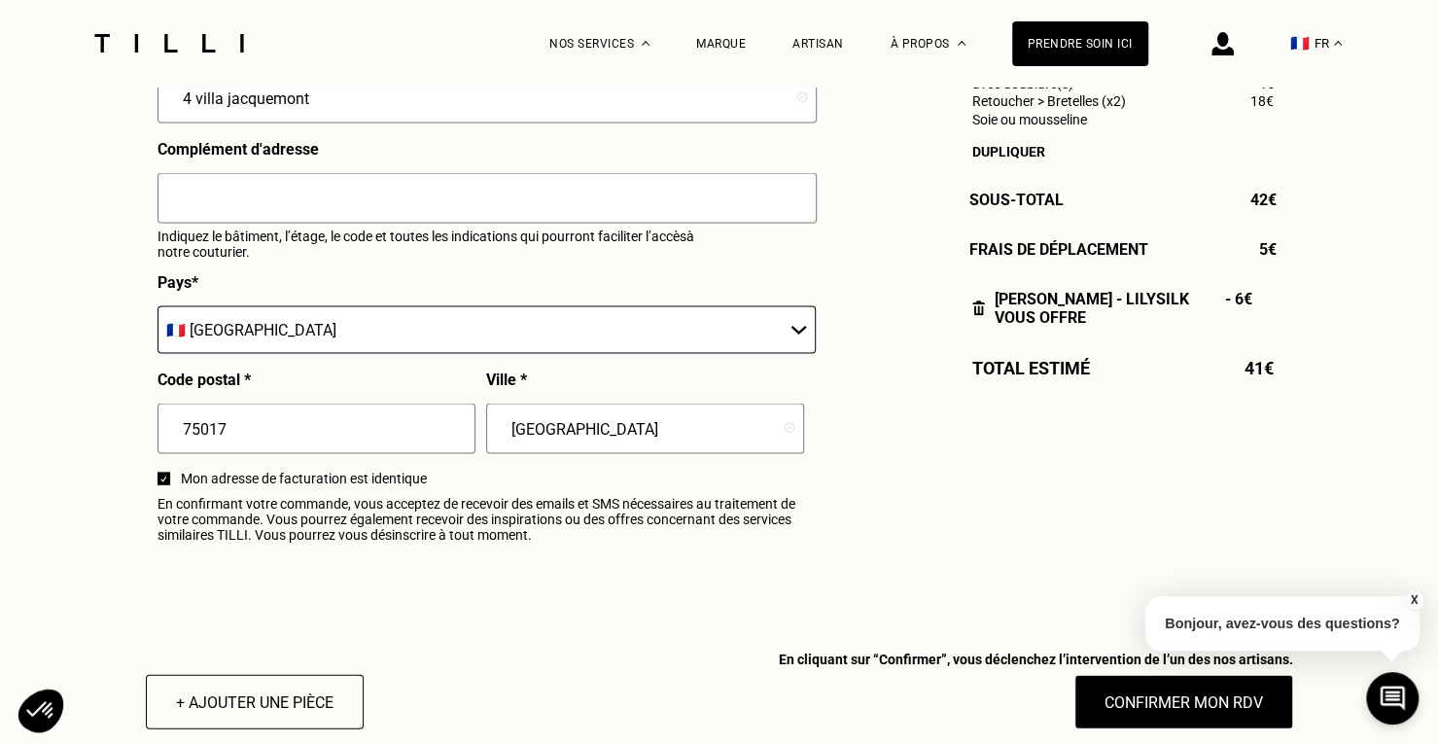
scroll to position [2430, 0]
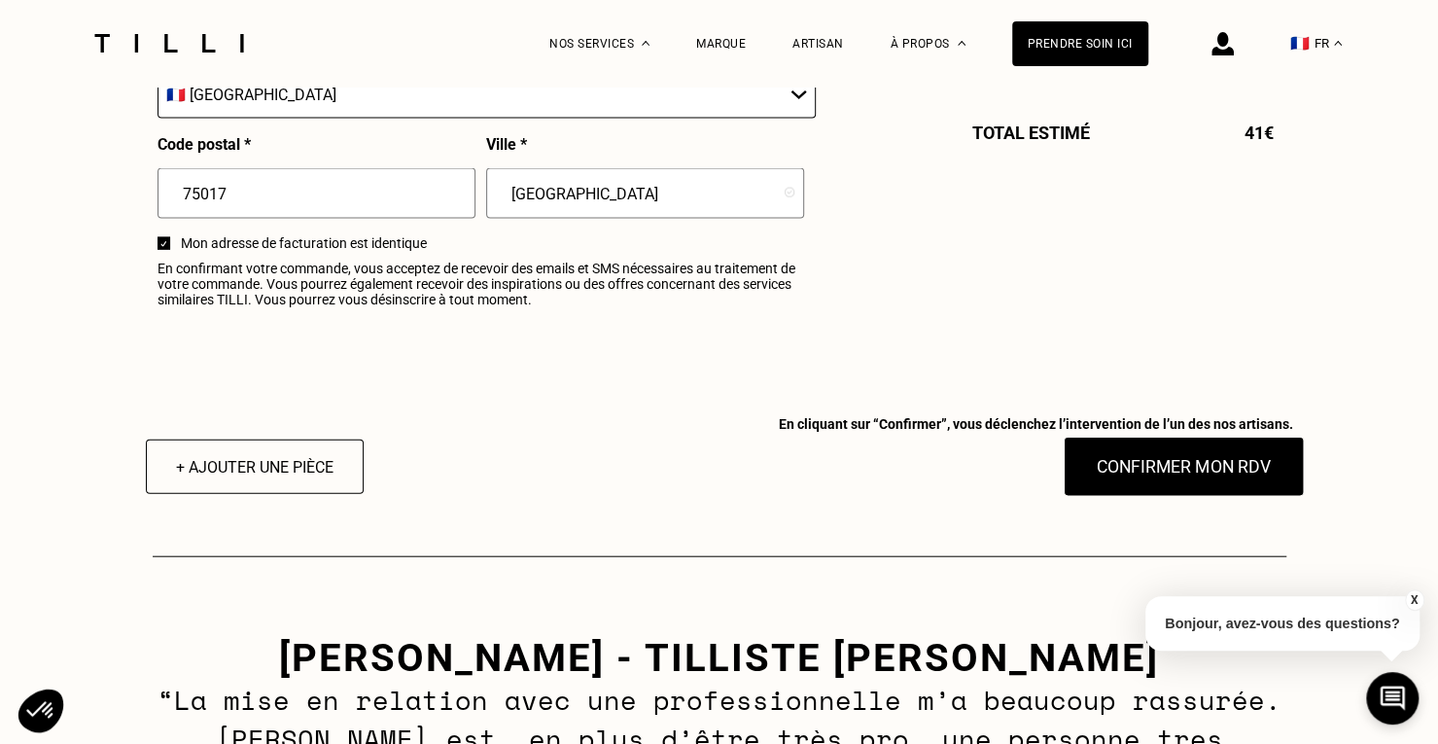
click at [1199, 474] on button "Confirmer mon RDV" at bounding box center [1182, 466] width 241 height 60
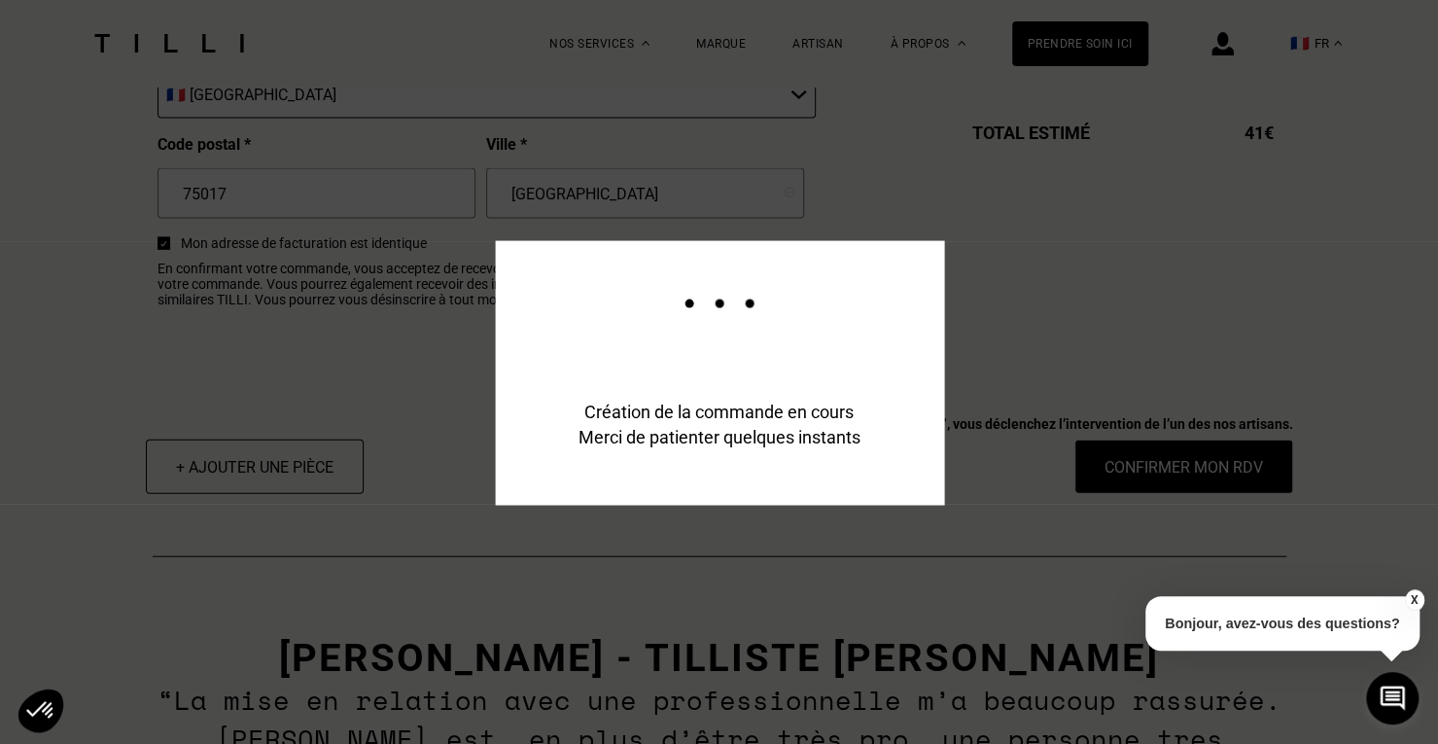
scroll to position [2477, 0]
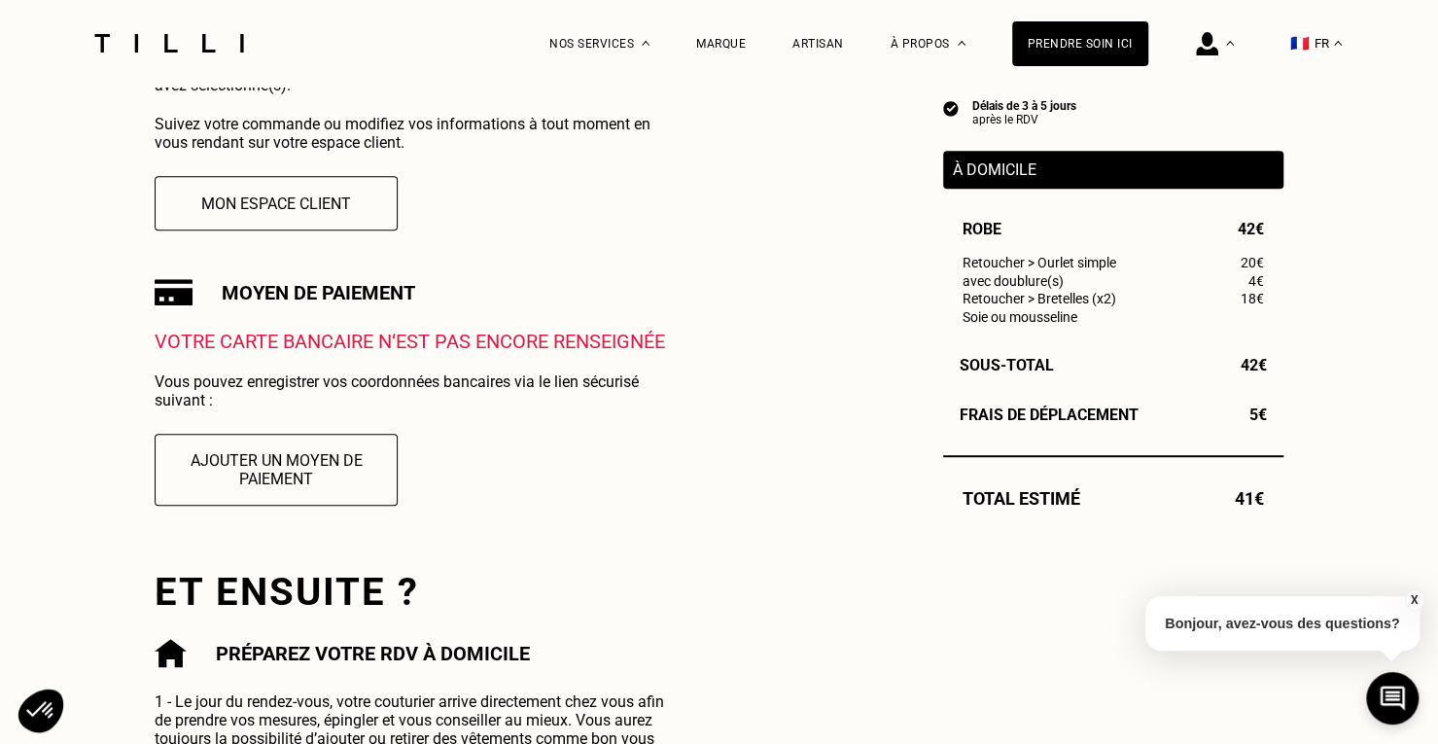
scroll to position [486, 0]
